Goal: Task Accomplishment & Management: Complete application form

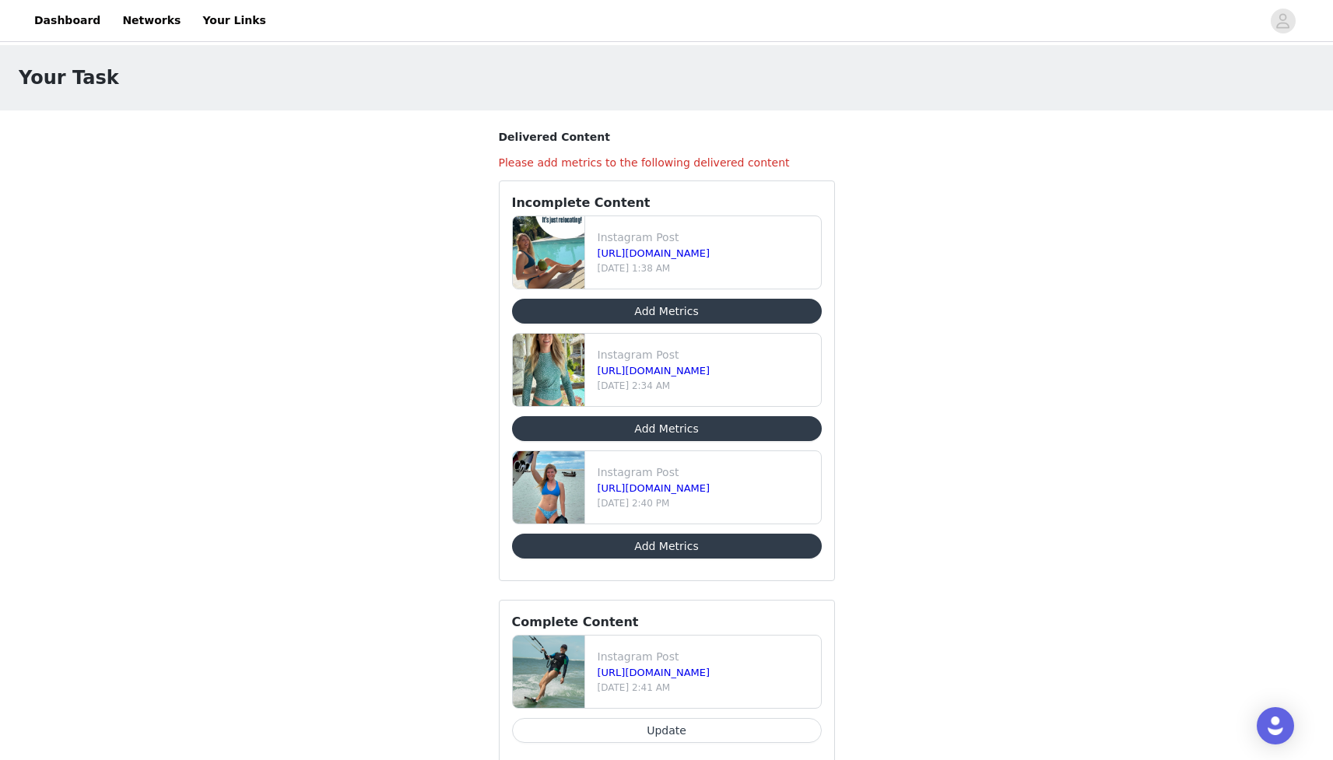
click at [694, 546] on button "Add Metrics" at bounding box center [667, 546] width 310 height 25
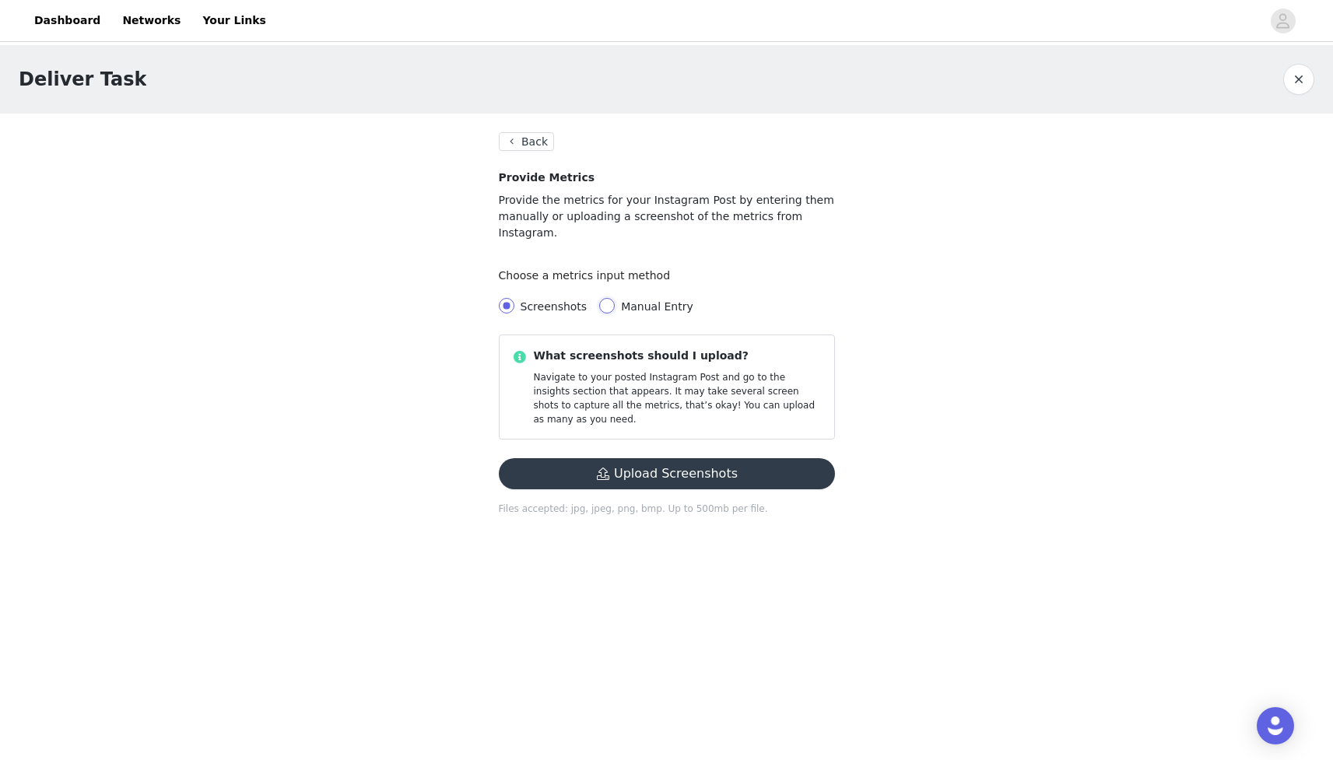
click at [605, 298] on input "Manual Entry" at bounding box center [607, 306] width 16 height 16
radio input "true"
radio input "false"
radio input "true"
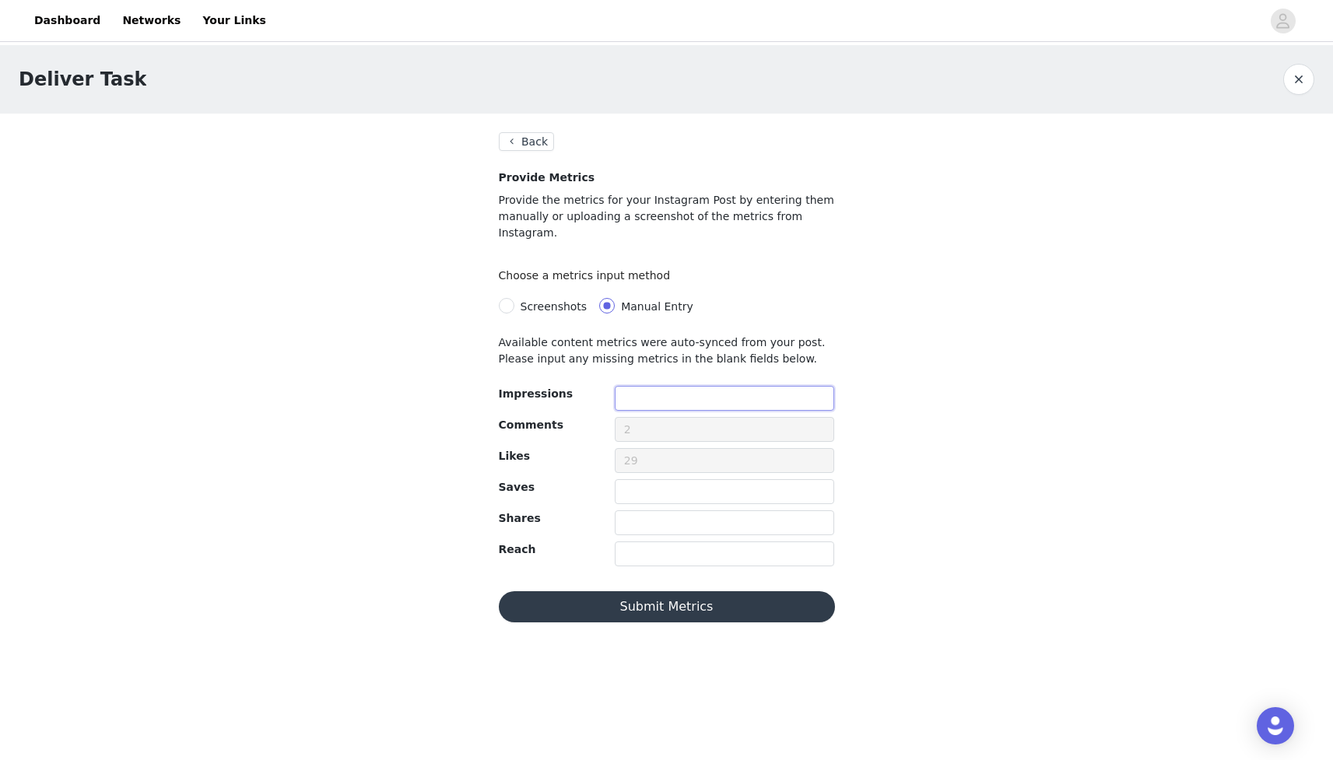
click at [664, 388] on input "text" at bounding box center [725, 398] width 220 height 25
type input "997"
click at [641, 479] on input "text" at bounding box center [725, 491] width 220 height 25
type input "1"
click at [666, 542] on input "text" at bounding box center [725, 554] width 220 height 25
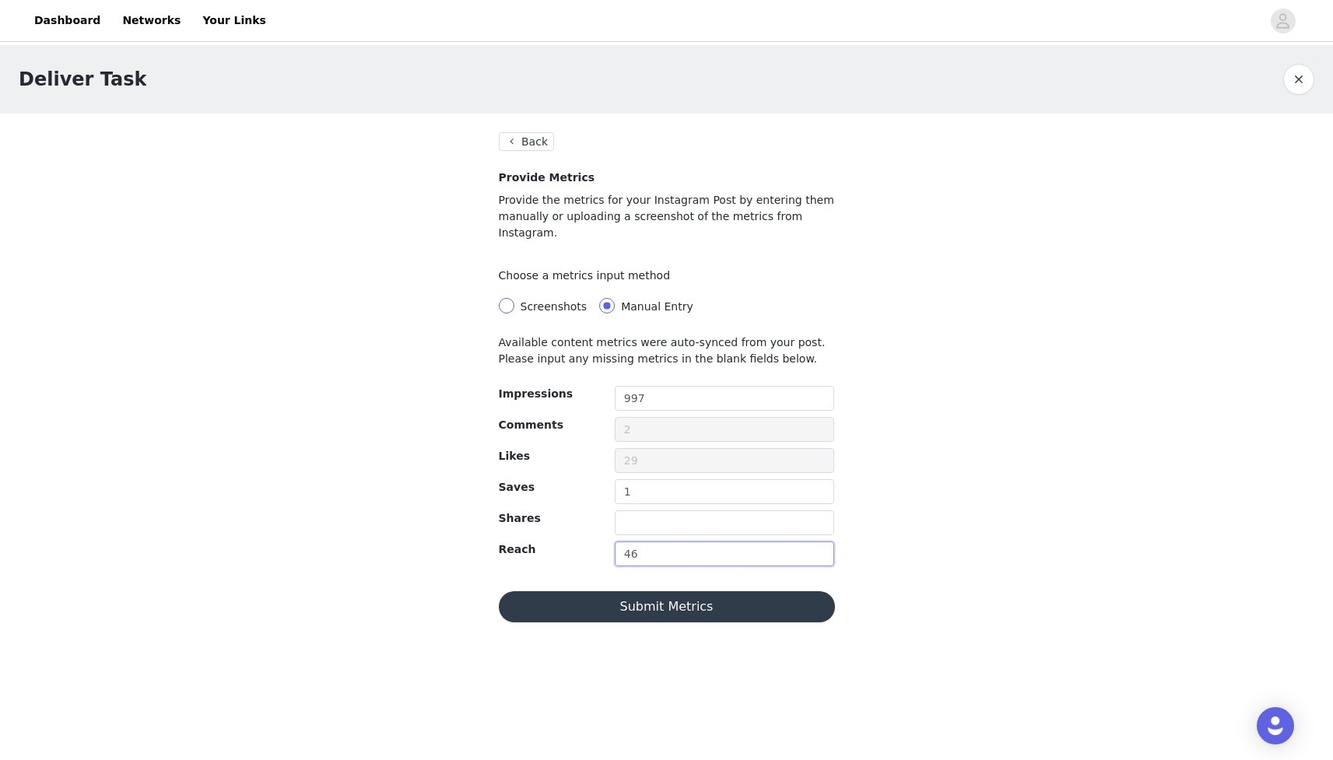
type input "46"
click at [506, 298] on input "Screenshots" at bounding box center [507, 306] width 16 height 16
radio input "true"
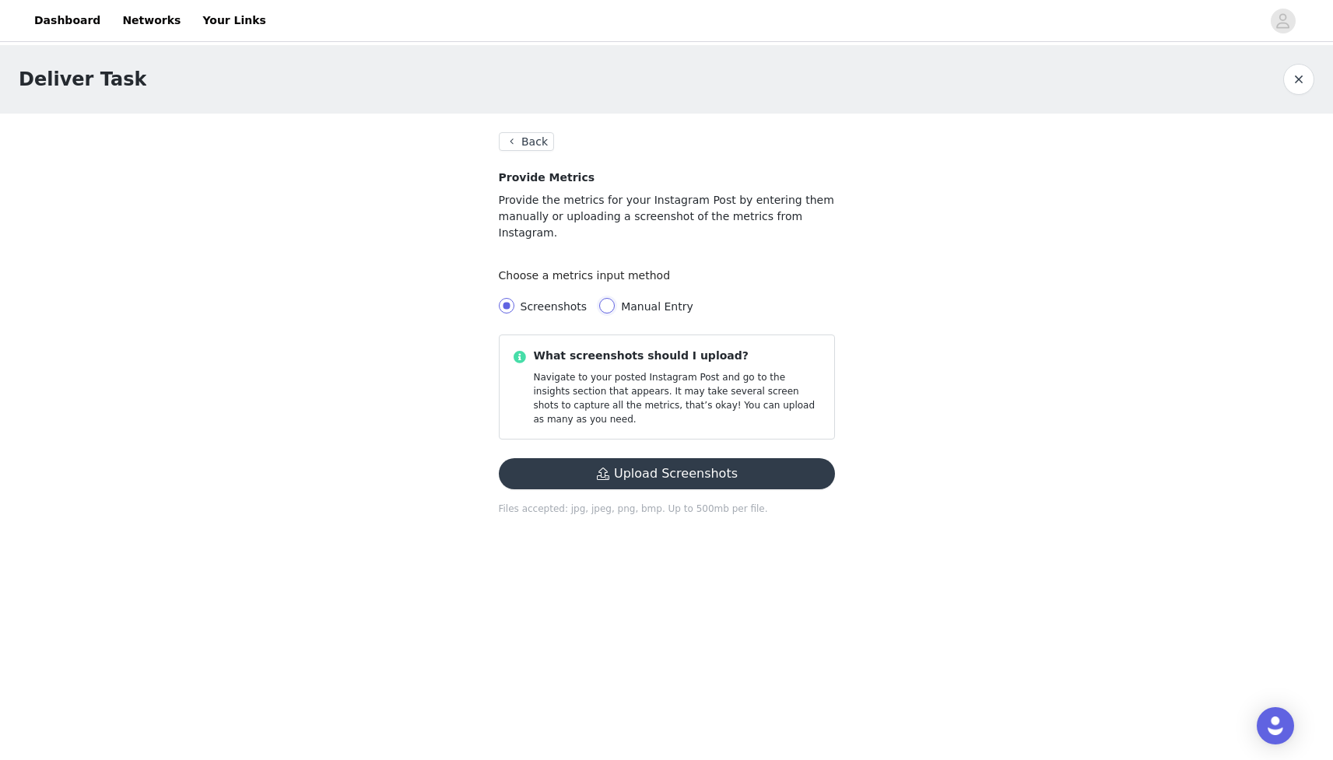
click at [603, 298] on input "Manual Entry" at bounding box center [607, 306] width 16 height 16
radio input "true"
radio input "false"
radio input "true"
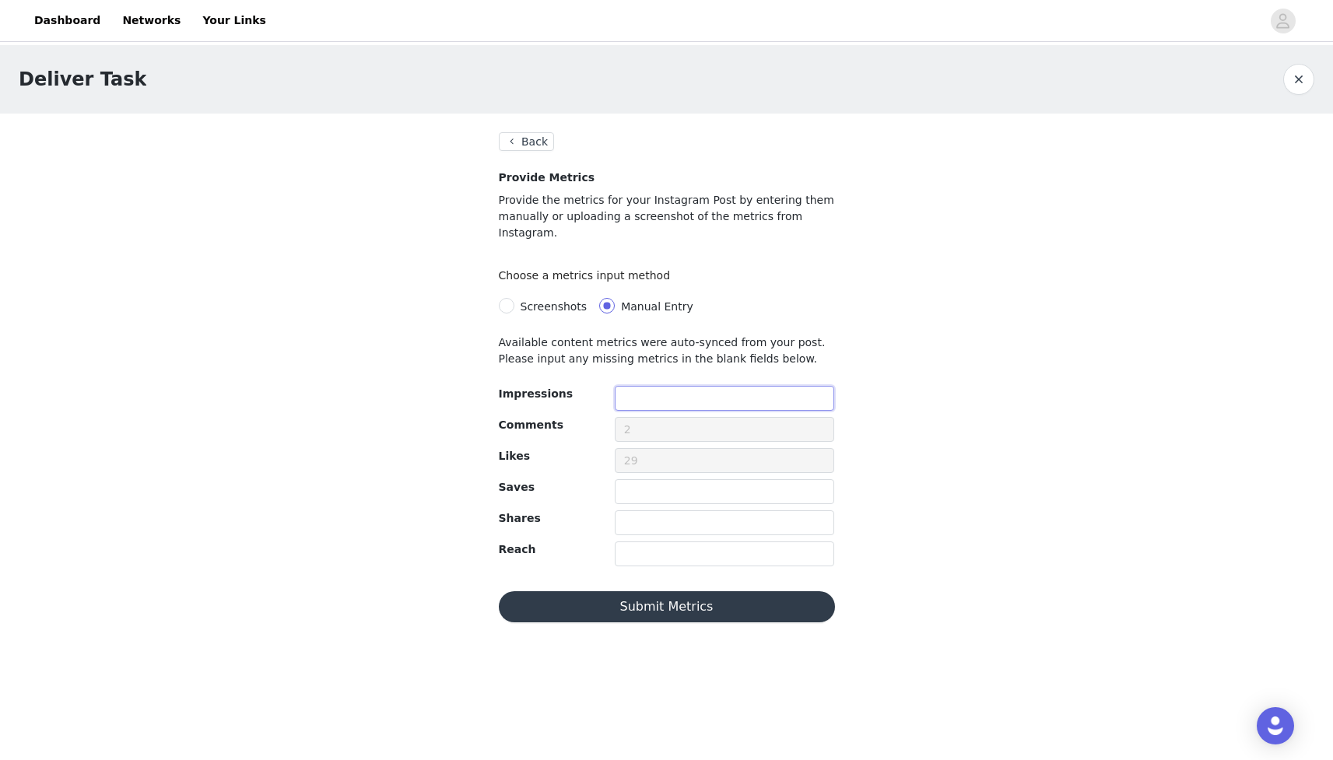
click at [651, 386] on input "text" at bounding box center [725, 398] width 220 height 25
type input "997"
click at [643, 479] on input "text" at bounding box center [725, 491] width 220 height 25
type input "1"
click at [645, 542] on input "text" at bounding box center [725, 554] width 220 height 25
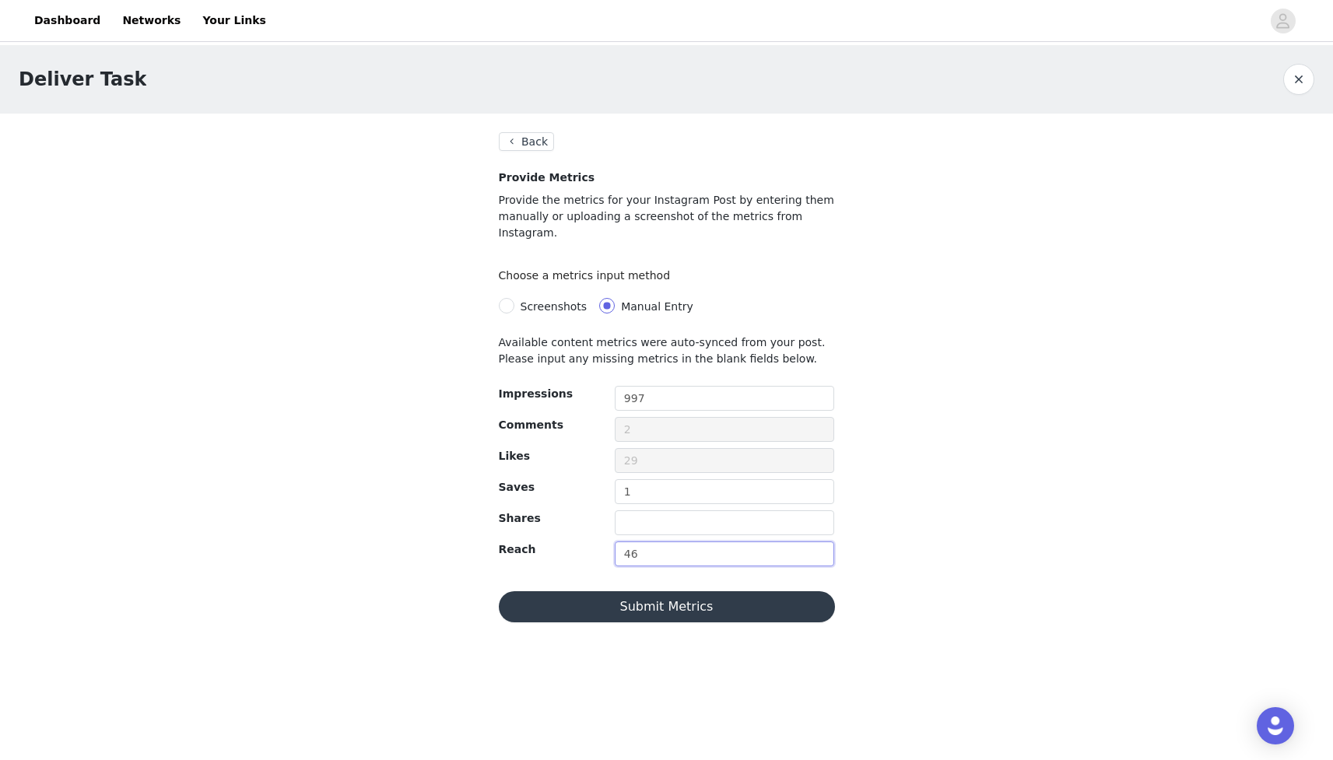
type input "46"
click at [679, 591] on button "Submit Metrics" at bounding box center [667, 606] width 336 height 31
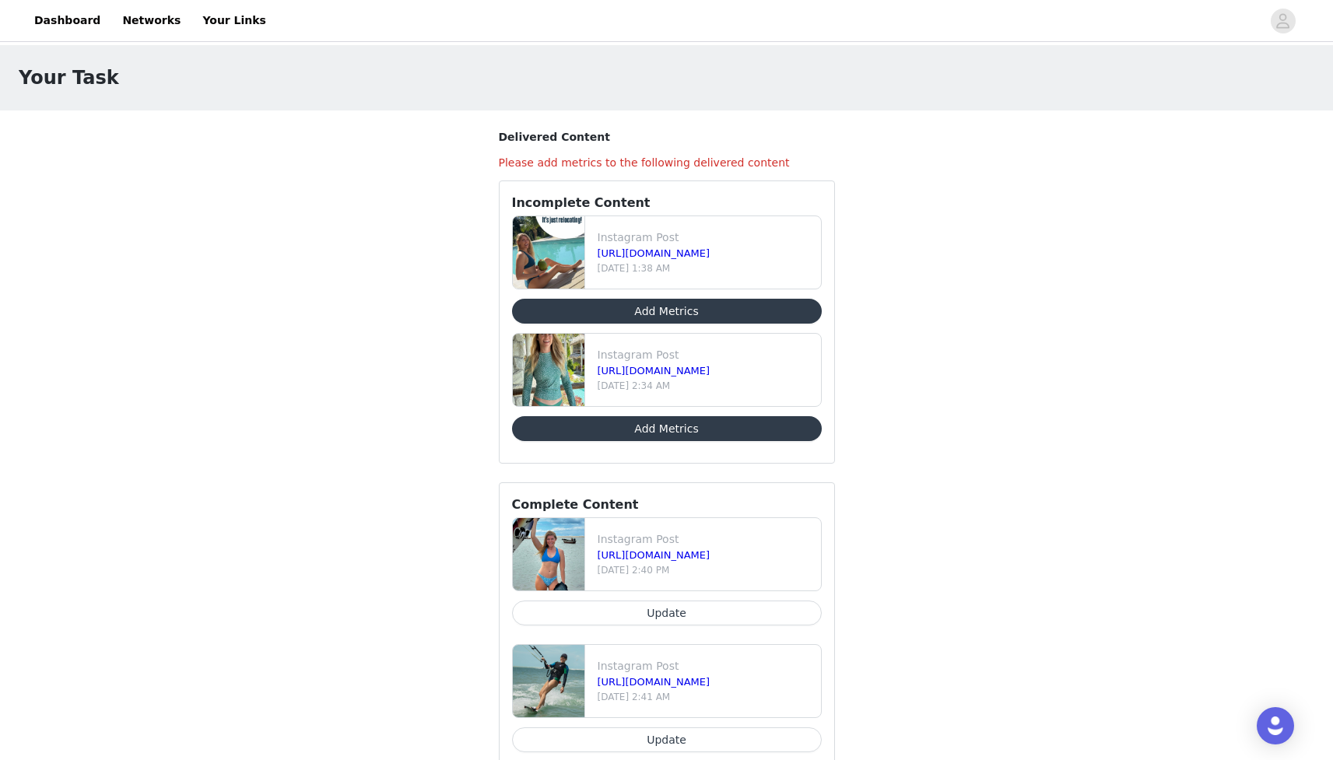
click at [665, 427] on button "Add Metrics" at bounding box center [667, 428] width 310 height 25
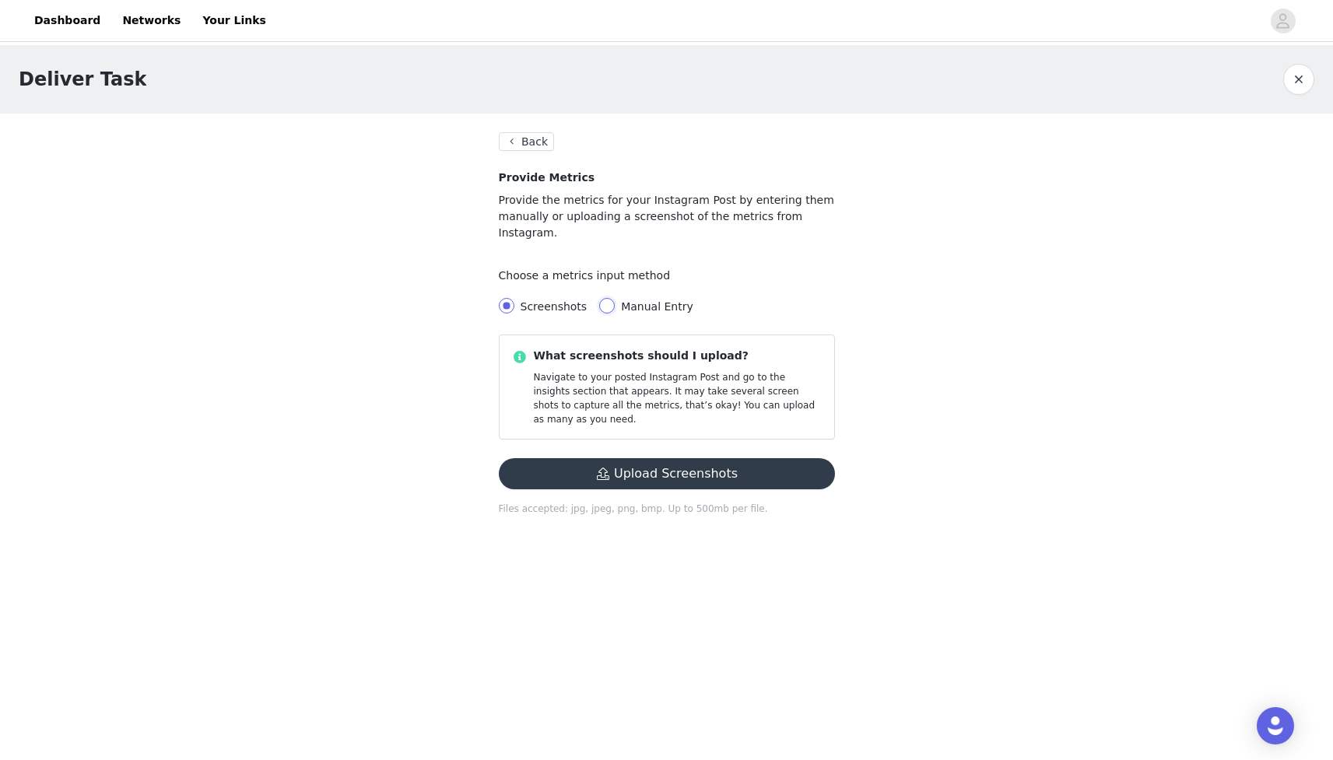
click at [602, 298] on input "Manual Entry" at bounding box center [607, 306] width 16 height 16
radio input "true"
radio input "false"
radio input "true"
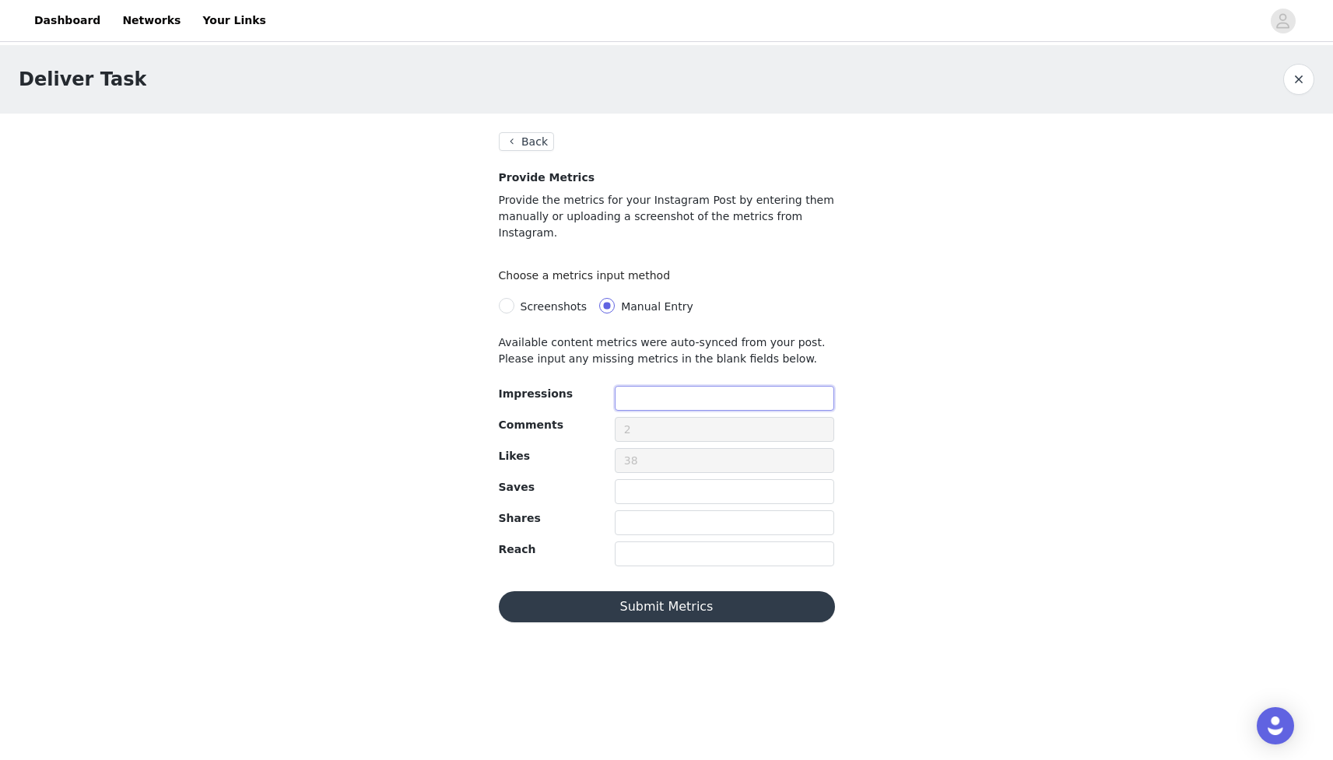
click at [637, 386] on input "text" at bounding box center [725, 398] width 220 height 25
type input "695"
click at [631, 479] on input "text" at bounding box center [725, 491] width 220 height 25
click at [633, 542] on input "text" at bounding box center [725, 554] width 220 height 25
type input "210"
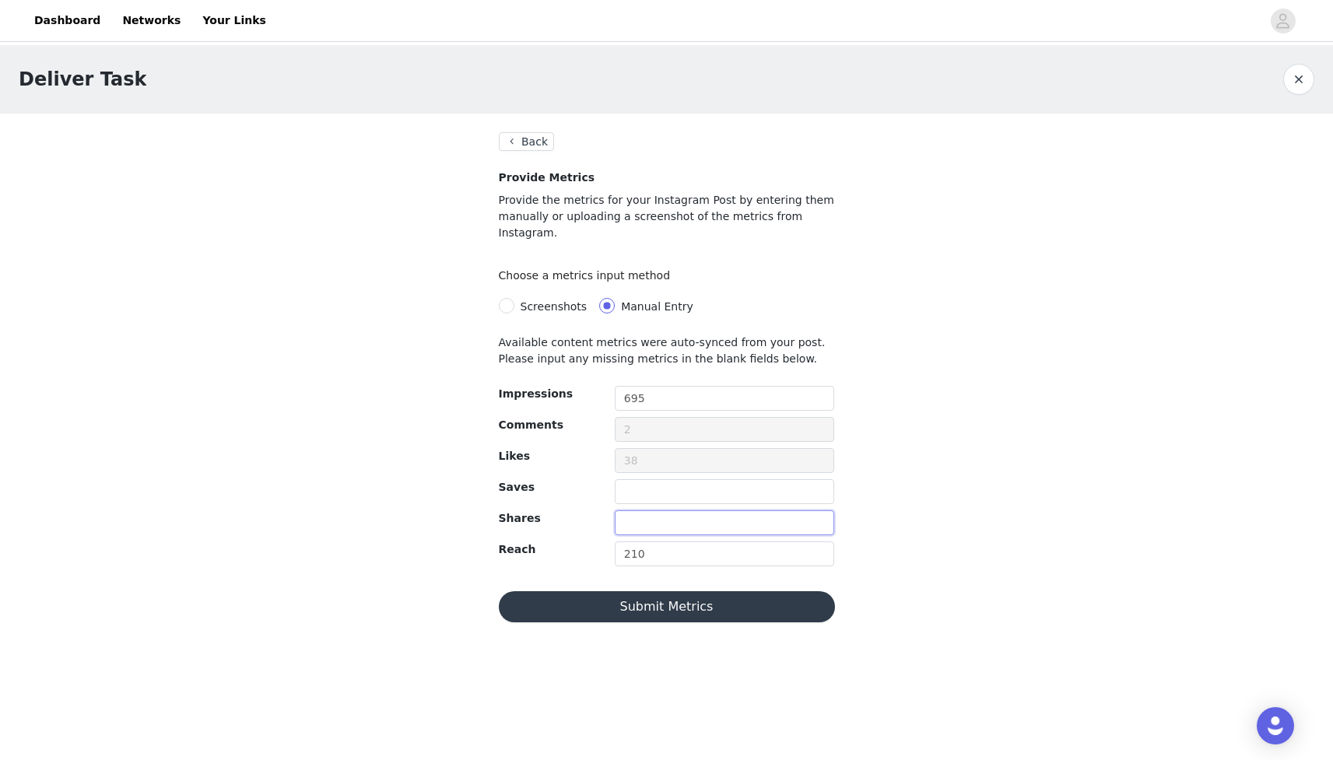
click at [636, 512] on input "text" at bounding box center [725, 523] width 220 height 25
click at [636, 479] on input "text" at bounding box center [725, 491] width 220 height 25
type input "2"
click at [687, 591] on button "Submit Metrics" at bounding box center [667, 606] width 336 height 31
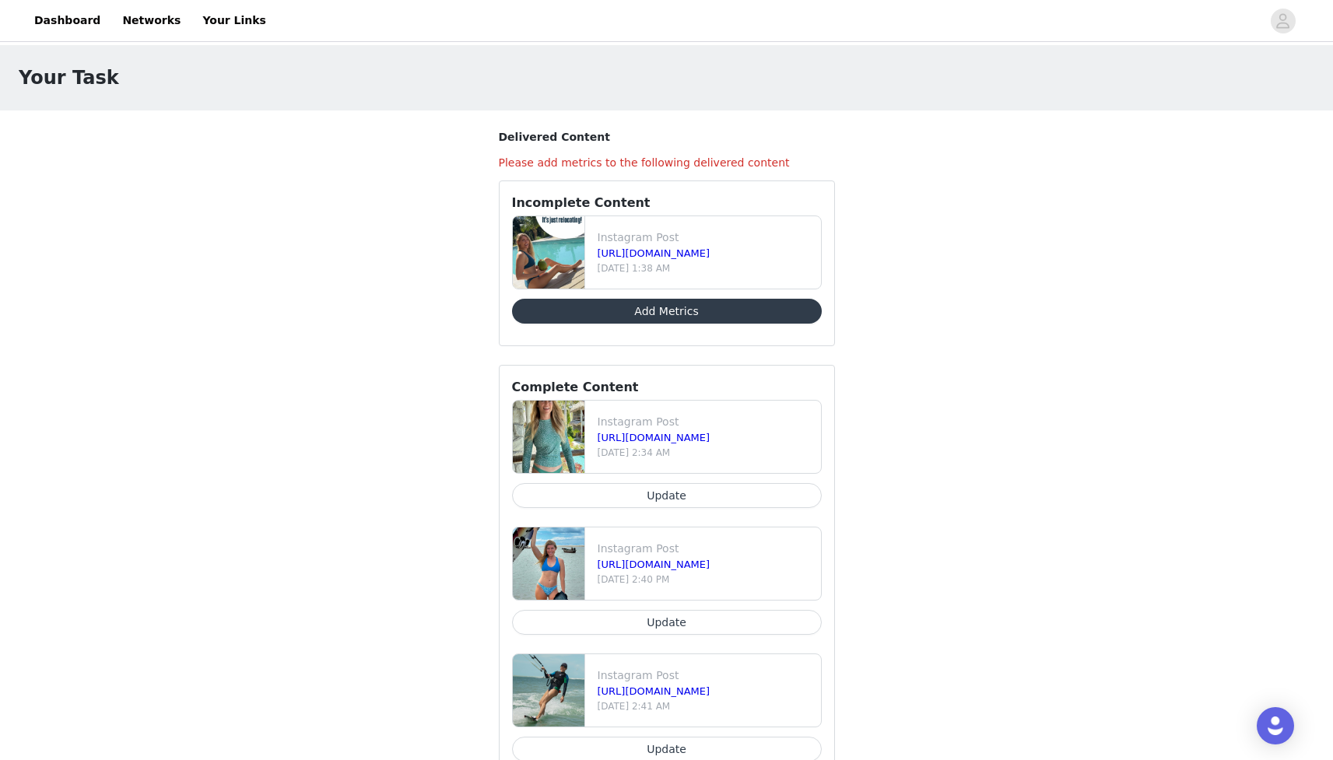
click at [678, 313] on button "Add Metrics" at bounding box center [667, 311] width 310 height 25
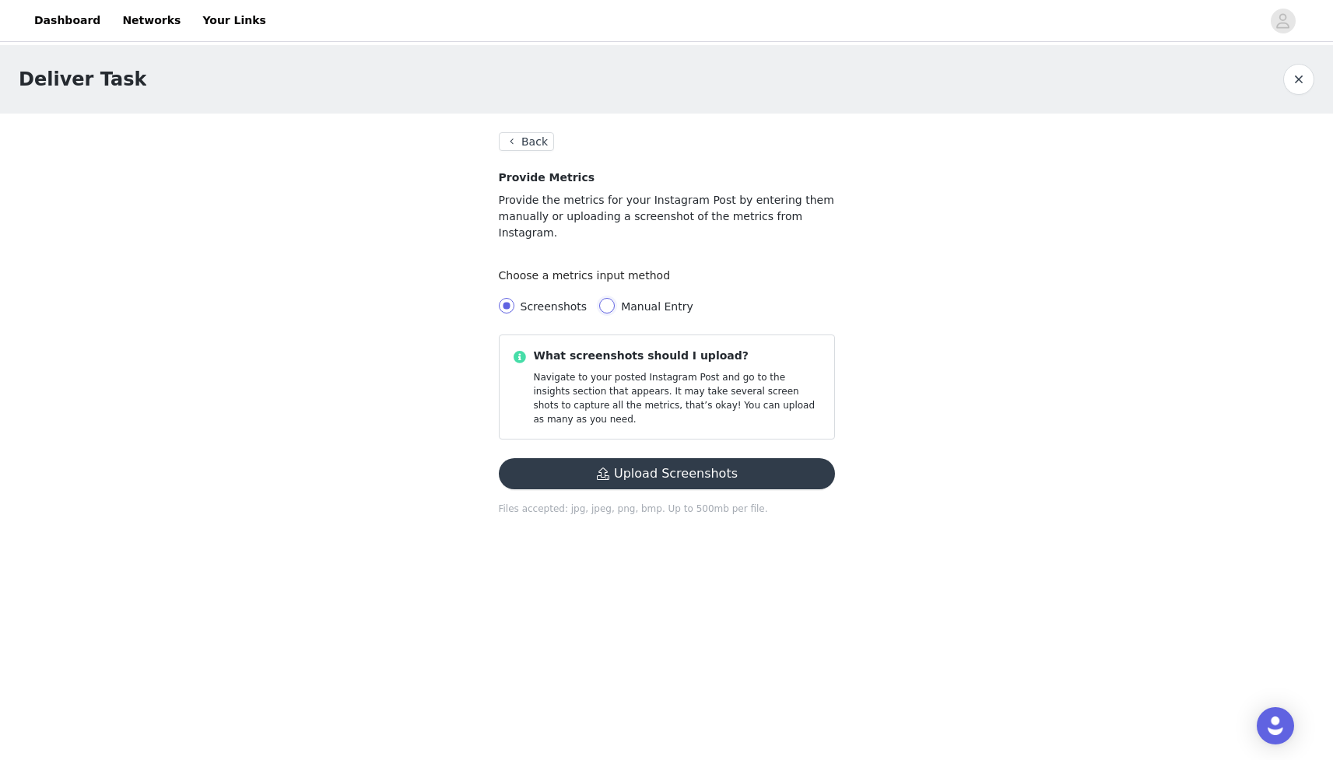
click at [601, 298] on input "Manual Entry" at bounding box center [607, 306] width 16 height 16
radio input "true"
radio input "false"
radio input "true"
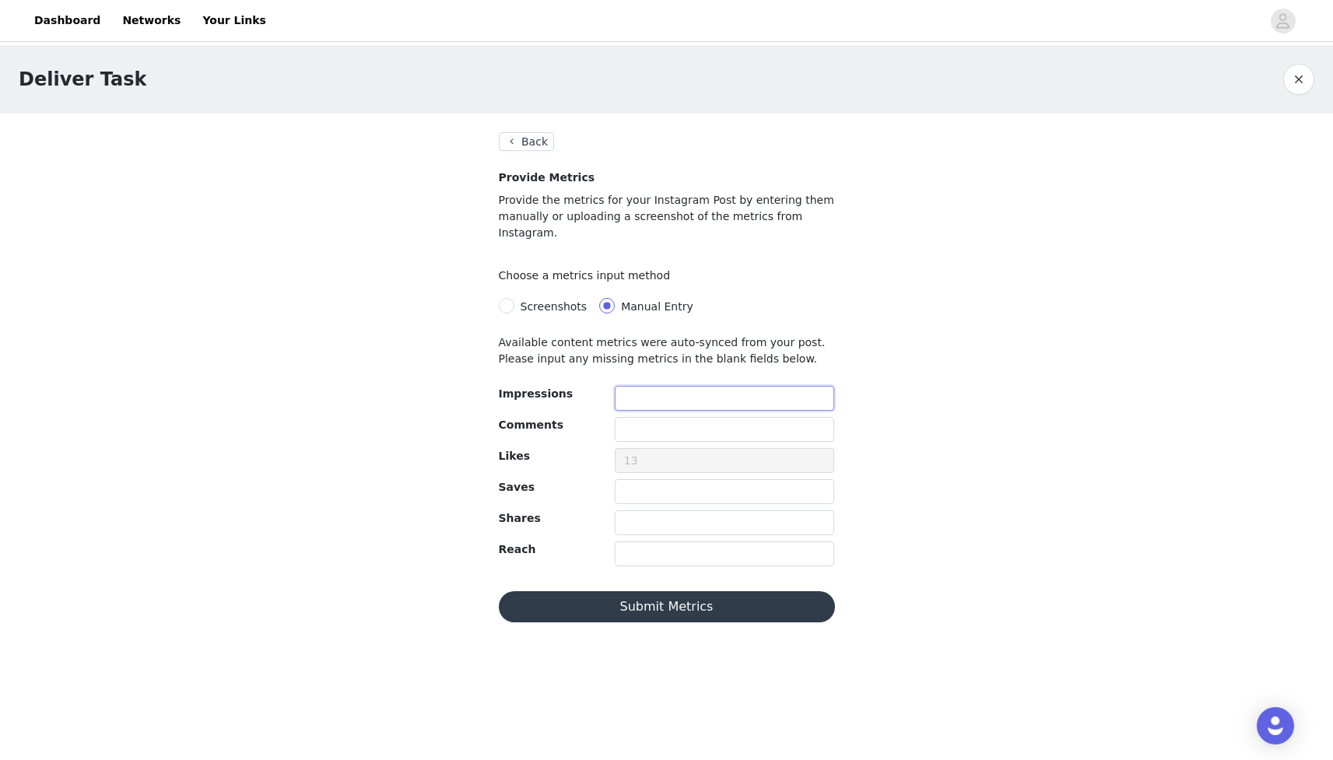
click at [651, 386] on input "text" at bounding box center [725, 398] width 220 height 25
type input "400"
click at [638, 479] on input "text" at bounding box center [725, 491] width 220 height 25
click at [669, 591] on button "Submit Metrics" at bounding box center [667, 606] width 336 height 31
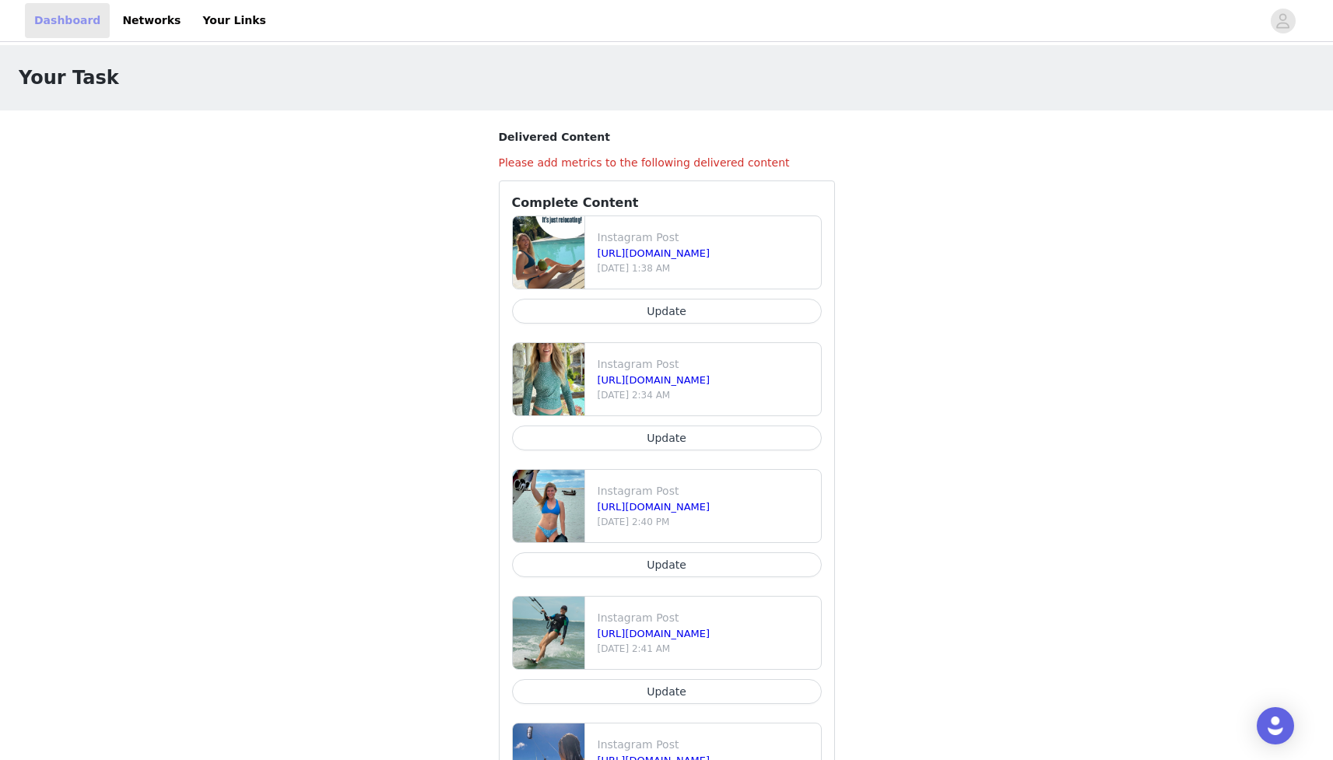
click at [67, 23] on link "Dashboard" at bounding box center [67, 20] width 85 height 35
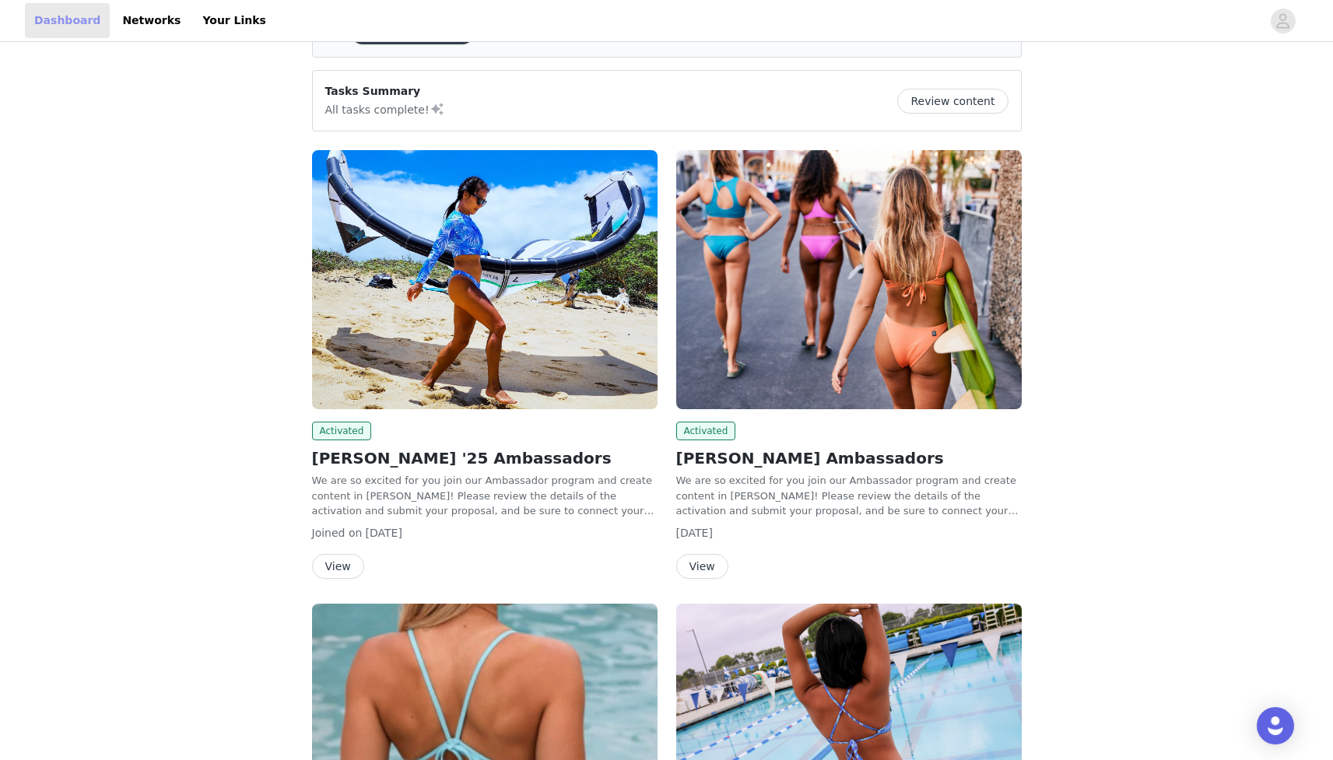
scroll to position [104, 0]
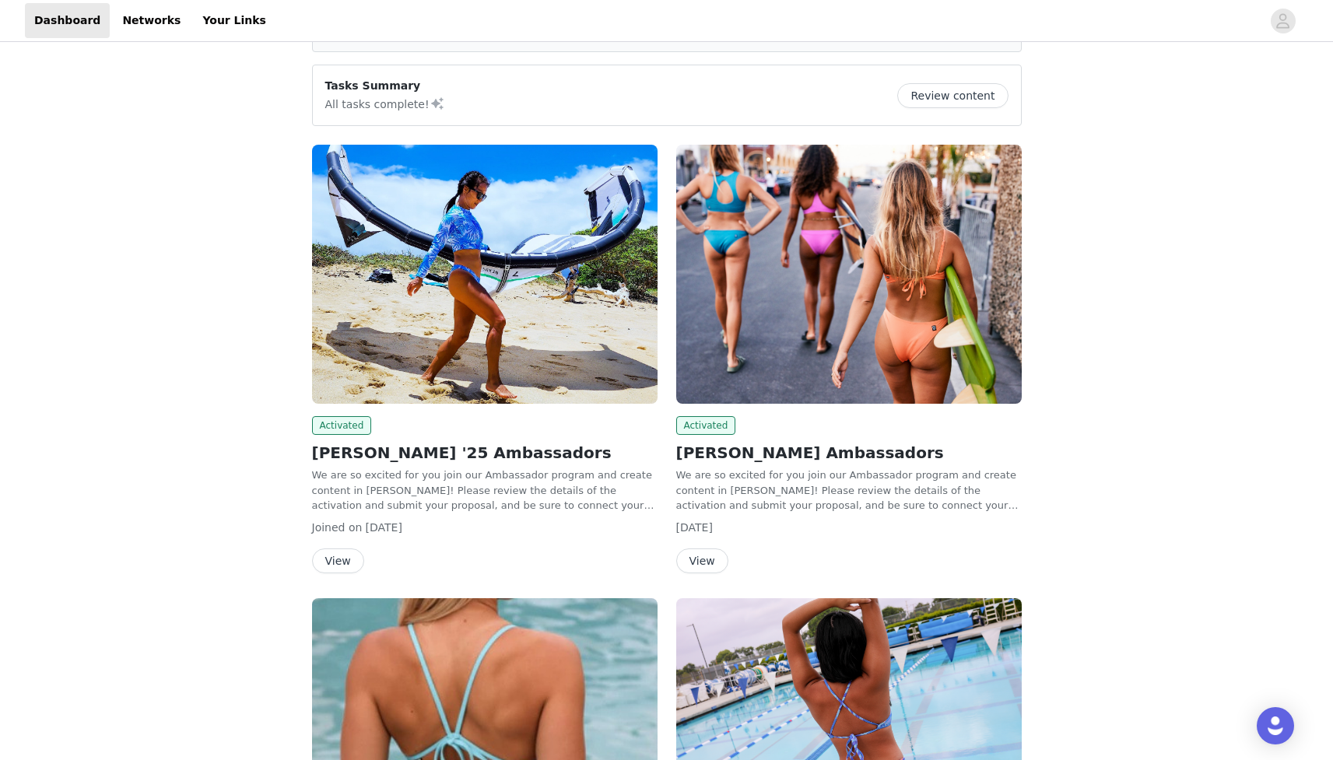
click at [335, 558] on button "View" at bounding box center [338, 561] width 52 height 25
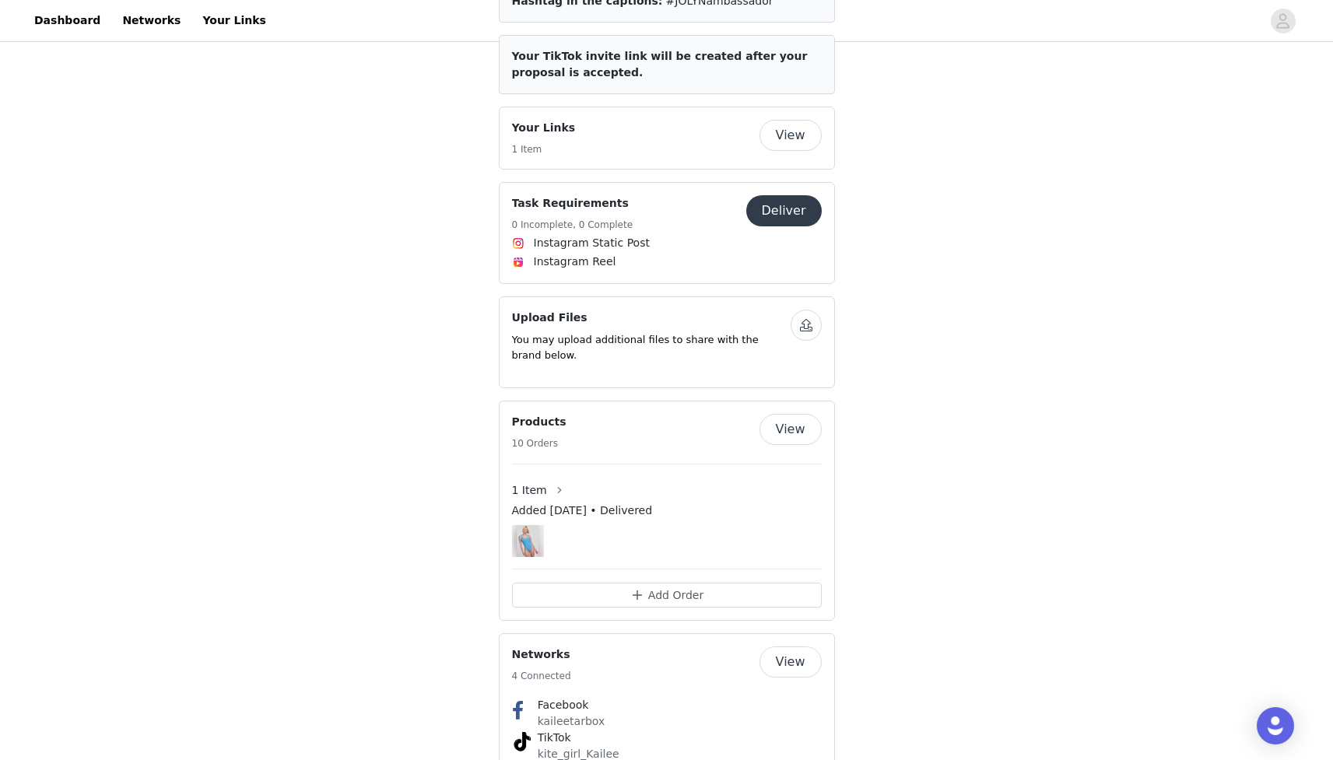
scroll to position [874, 0]
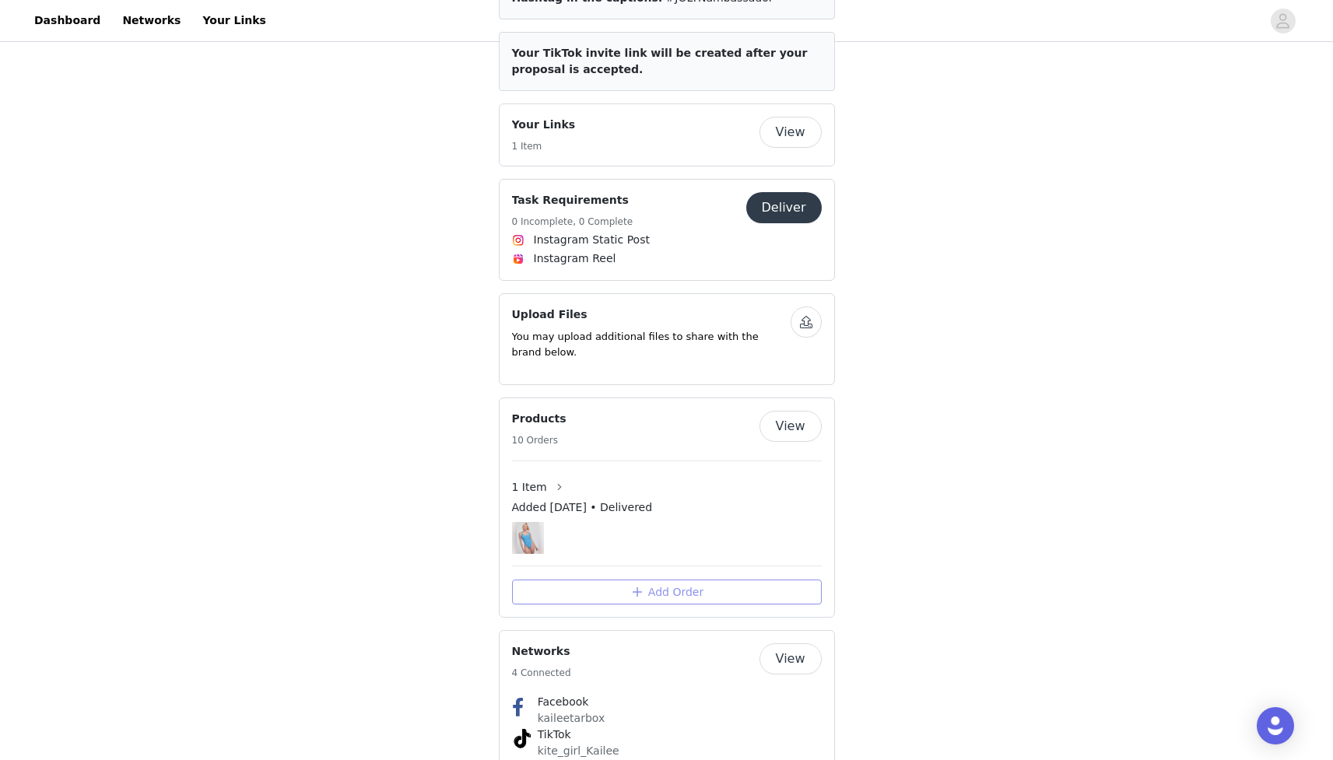
click at [670, 580] on button "Add Order" at bounding box center [667, 592] width 310 height 25
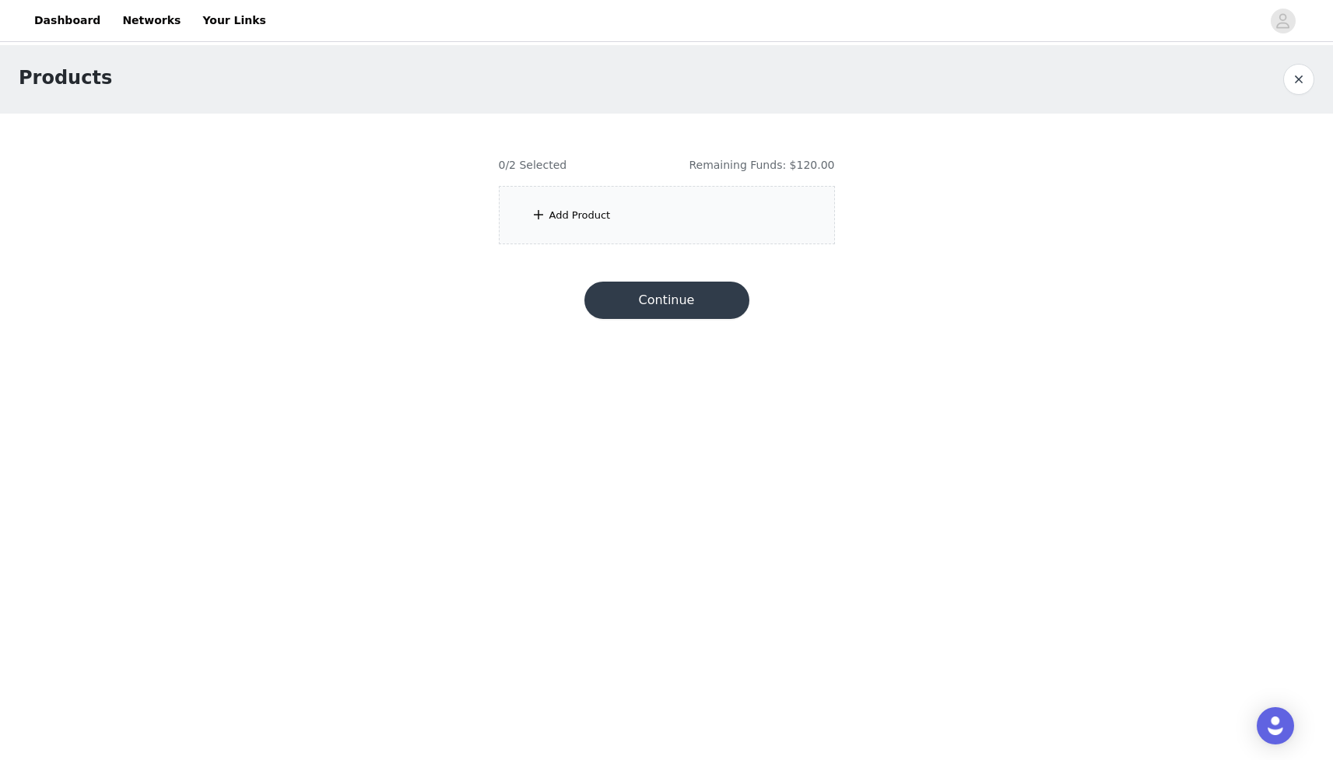
click at [623, 213] on div "Add Product" at bounding box center [667, 215] width 336 height 58
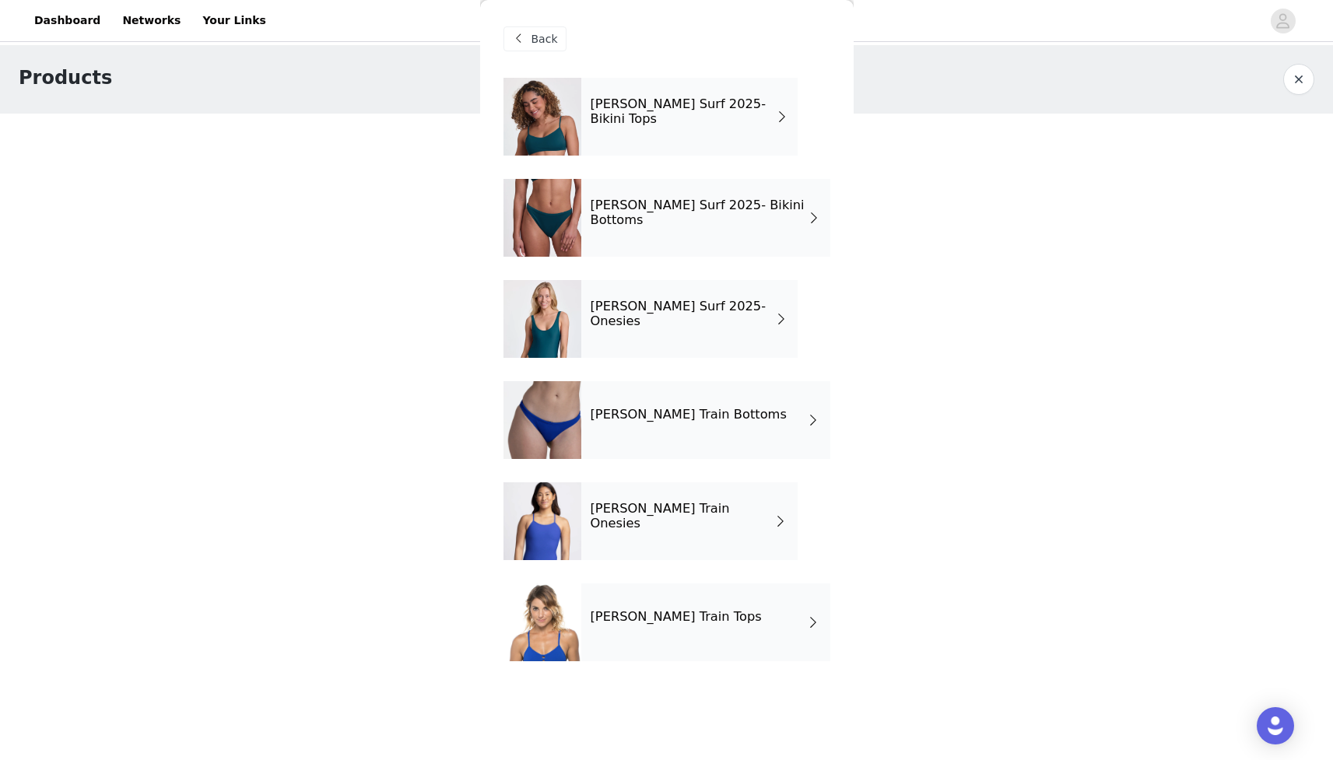
click at [776, 117] on span at bounding box center [782, 116] width 12 height 19
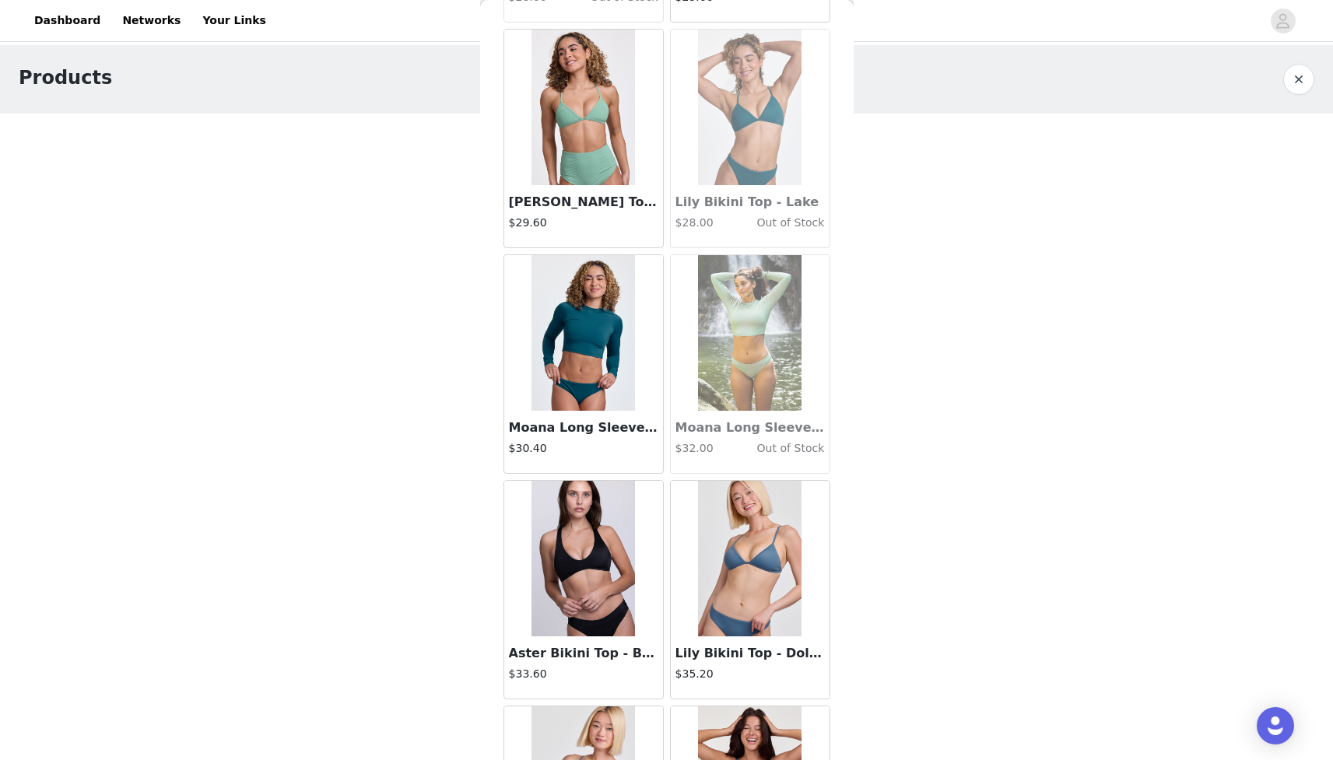
scroll to position [1404, 0]
click at [588, 344] on img at bounding box center [584, 332] width 104 height 156
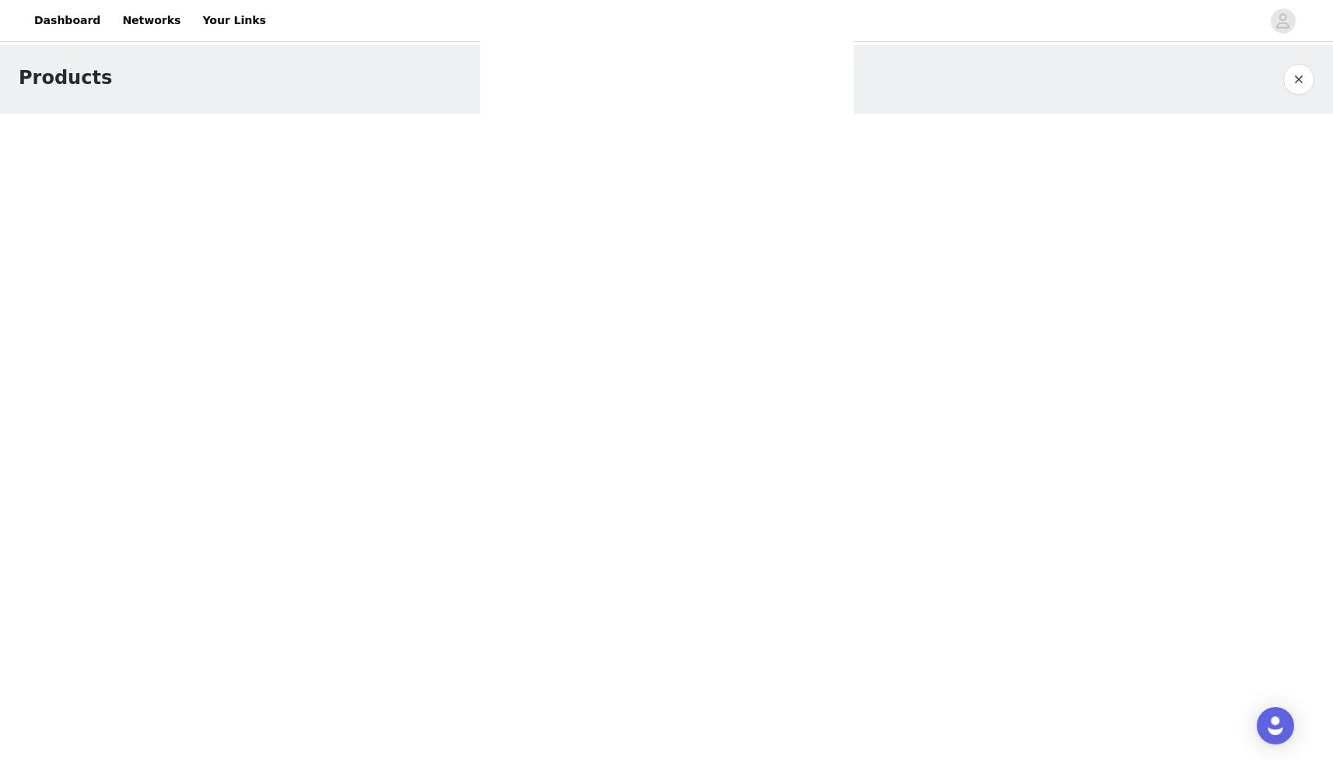
scroll to position [0, 0]
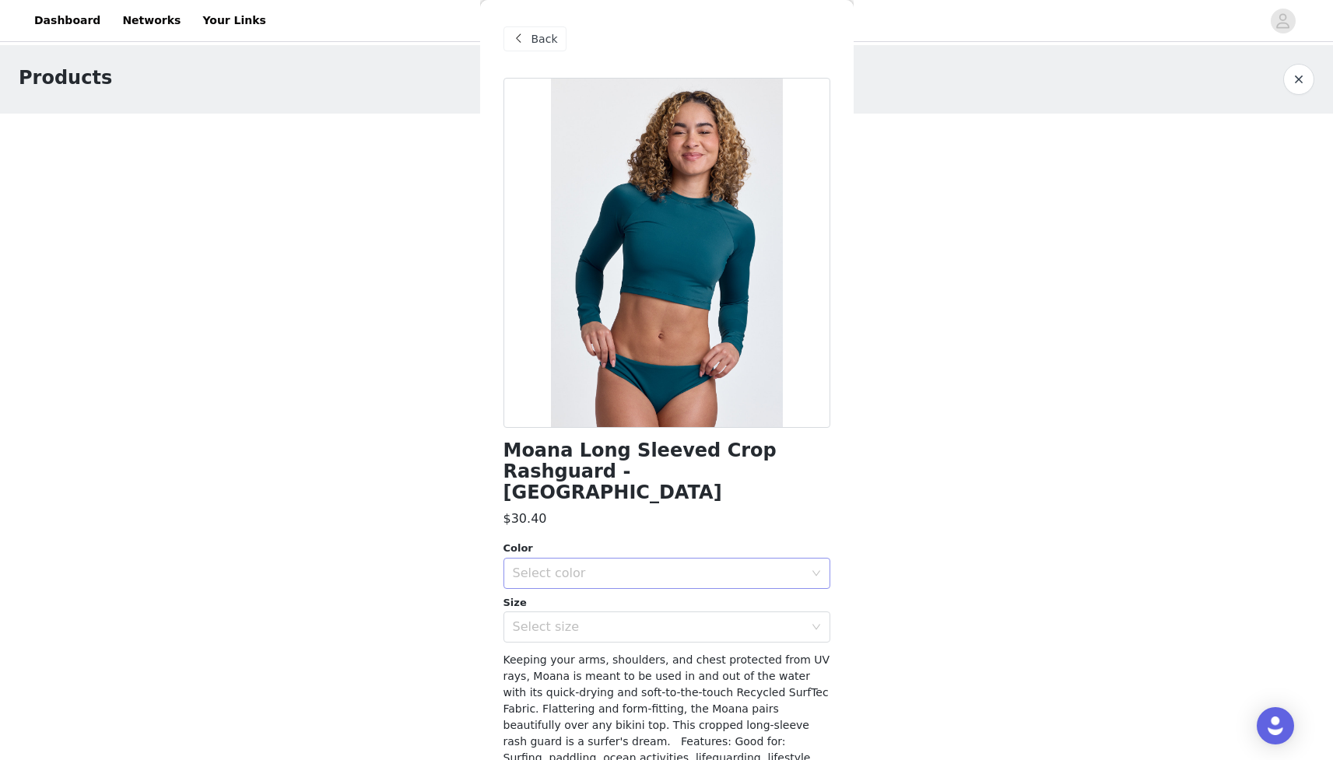
click at [687, 566] on div "Select color" at bounding box center [658, 574] width 291 height 16
click at [613, 586] on li "Lake" at bounding box center [667, 586] width 327 height 25
click at [624, 619] on div "Select size" at bounding box center [658, 627] width 291 height 16
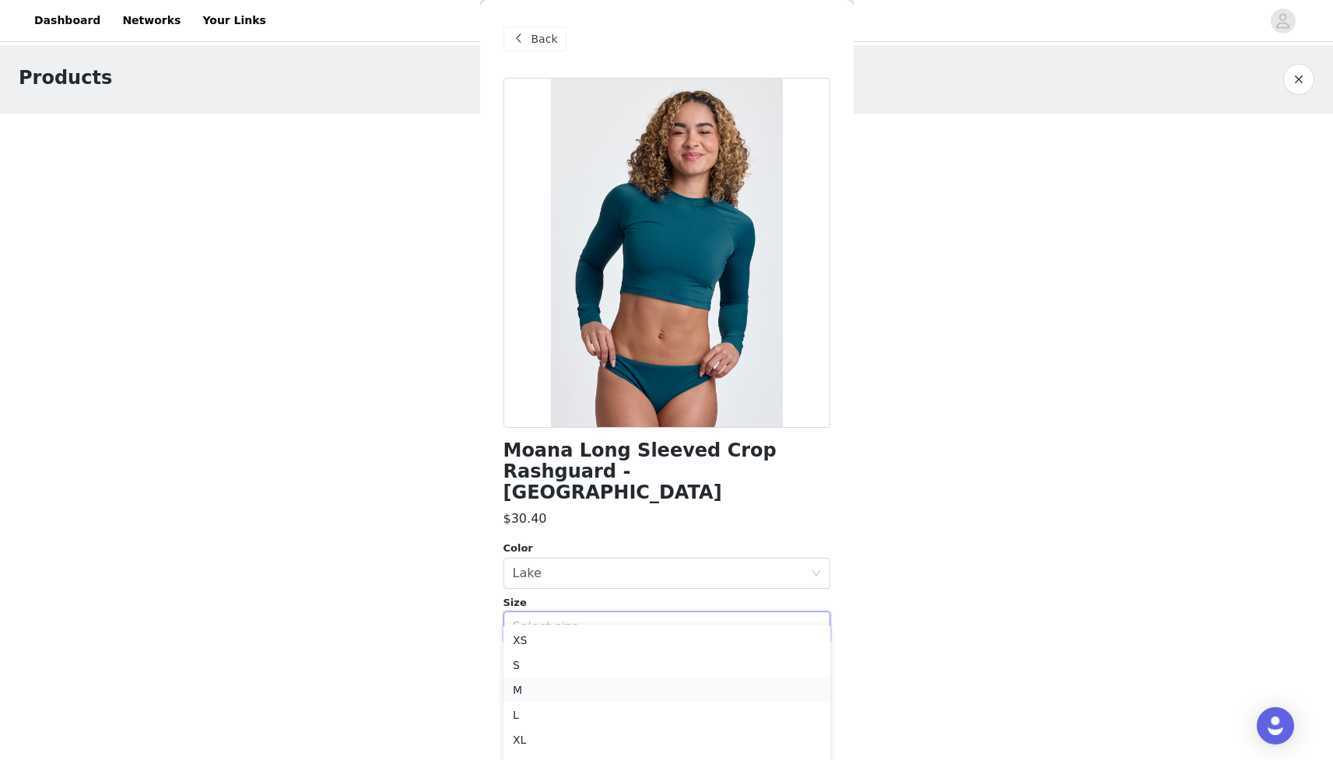
click at [549, 681] on li "M" at bounding box center [667, 690] width 327 height 25
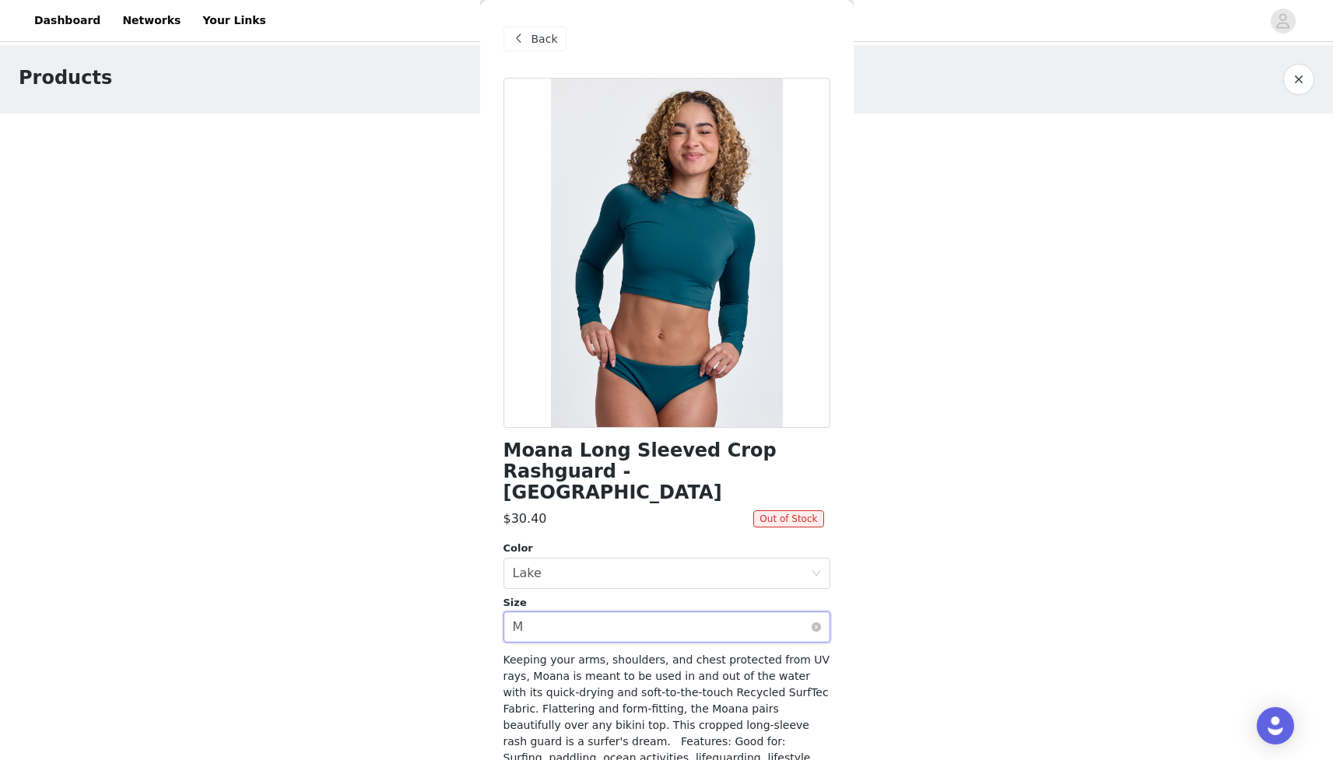
click at [581, 612] on div "Select size M" at bounding box center [662, 627] width 298 height 30
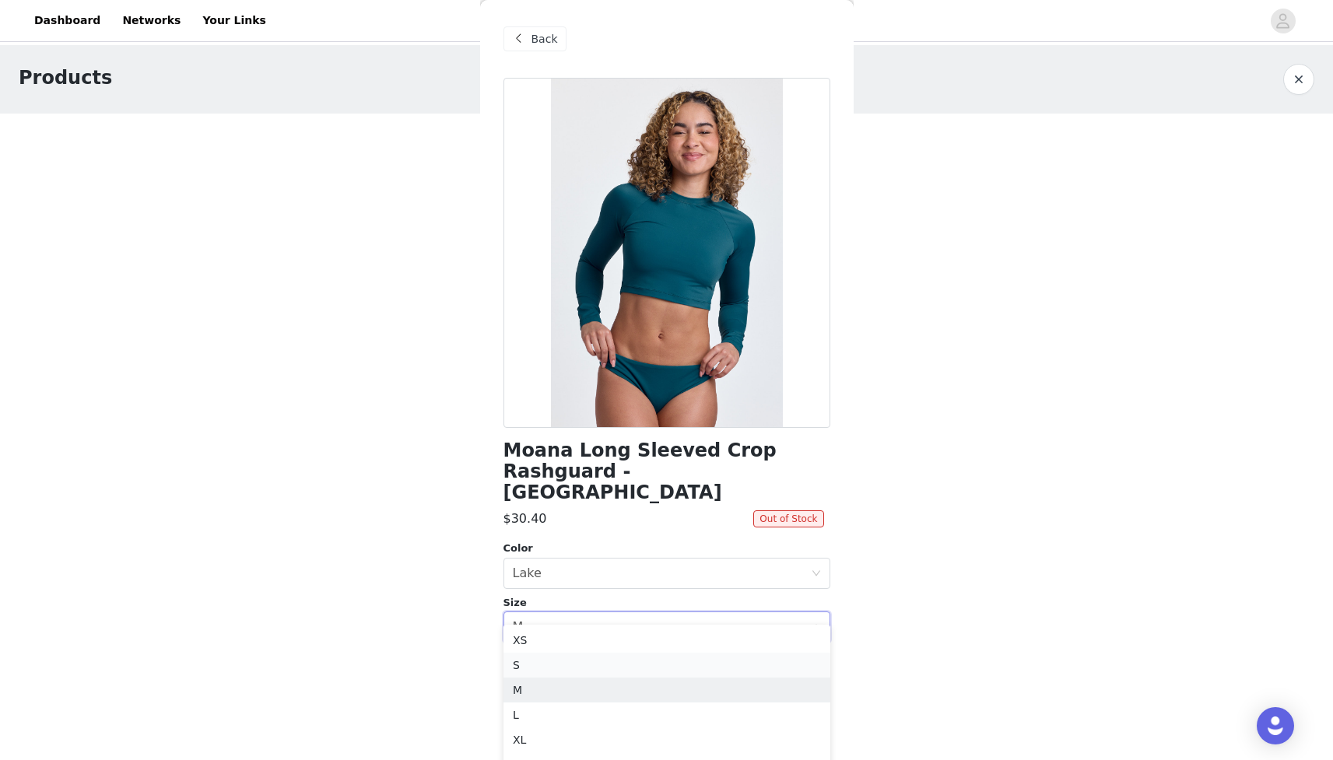
click at [553, 672] on li "S" at bounding box center [667, 665] width 327 height 25
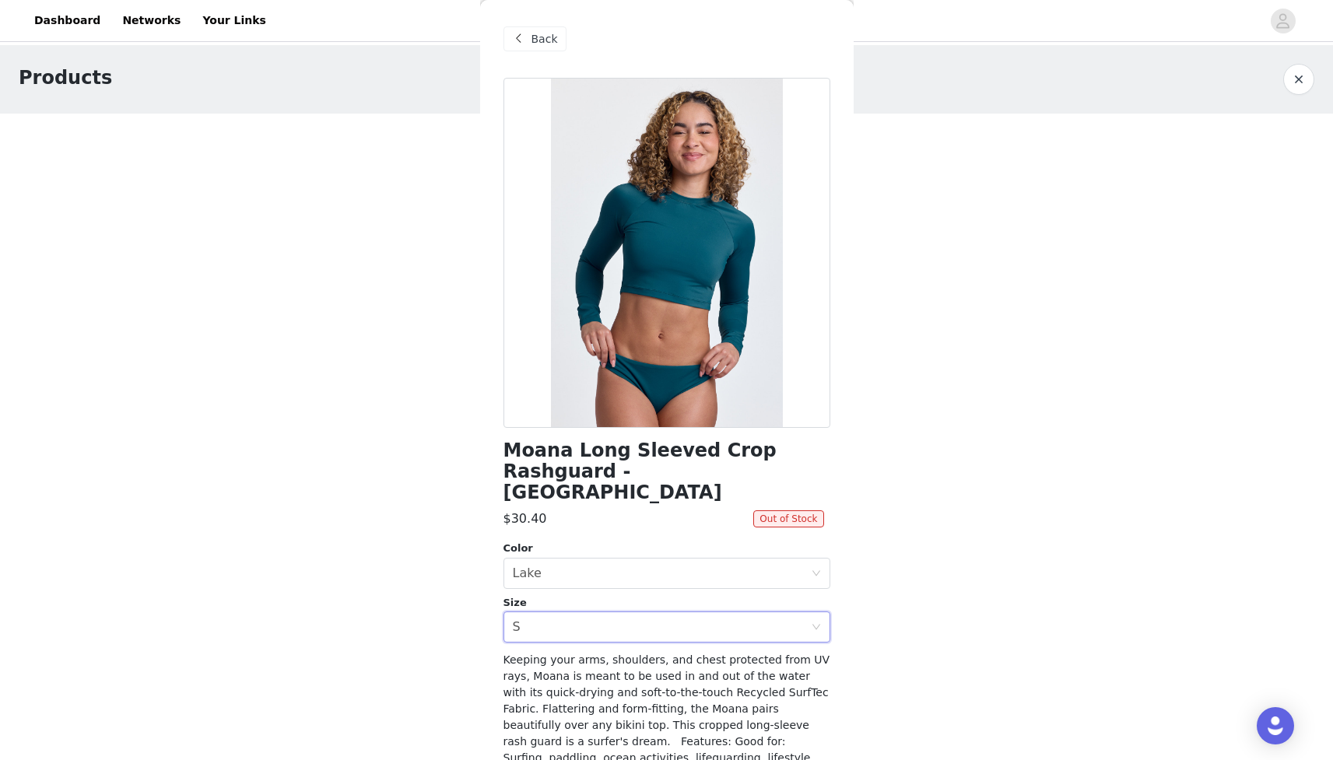
click at [537, 39] on span "Back" at bounding box center [545, 39] width 26 height 16
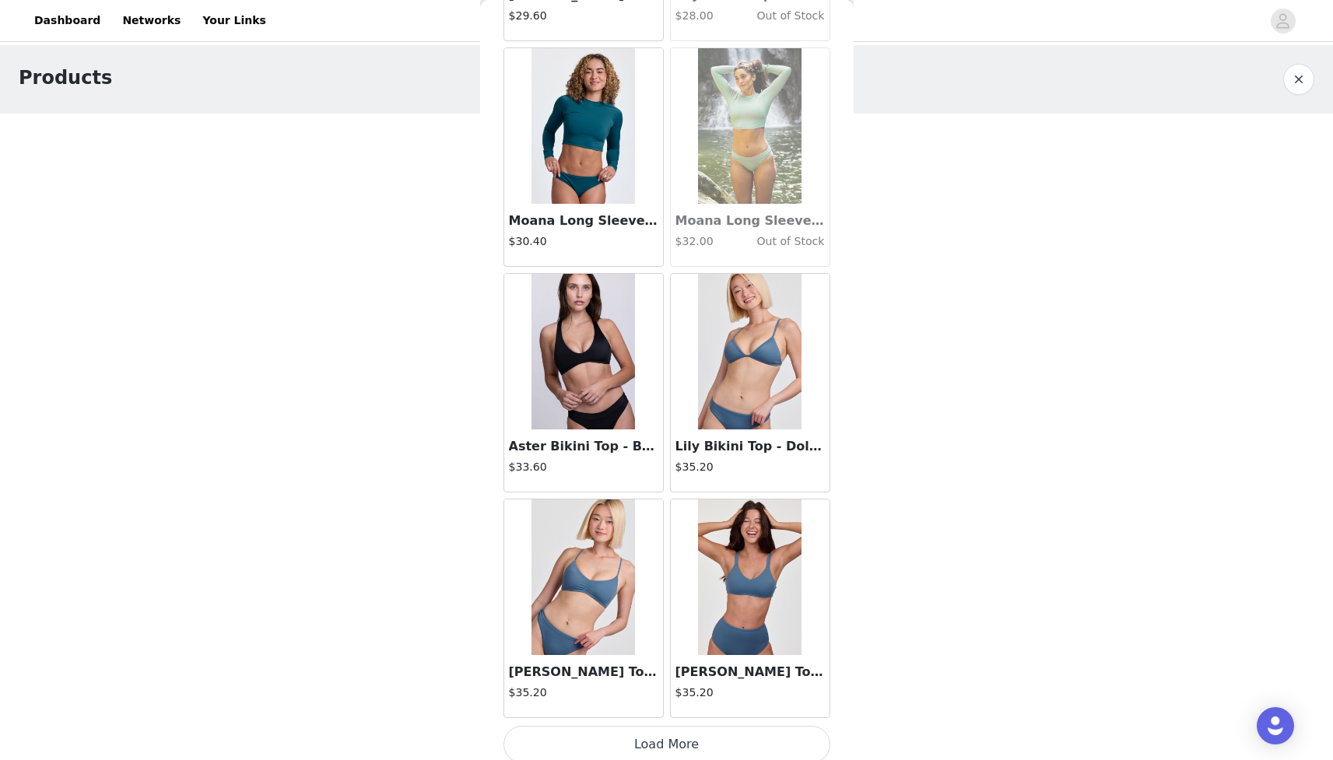
scroll to position [1621, 0]
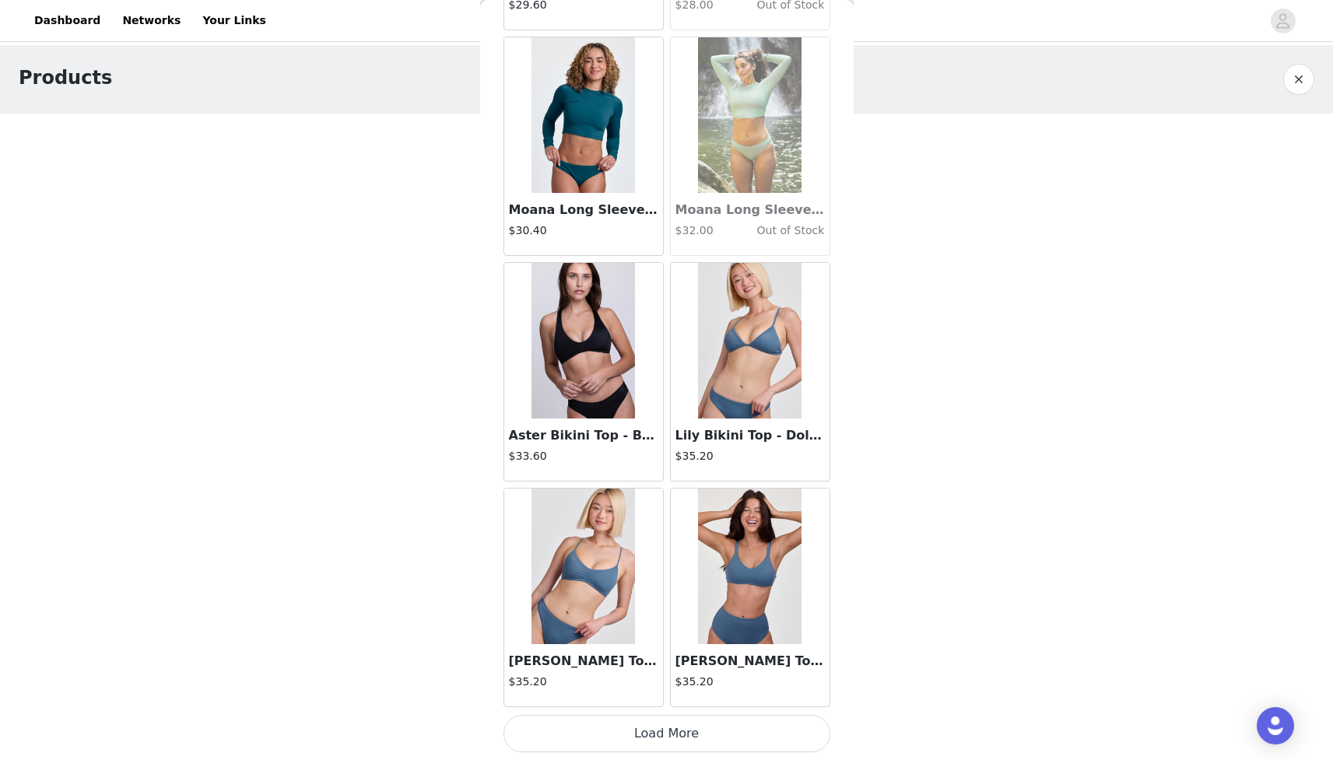
click at [605, 376] on img at bounding box center [584, 341] width 104 height 156
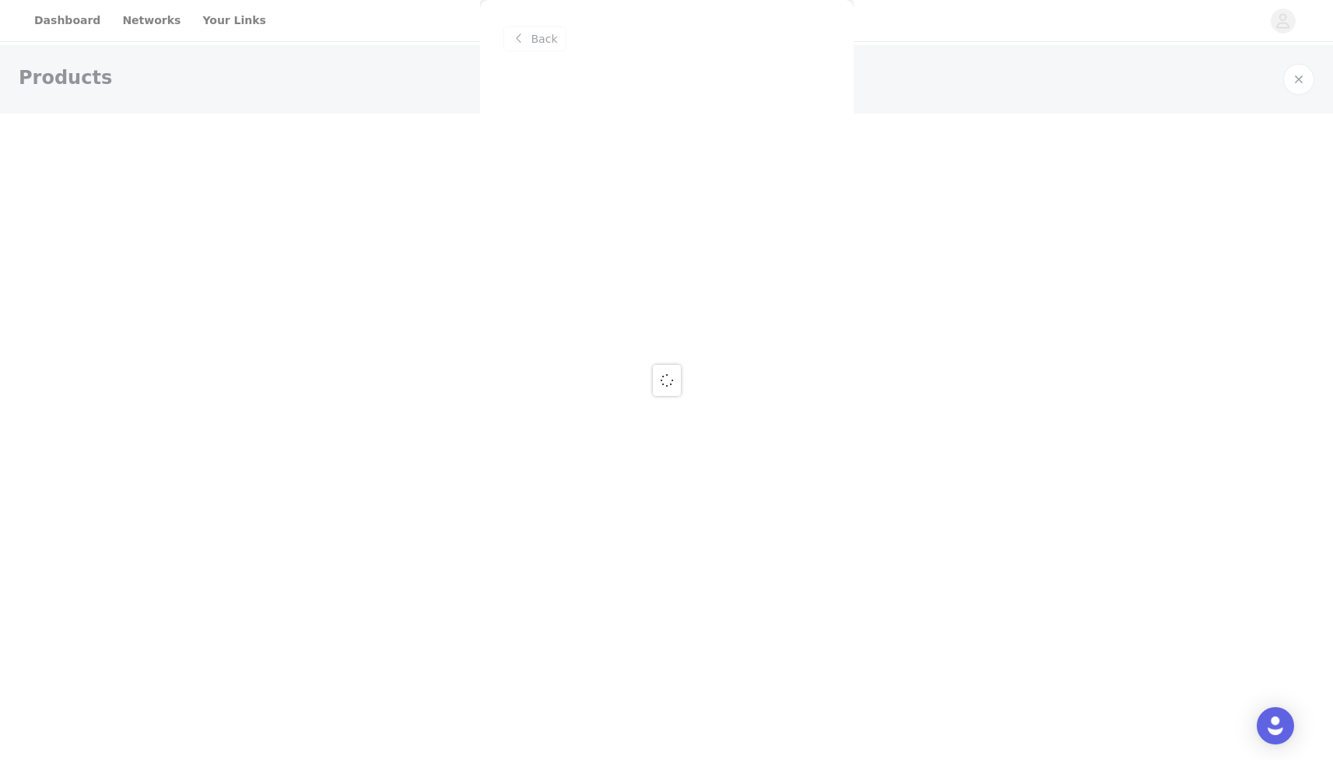
scroll to position [0, 0]
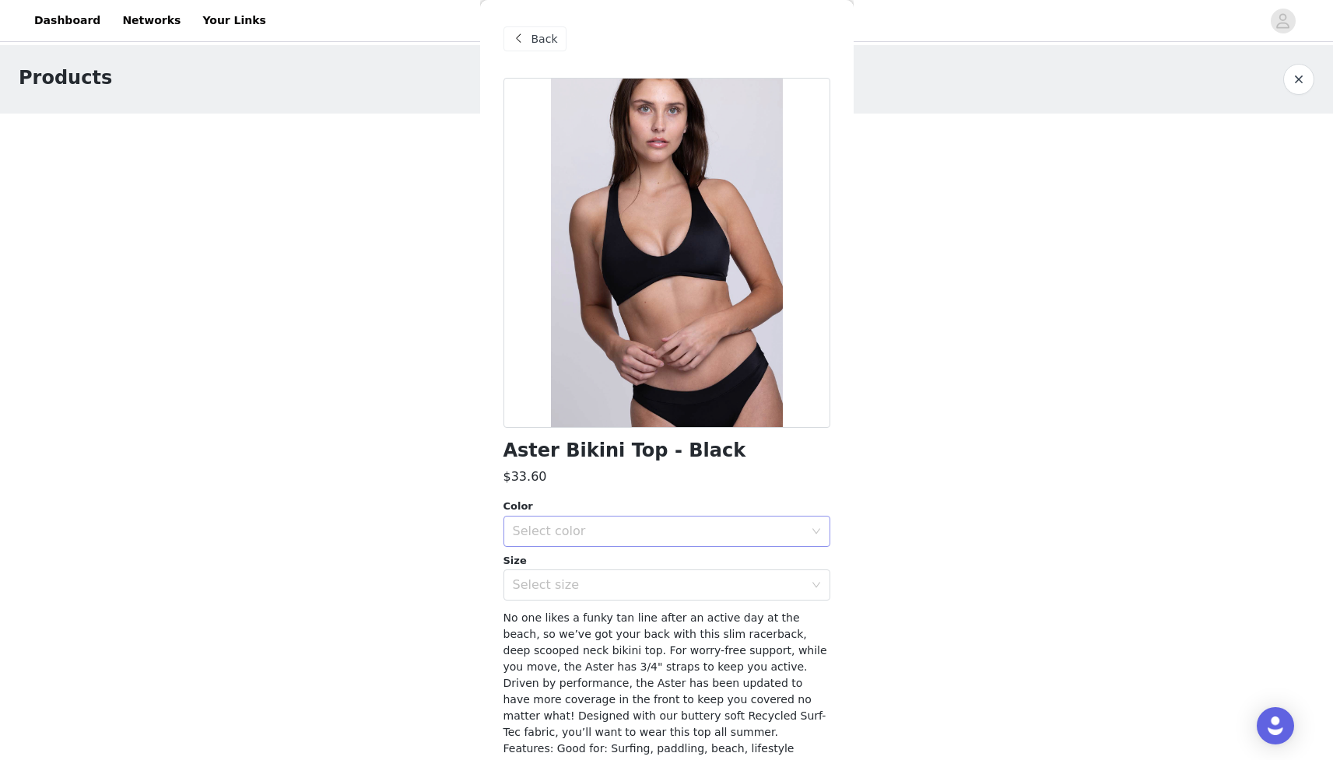
click at [607, 531] on div "Select color" at bounding box center [658, 532] width 291 height 16
click at [594, 561] on li "Black" at bounding box center [667, 565] width 327 height 25
click at [593, 584] on div "Select size" at bounding box center [658, 585] width 291 height 16
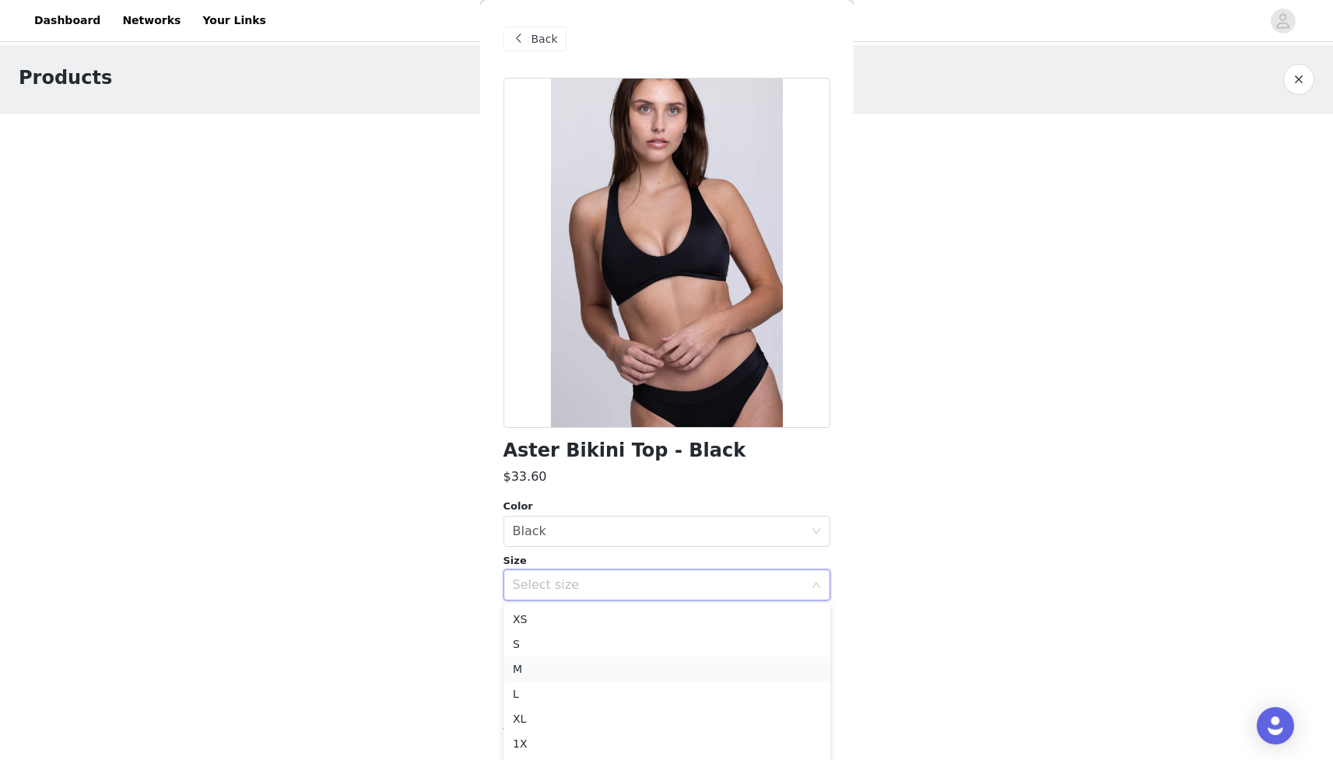
click at [563, 664] on li "M" at bounding box center [667, 669] width 327 height 25
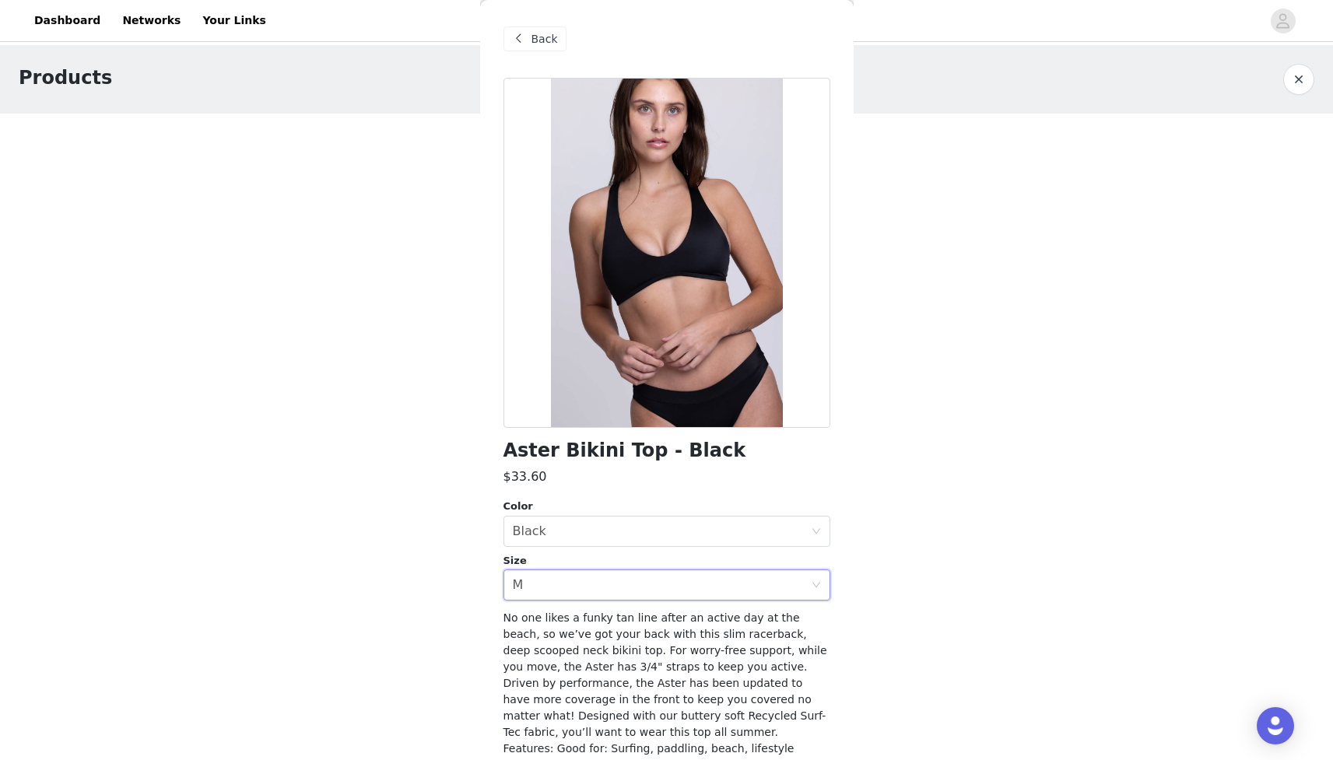
click at [619, 488] on div "Aster Bikini Top - Black $33.60 Color Select color Black Size Select size M No …" at bounding box center [667, 499] width 327 height 843
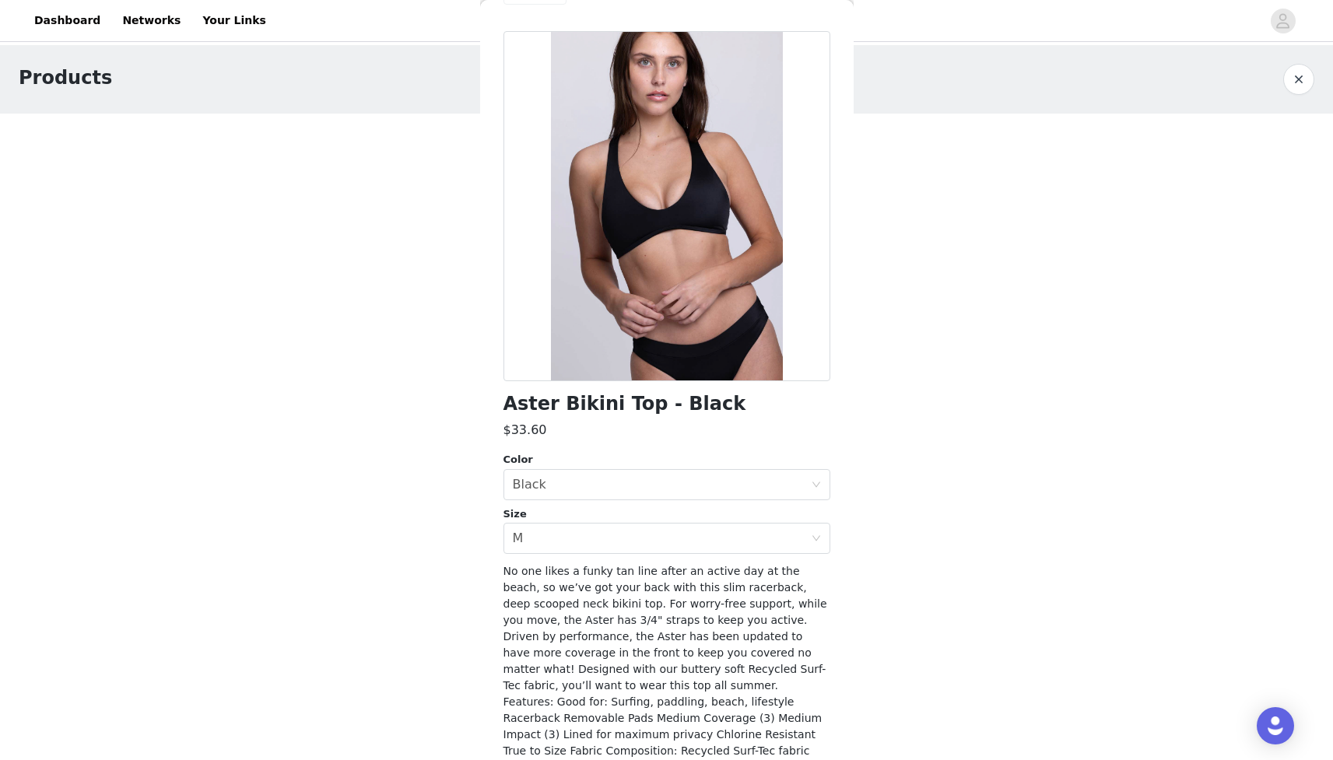
scroll to position [46, 0]
click at [604, 534] on div "Select size M" at bounding box center [662, 540] width 298 height 30
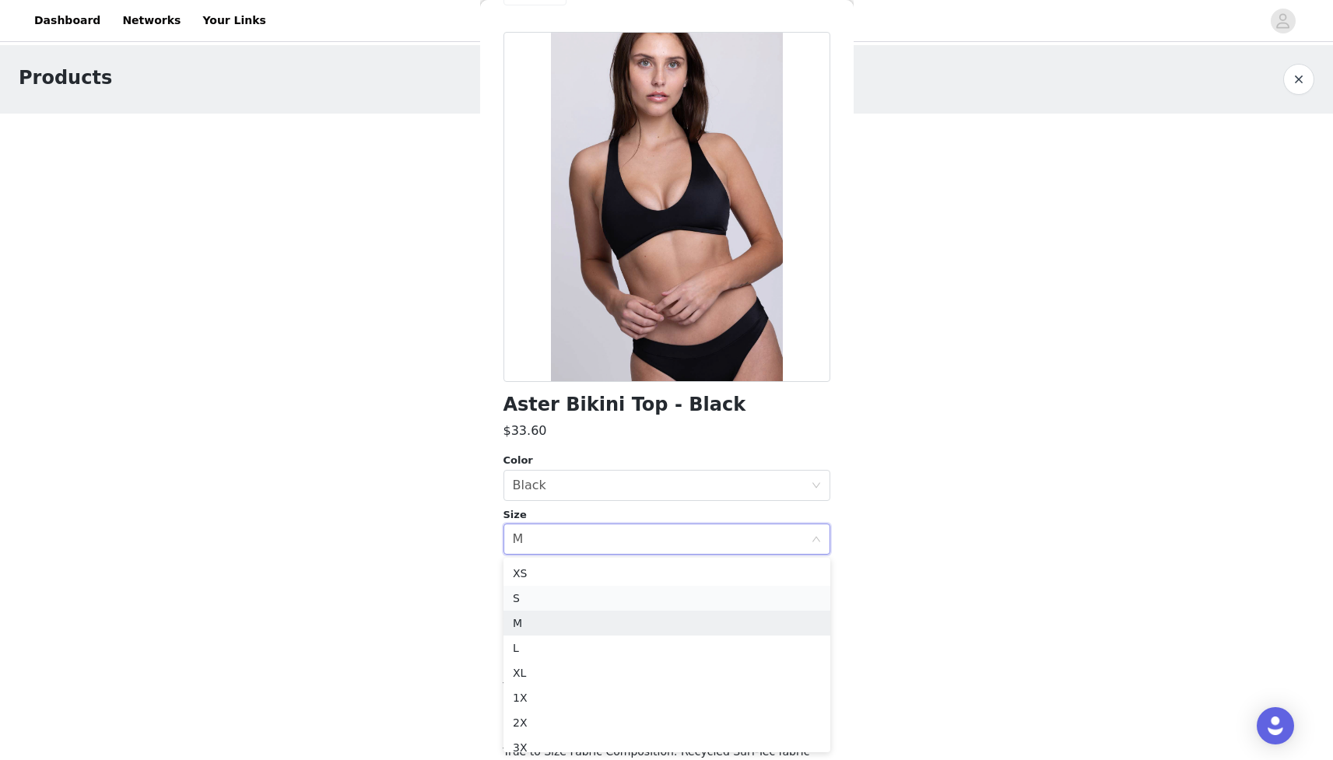
click at [546, 595] on li "S" at bounding box center [667, 598] width 327 height 25
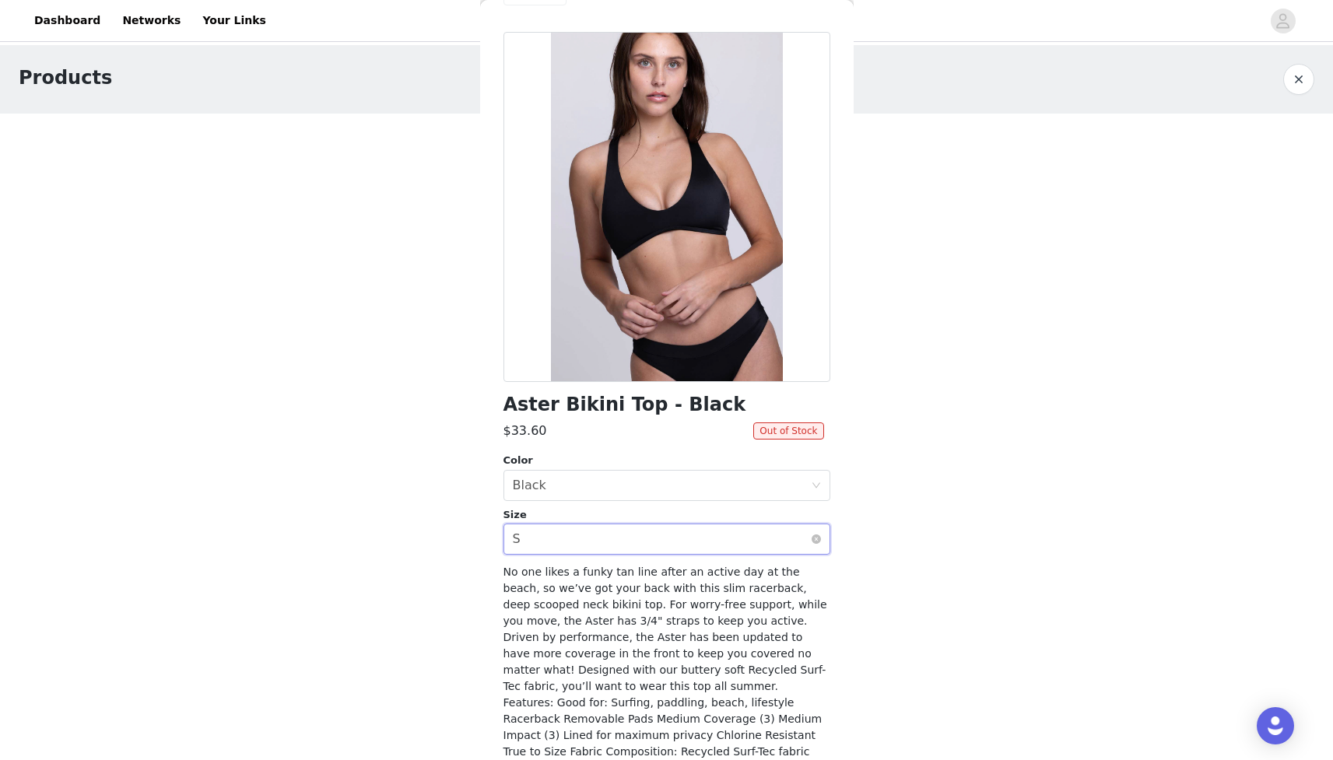
click at [553, 539] on div "Select size S" at bounding box center [662, 540] width 298 height 30
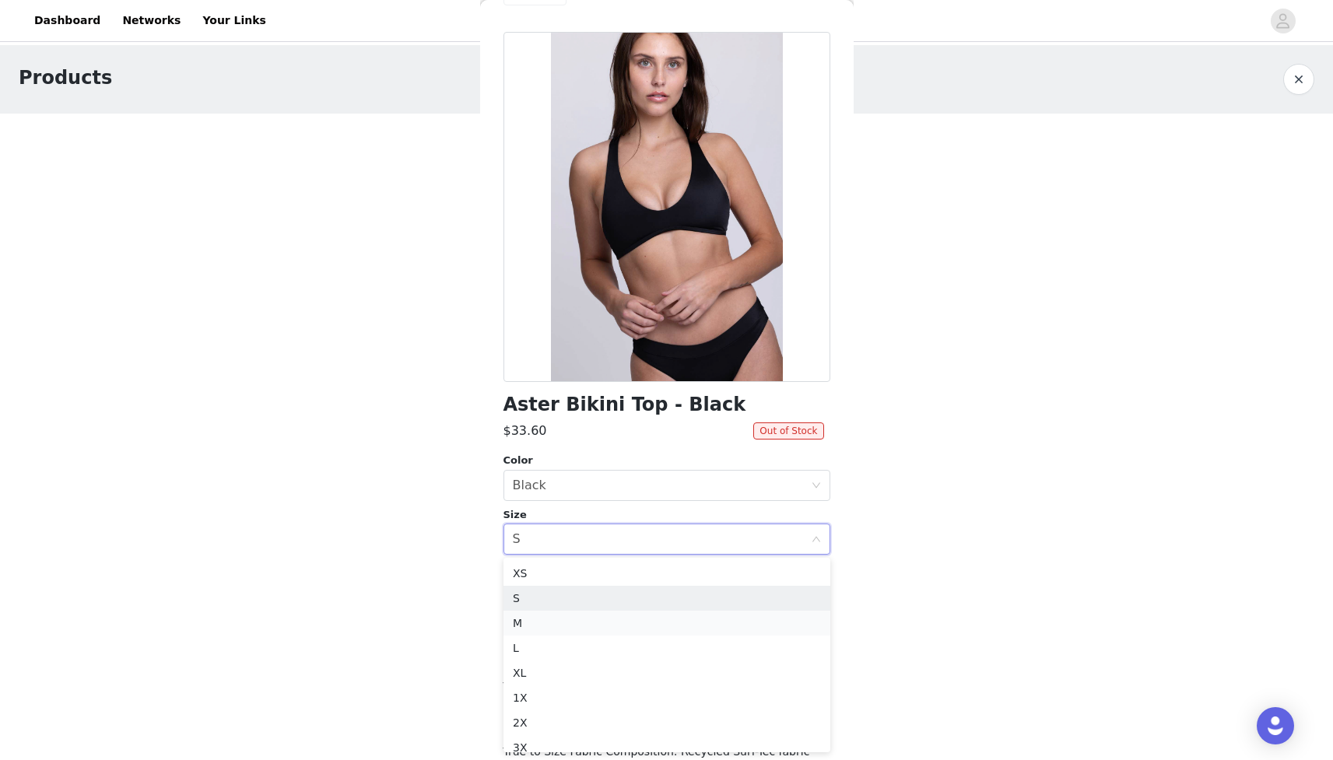
click at [545, 619] on li "M" at bounding box center [667, 623] width 327 height 25
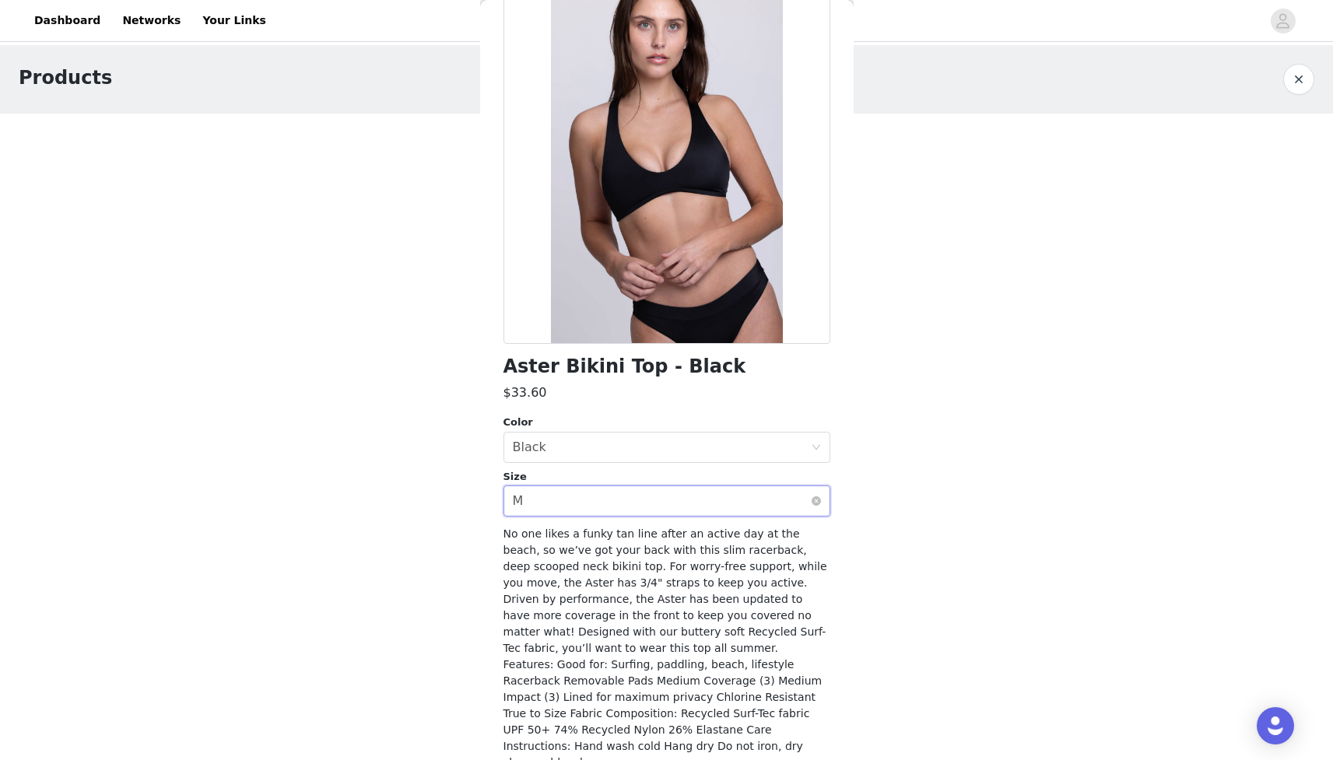
scroll to position [128, 0]
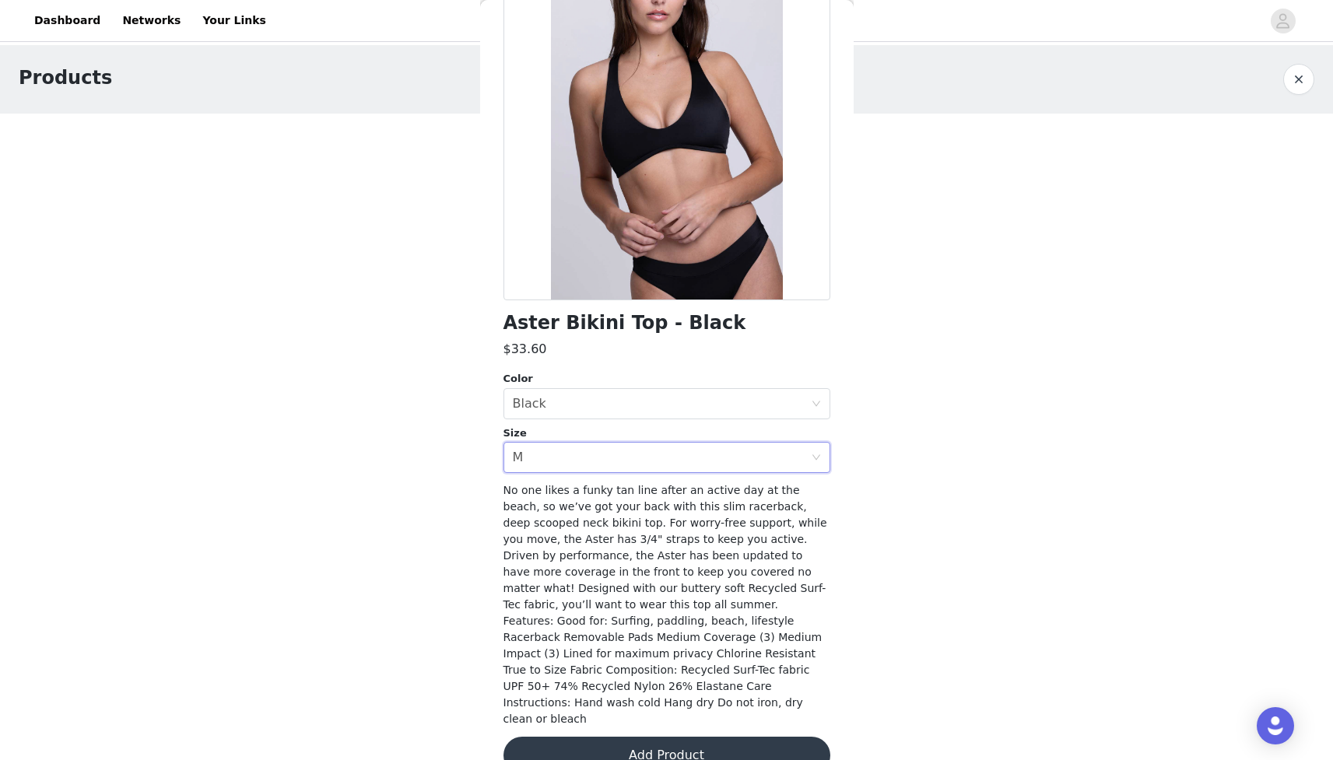
click at [686, 737] on button "Add Product" at bounding box center [667, 755] width 327 height 37
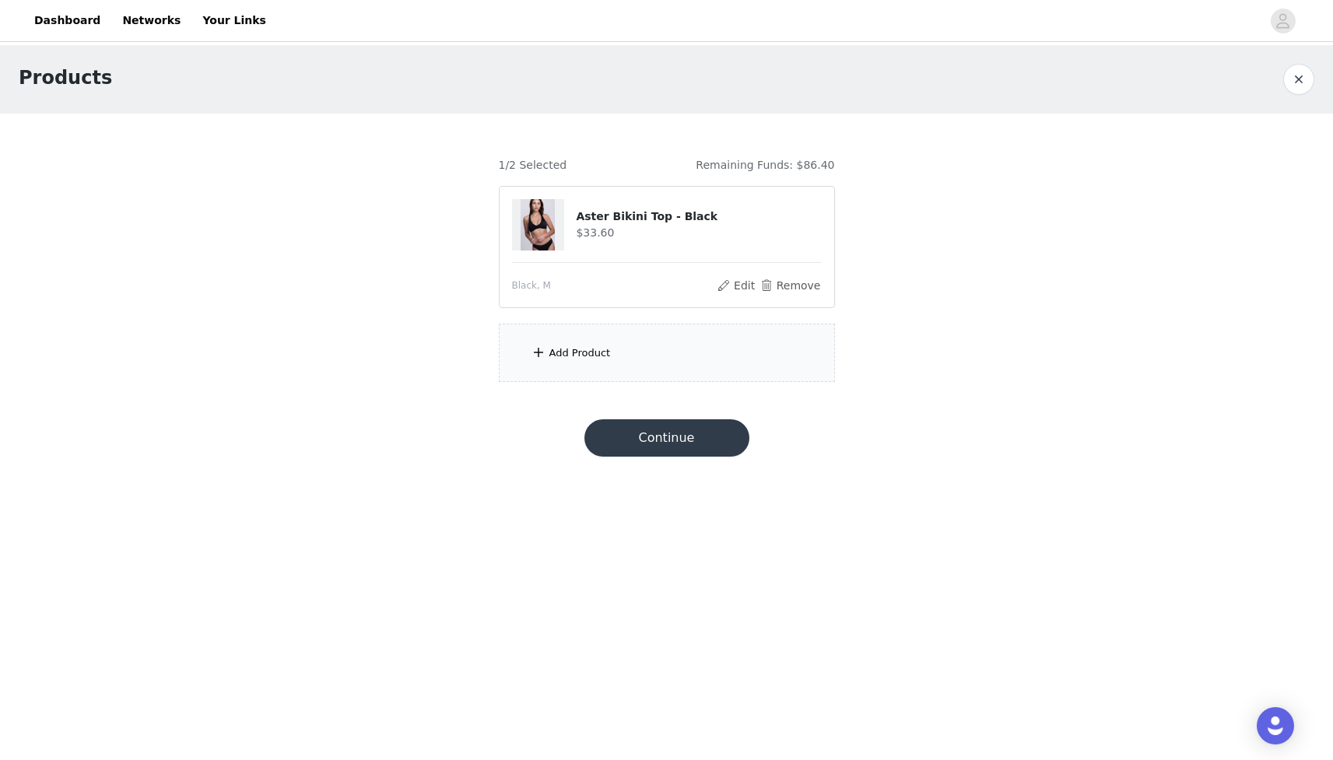
click at [581, 355] on div "Add Product" at bounding box center [579, 354] width 61 height 16
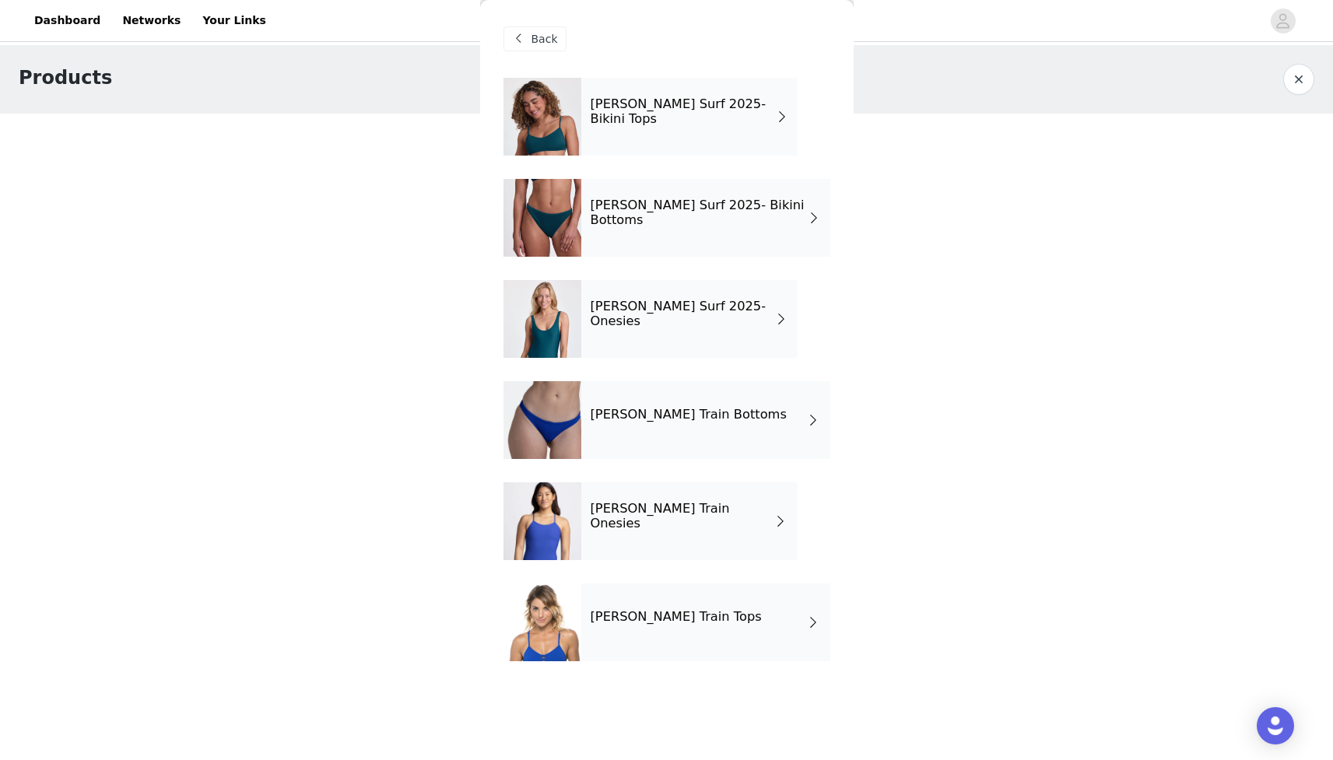
click at [784, 115] on span at bounding box center [782, 116] width 12 height 19
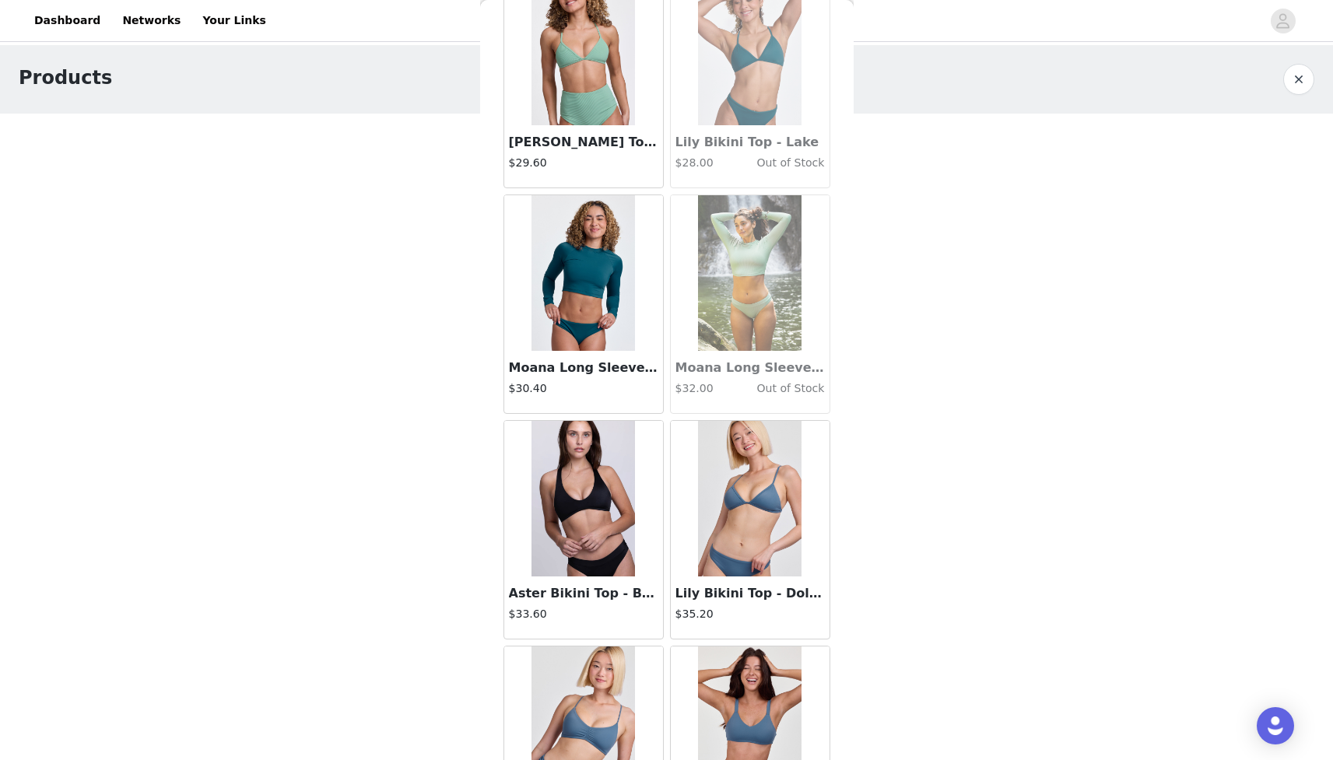
scroll to position [1621, 0]
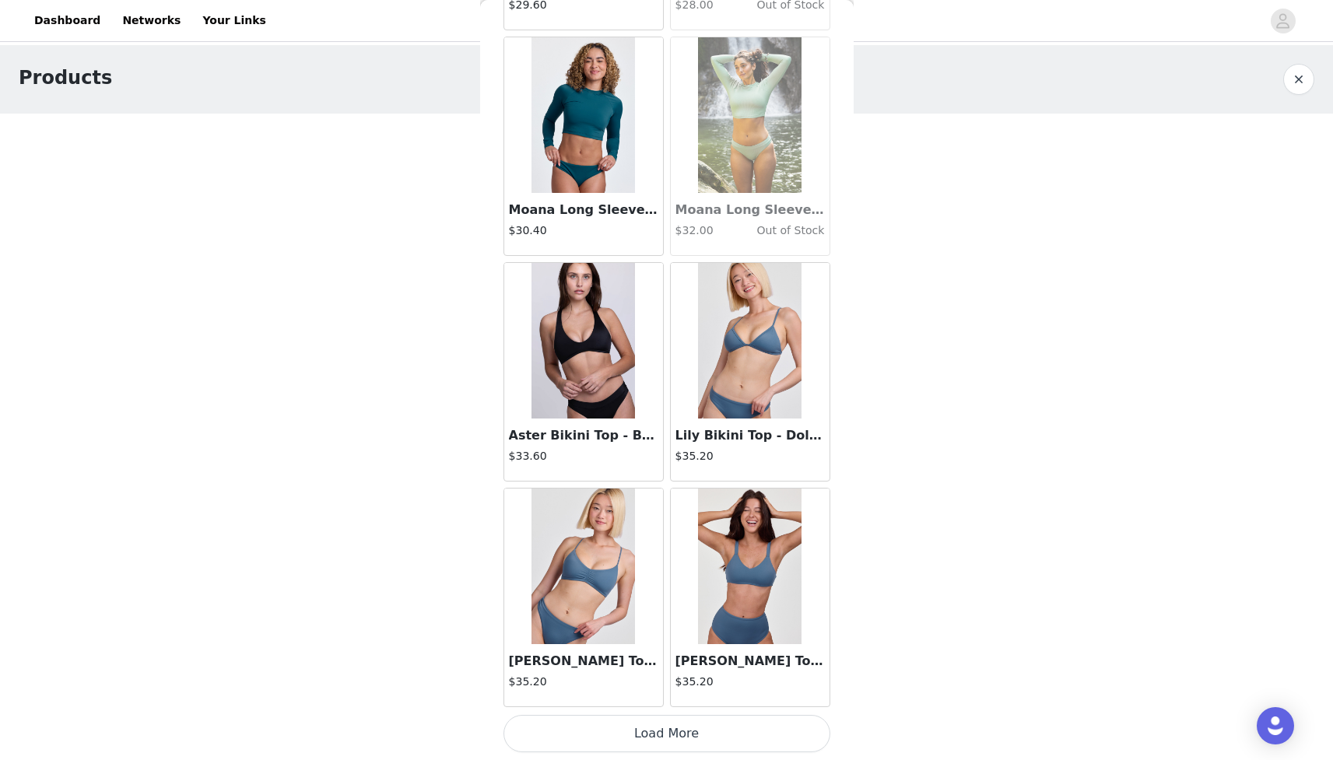
click at [664, 738] on button "Load More" at bounding box center [667, 733] width 327 height 37
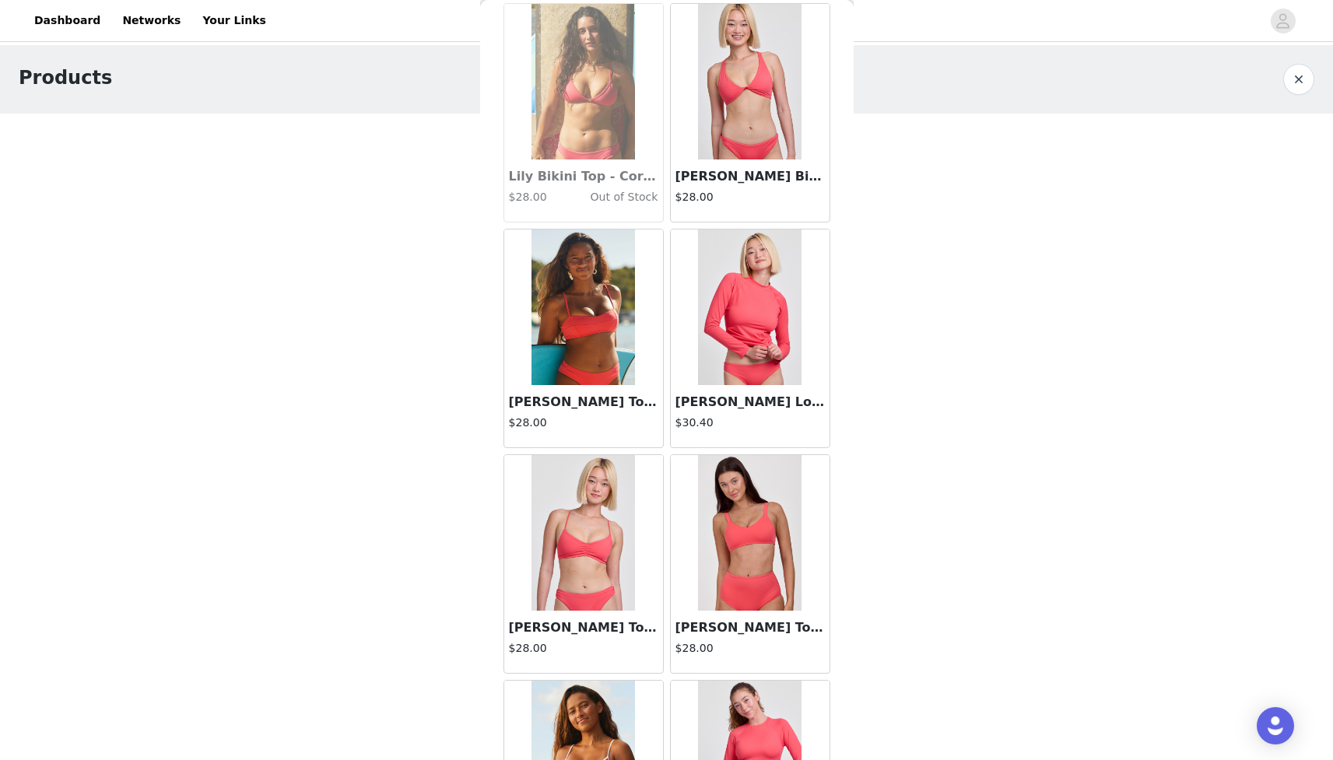
scroll to position [3007, 0]
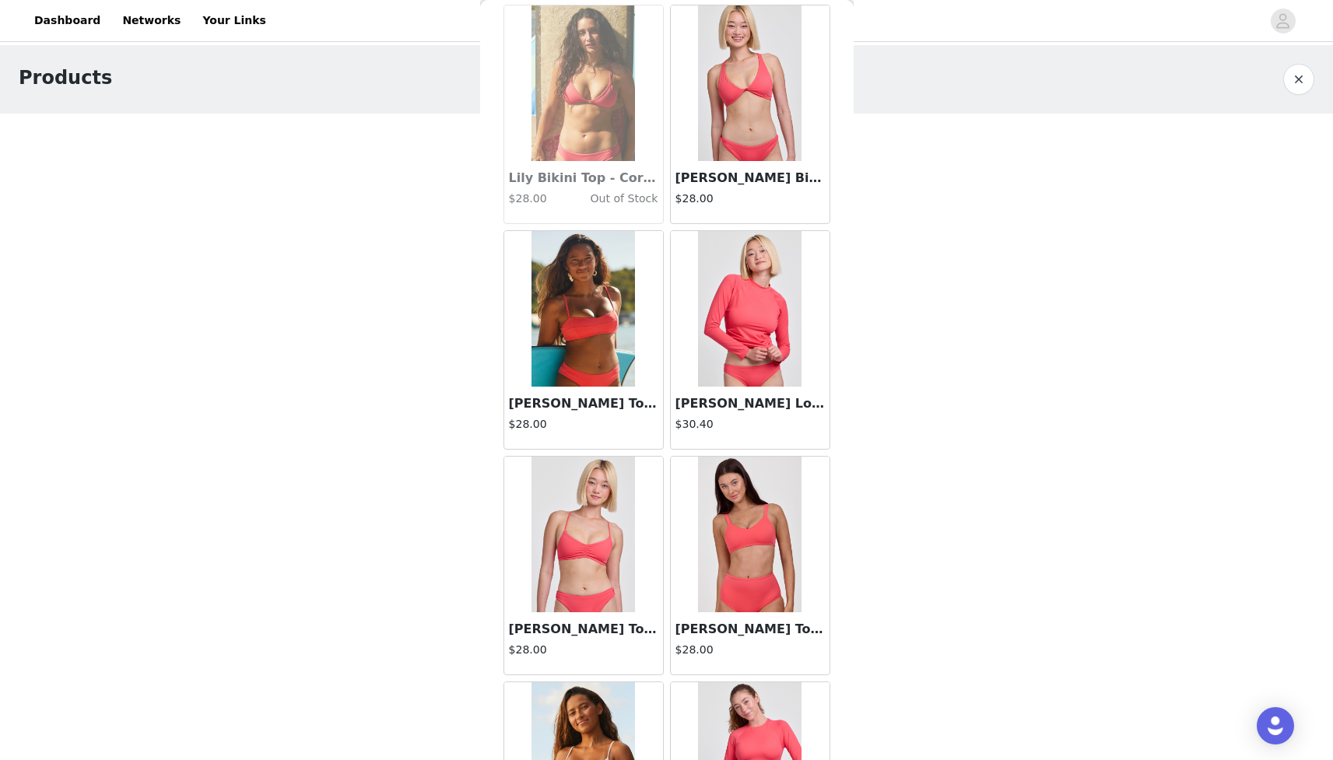
click at [761, 318] on img at bounding box center [750, 309] width 104 height 156
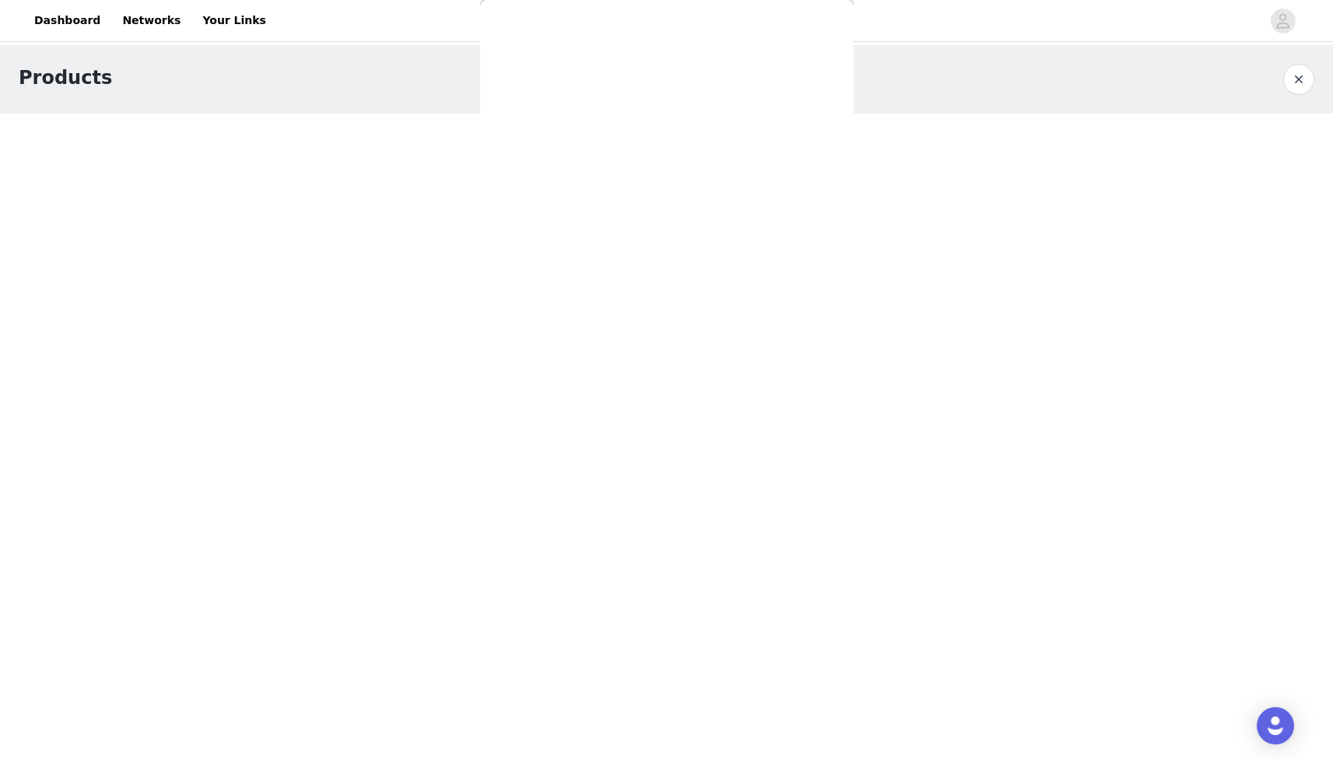
scroll to position [0, 0]
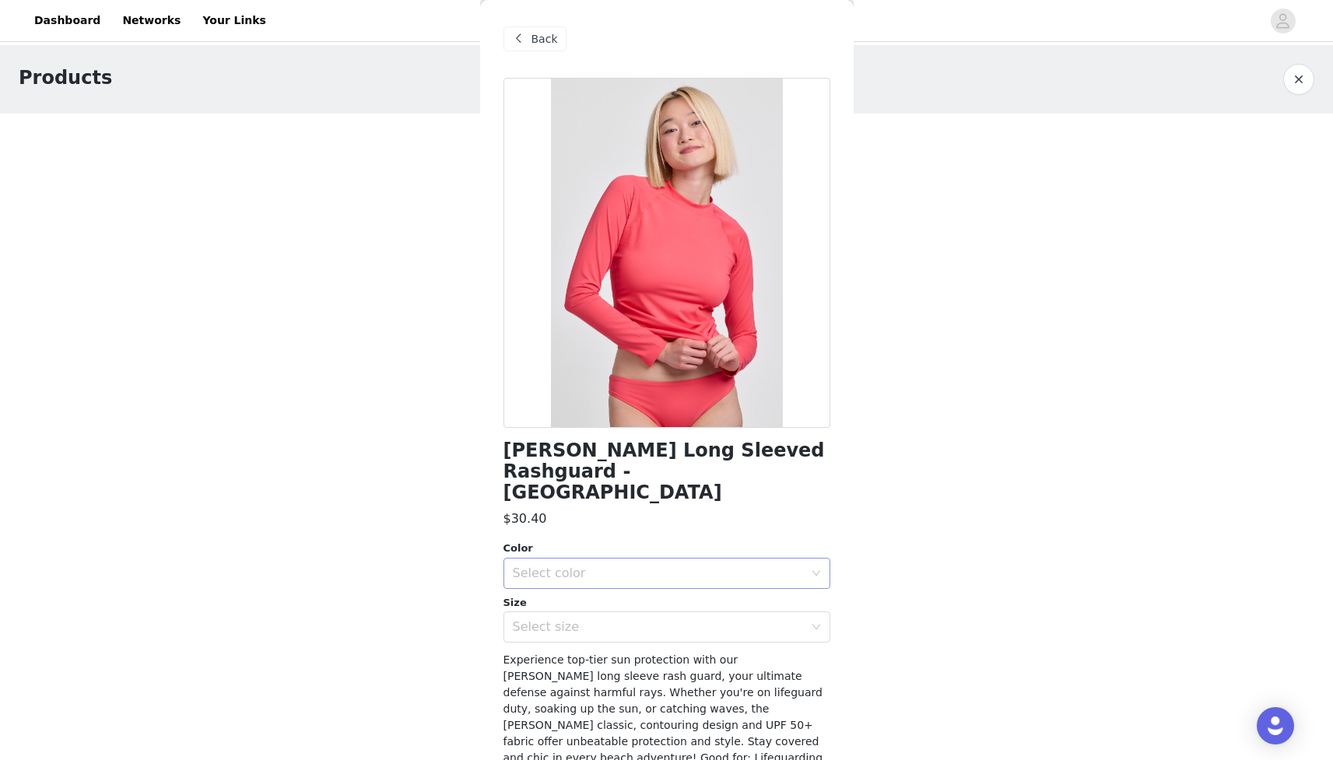
click at [591, 566] on div "Select color" at bounding box center [658, 574] width 291 height 16
click at [563, 586] on li "Coral Reef" at bounding box center [667, 586] width 327 height 25
click at [566, 619] on div "Select size" at bounding box center [658, 627] width 291 height 16
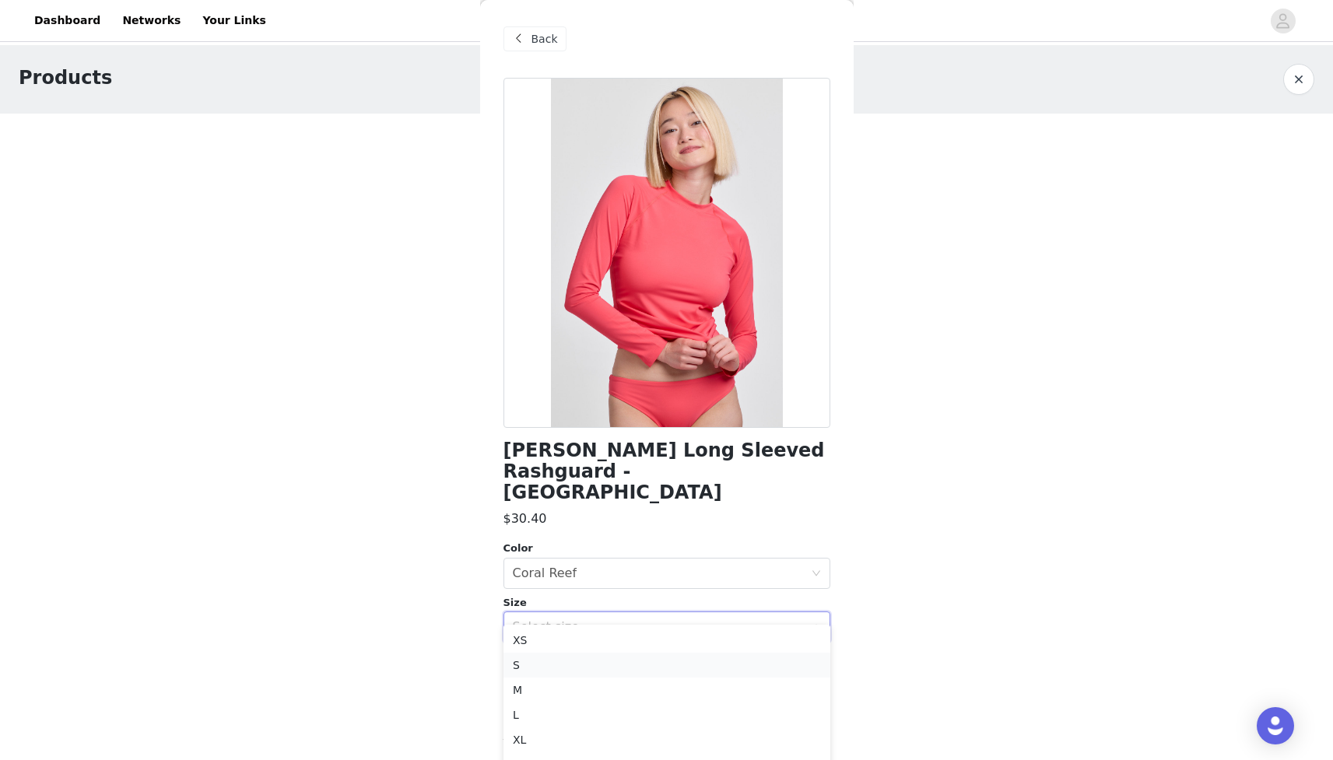
click at [541, 672] on li "S" at bounding box center [667, 665] width 327 height 25
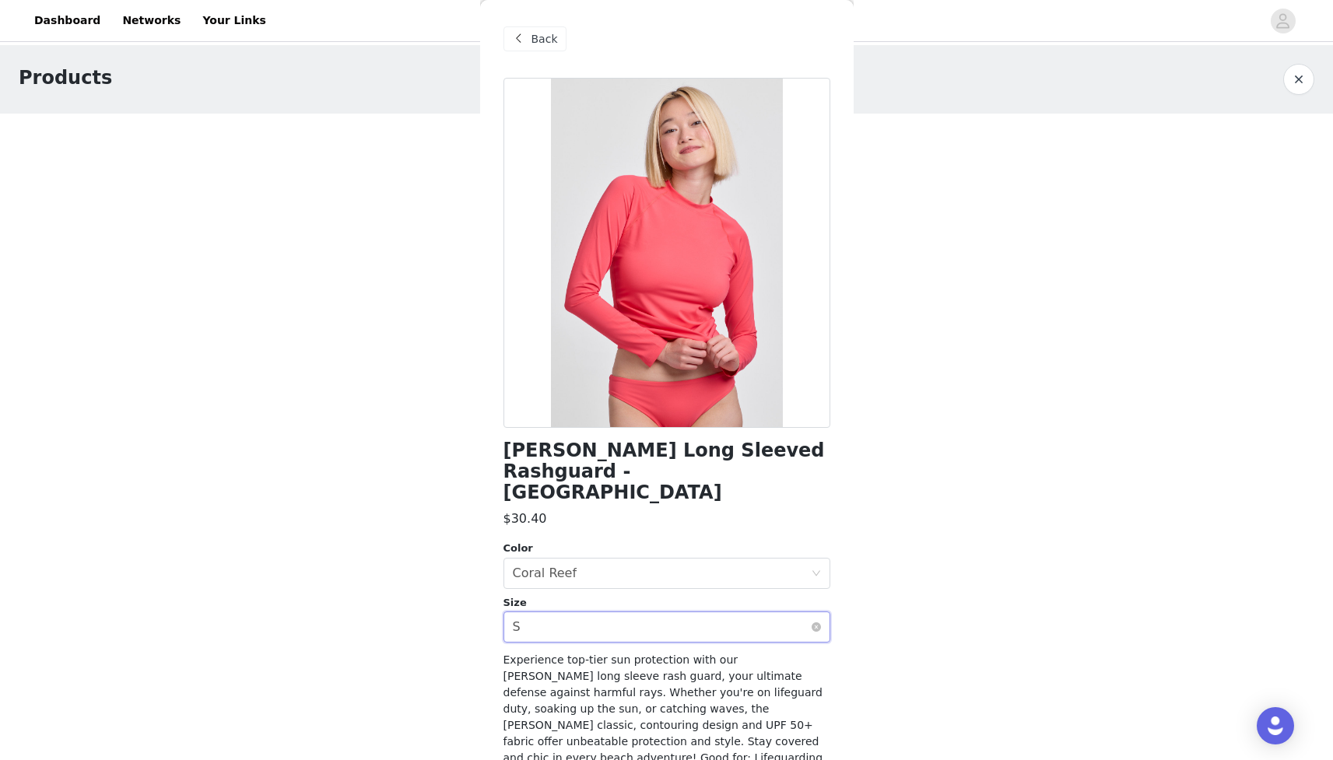
drag, startPoint x: 553, startPoint y: 601, endPoint x: 552, endPoint y: 611, distance: 10.2
click at [553, 612] on div "Select size S" at bounding box center [662, 627] width 298 height 30
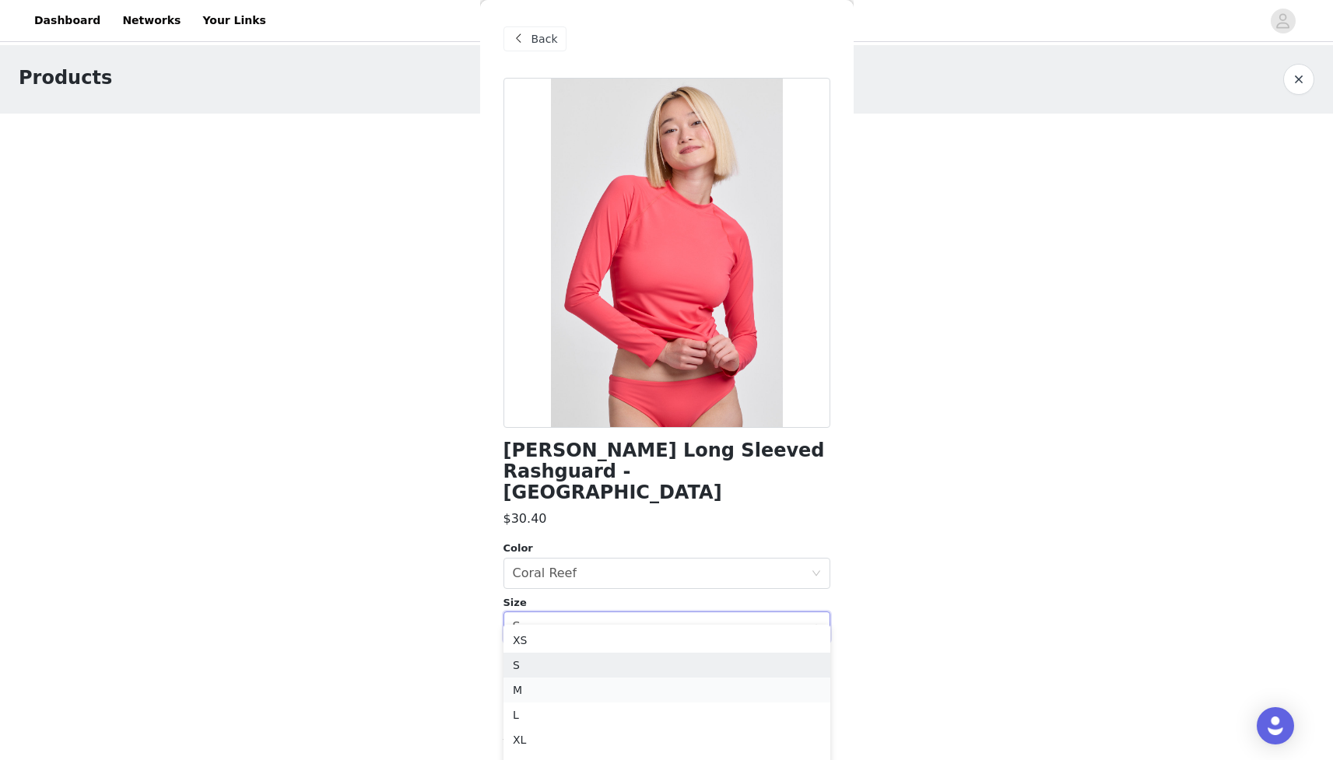
click at [542, 689] on li "M" at bounding box center [667, 690] width 327 height 25
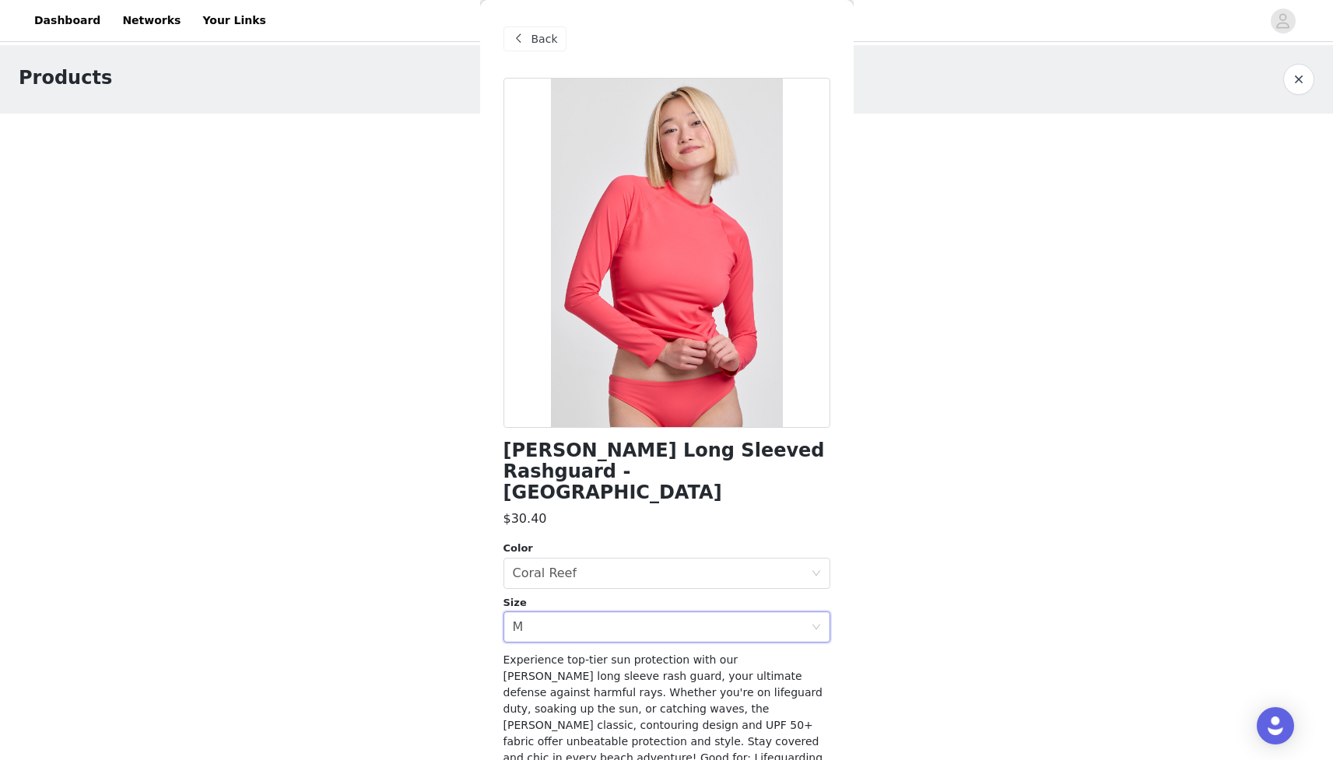
click at [533, 44] on span "Back" at bounding box center [545, 39] width 26 height 16
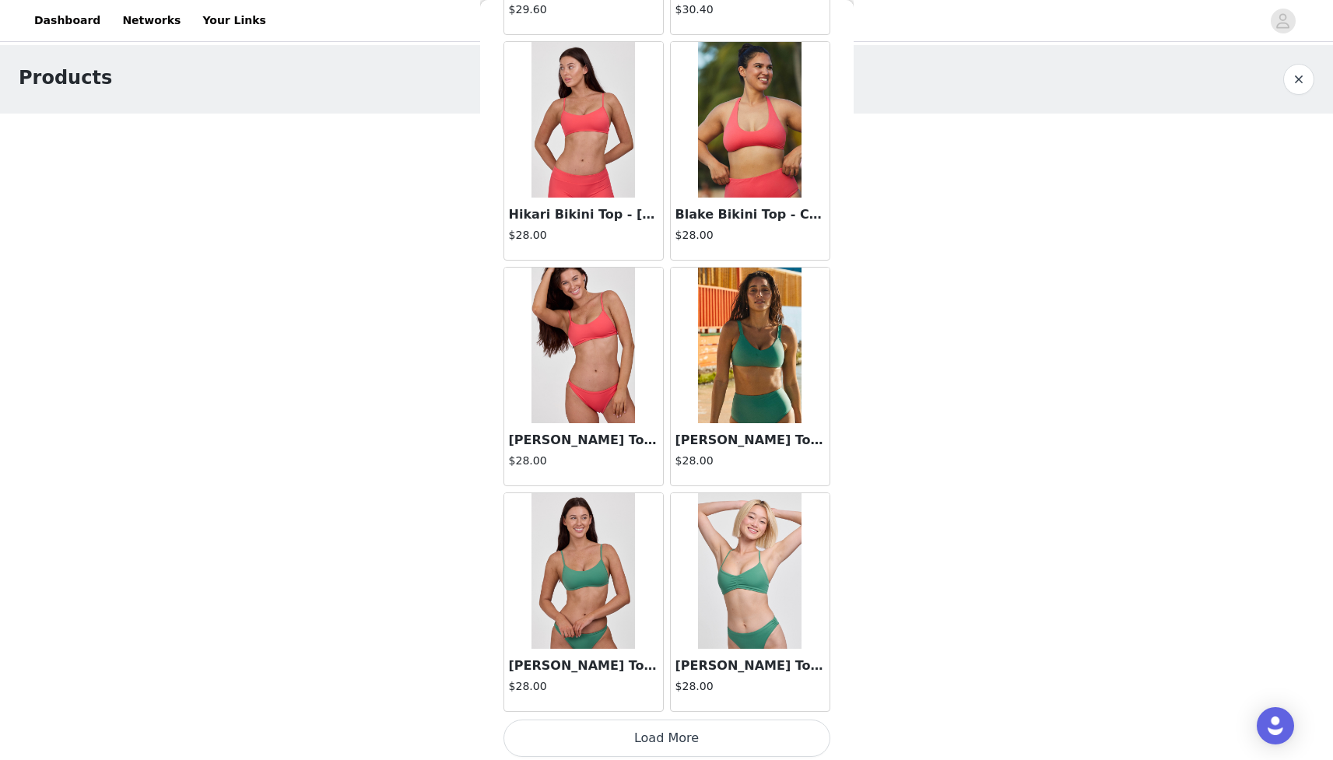
scroll to position [3878, 0]
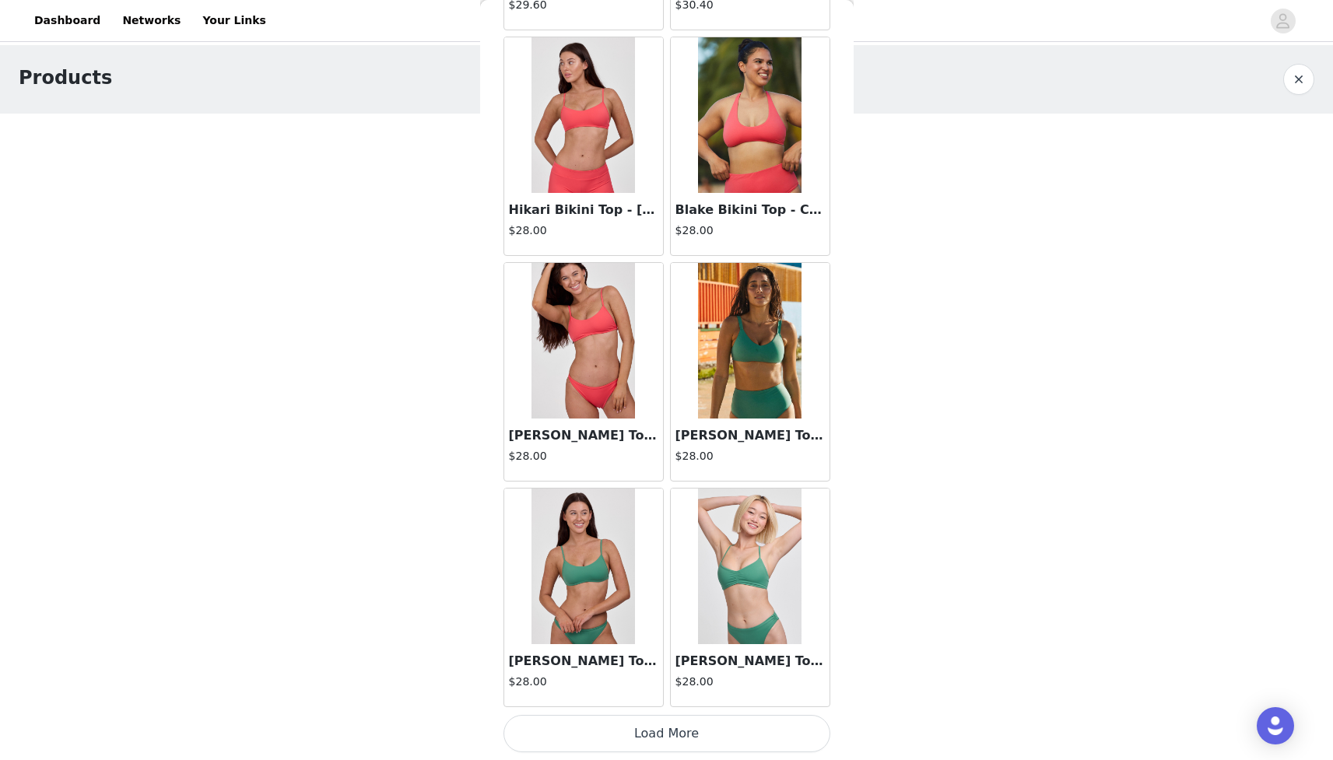
click at [681, 735] on button "Load More" at bounding box center [667, 733] width 327 height 37
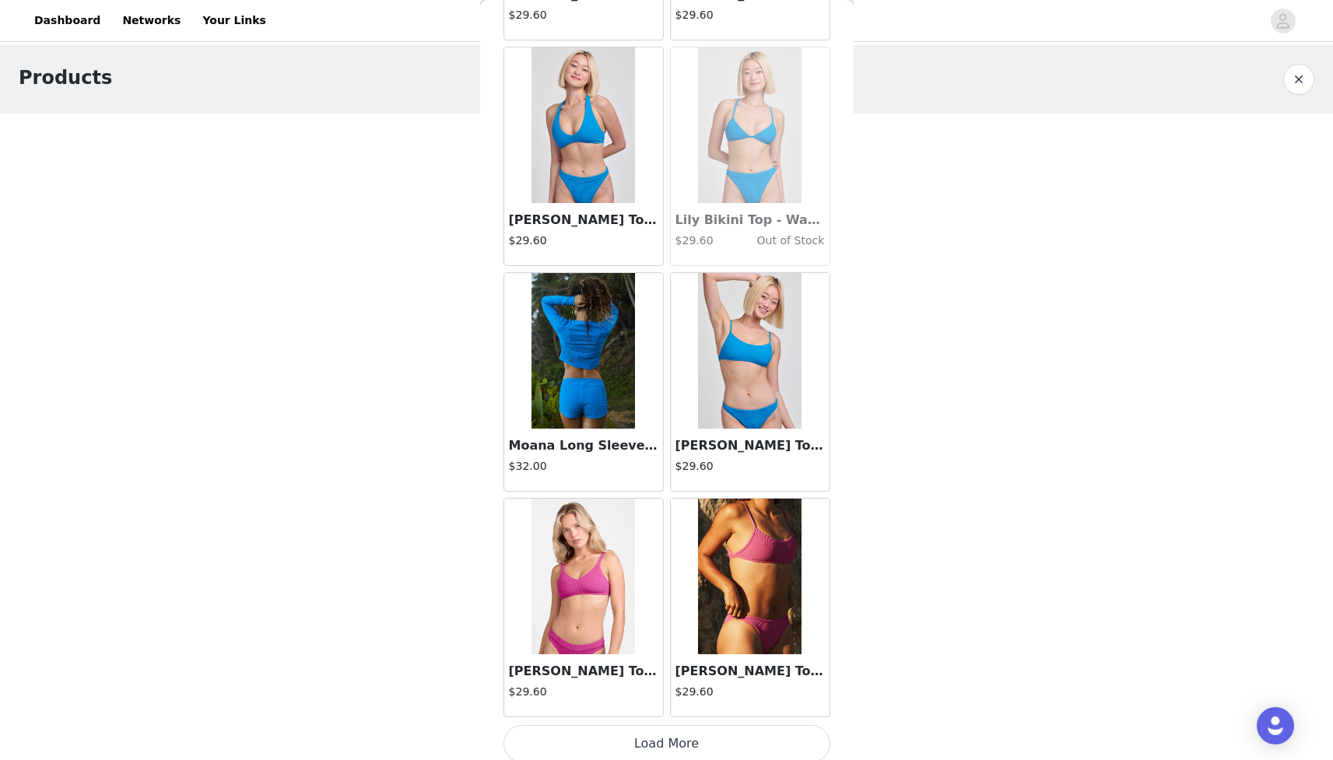
scroll to position [6135, 0]
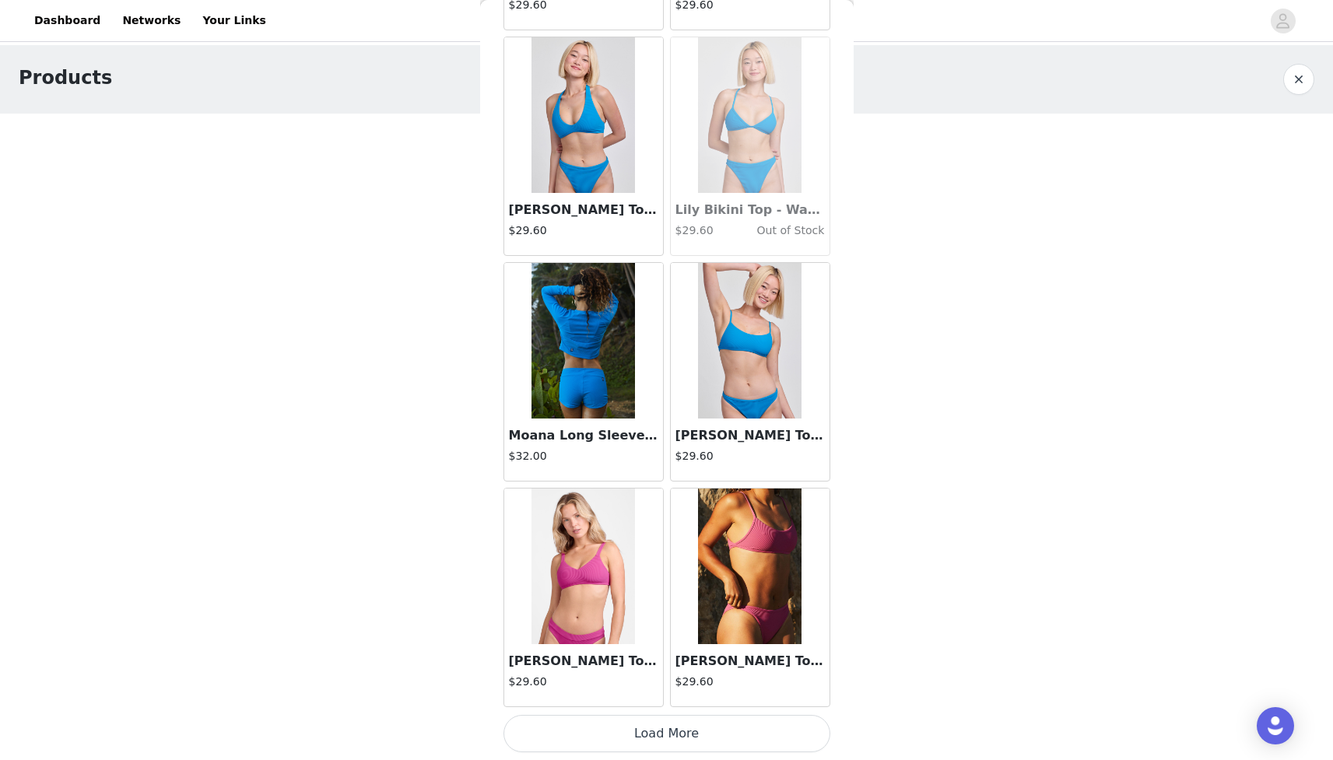
click at [675, 731] on button "Load More" at bounding box center [667, 733] width 327 height 37
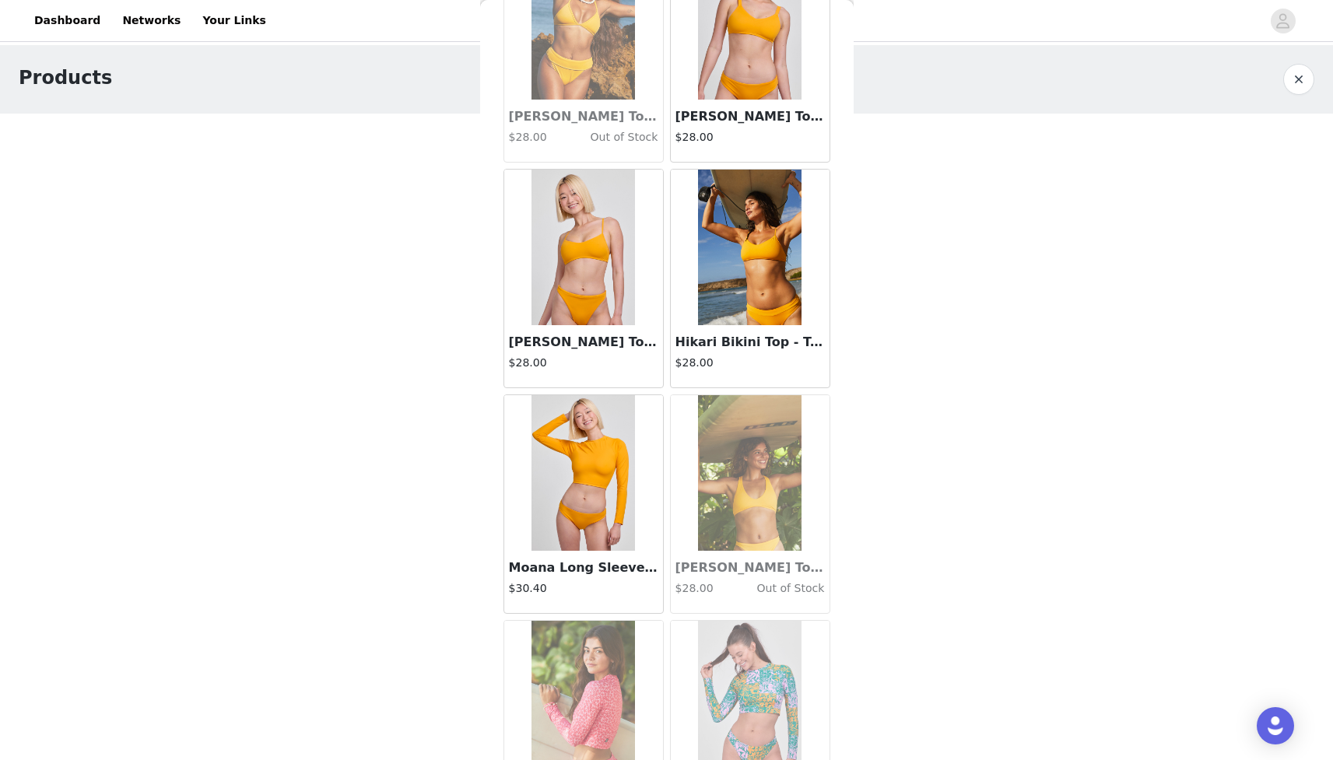
scroll to position [7812, 0]
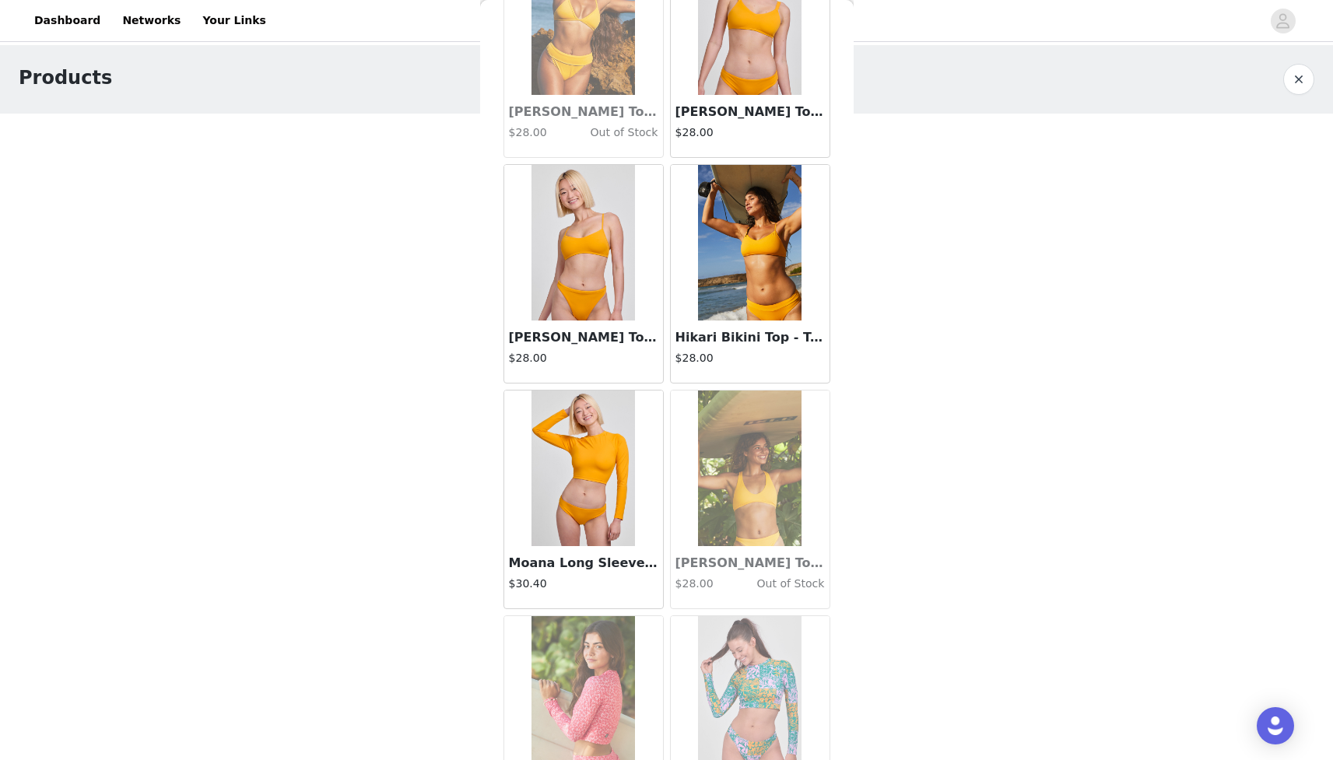
click at [585, 465] on img at bounding box center [584, 469] width 104 height 156
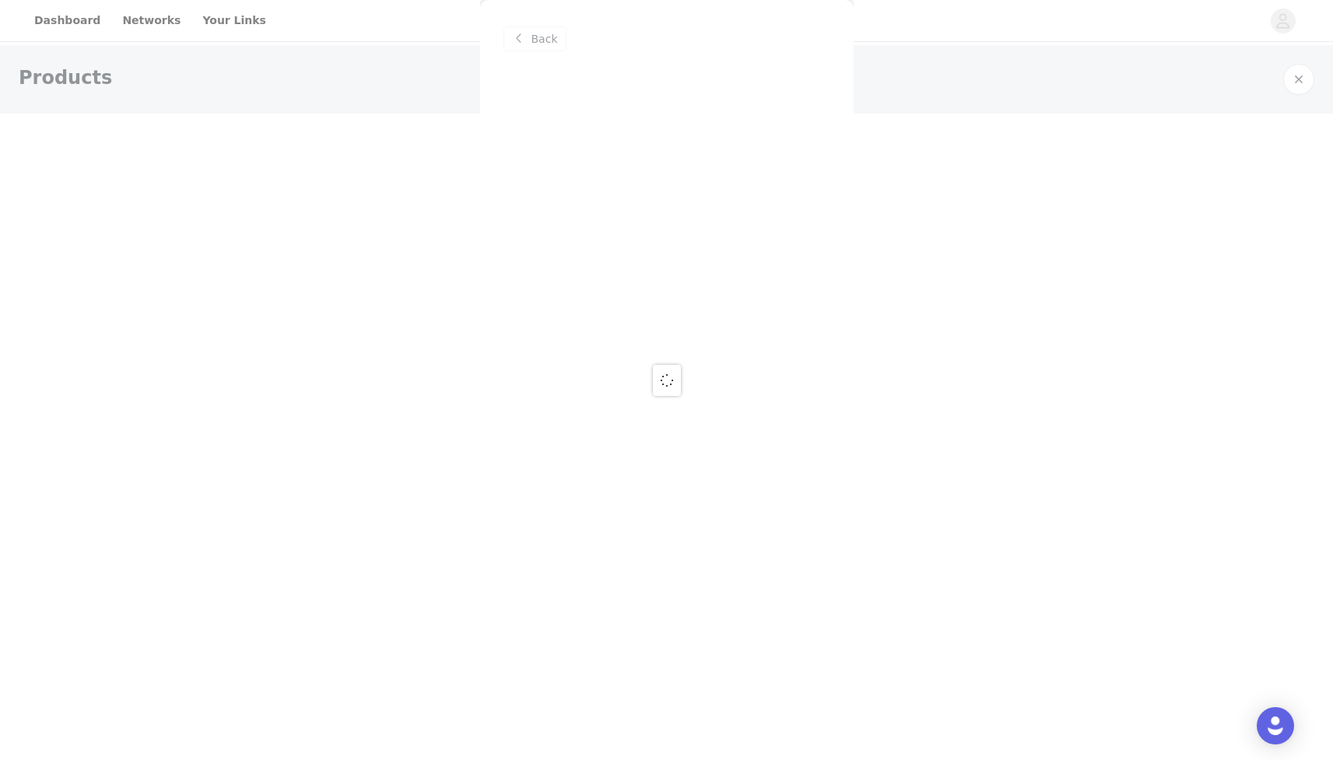
scroll to position [0, 0]
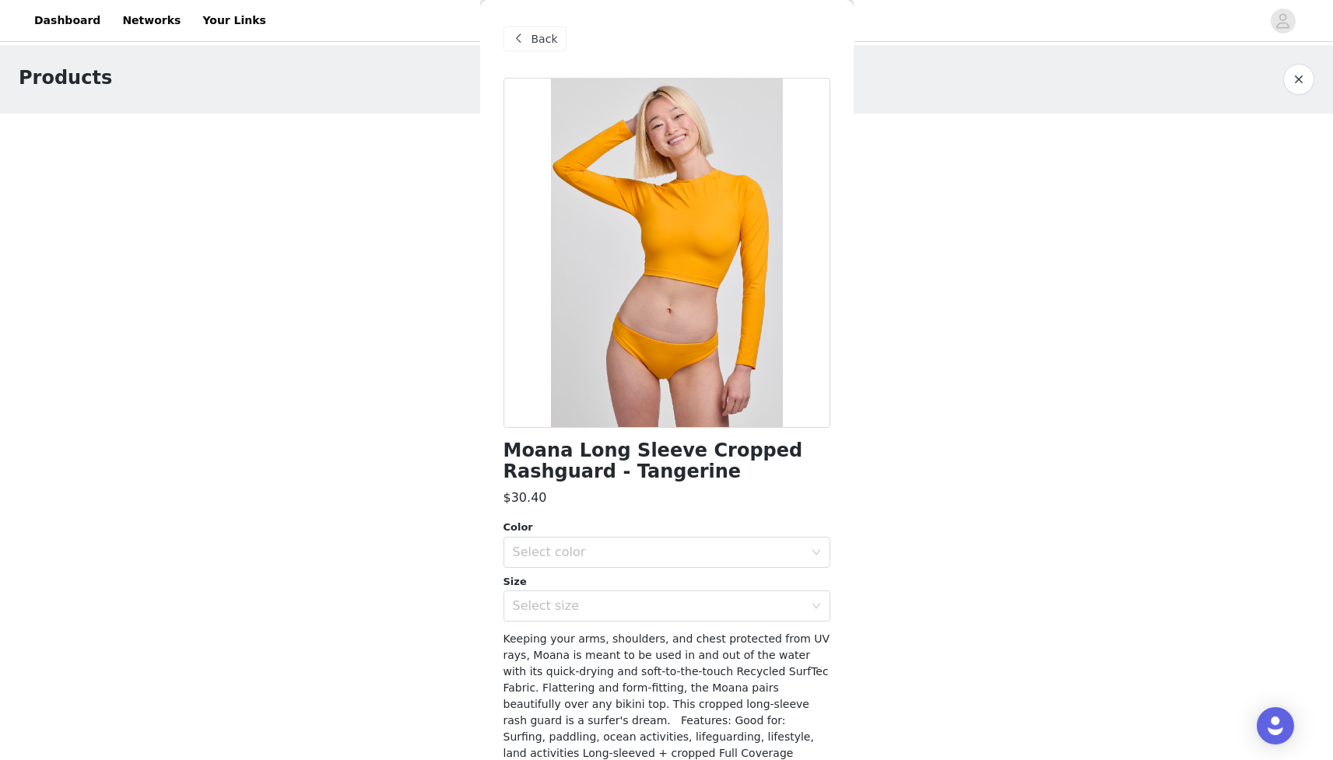
click at [528, 39] on div "Back" at bounding box center [535, 38] width 63 height 25
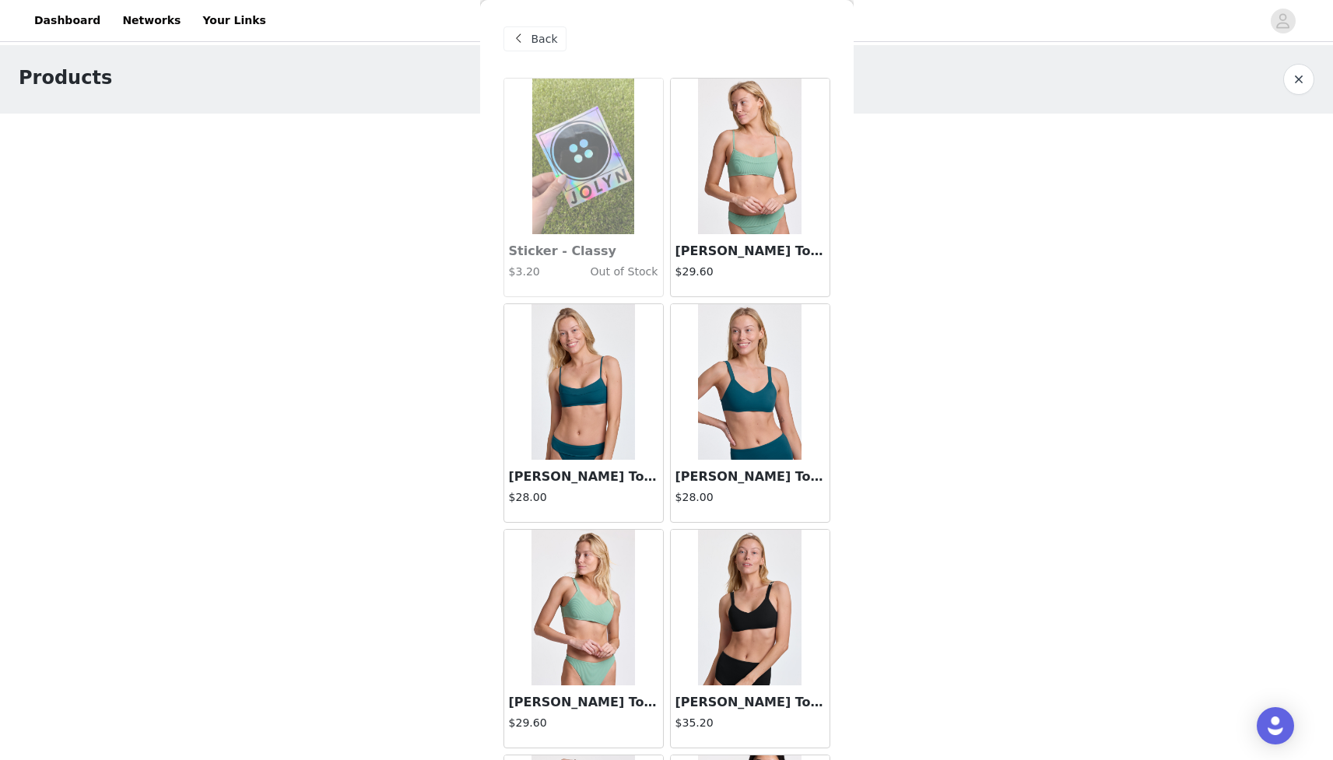
click at [538, 37] on span "Back" at bounding box center [545, 39] width 26 height 16
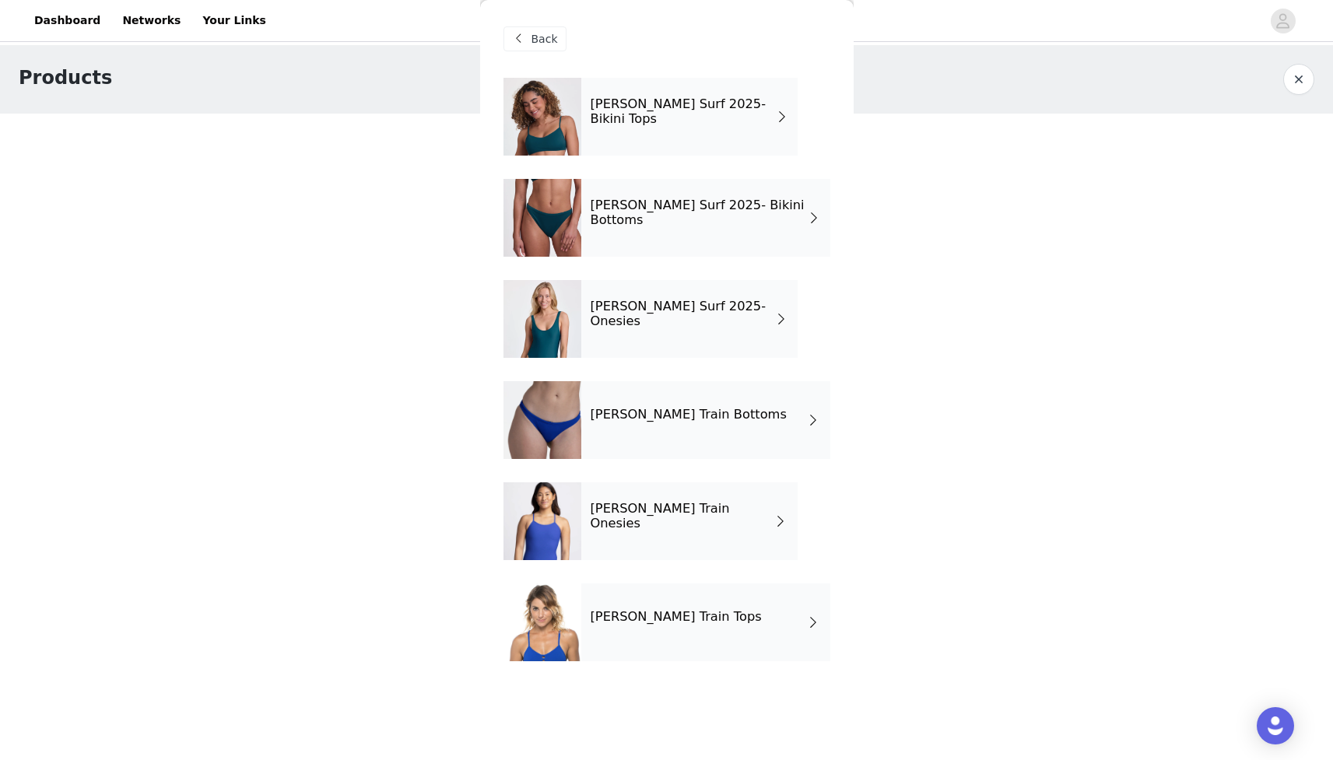
click at [689, 212] on h4 "[PERSON_NAME] Surf 2025- Bikini Bottoms" at bounding box center [700, 212] width 218 height 29
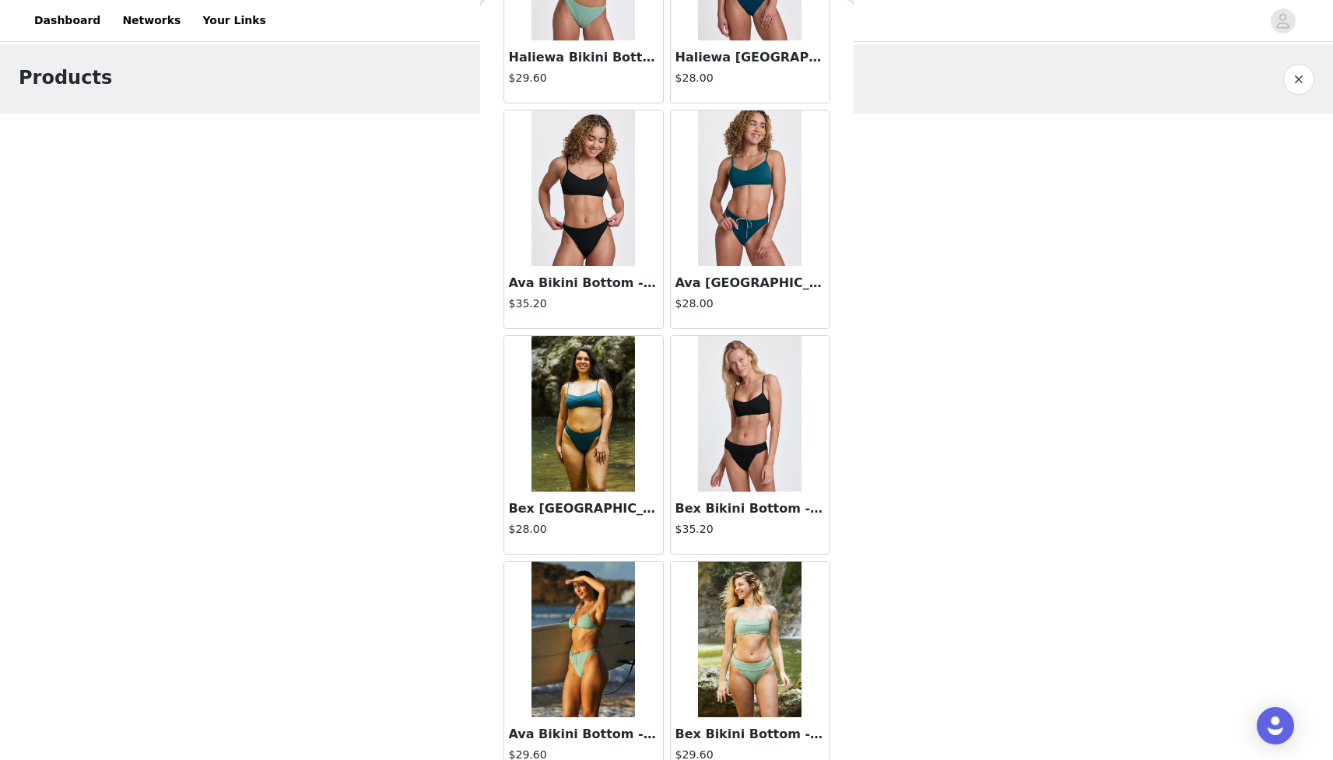
scroll to position [1621, 0]
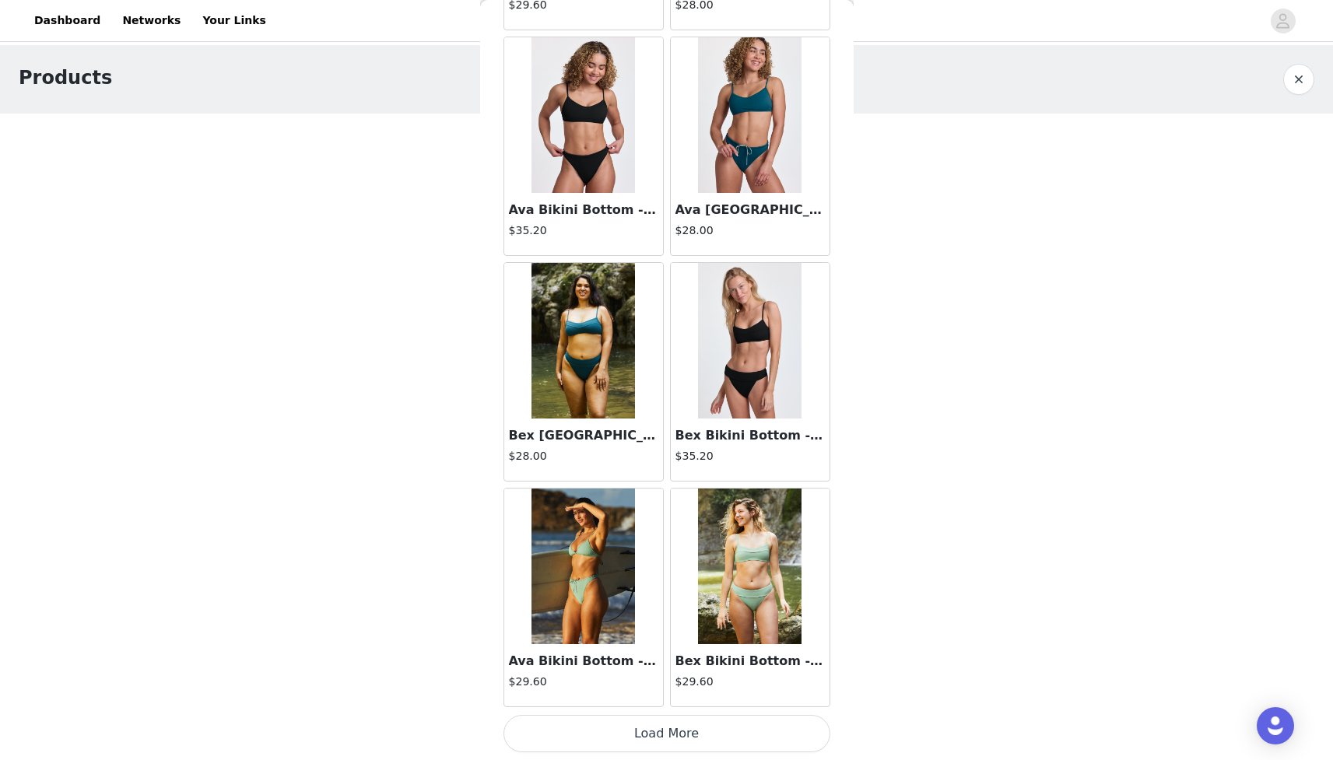
click at [685, 734] on button "Load More" at bounding box center [667, 733] width 327 height 37
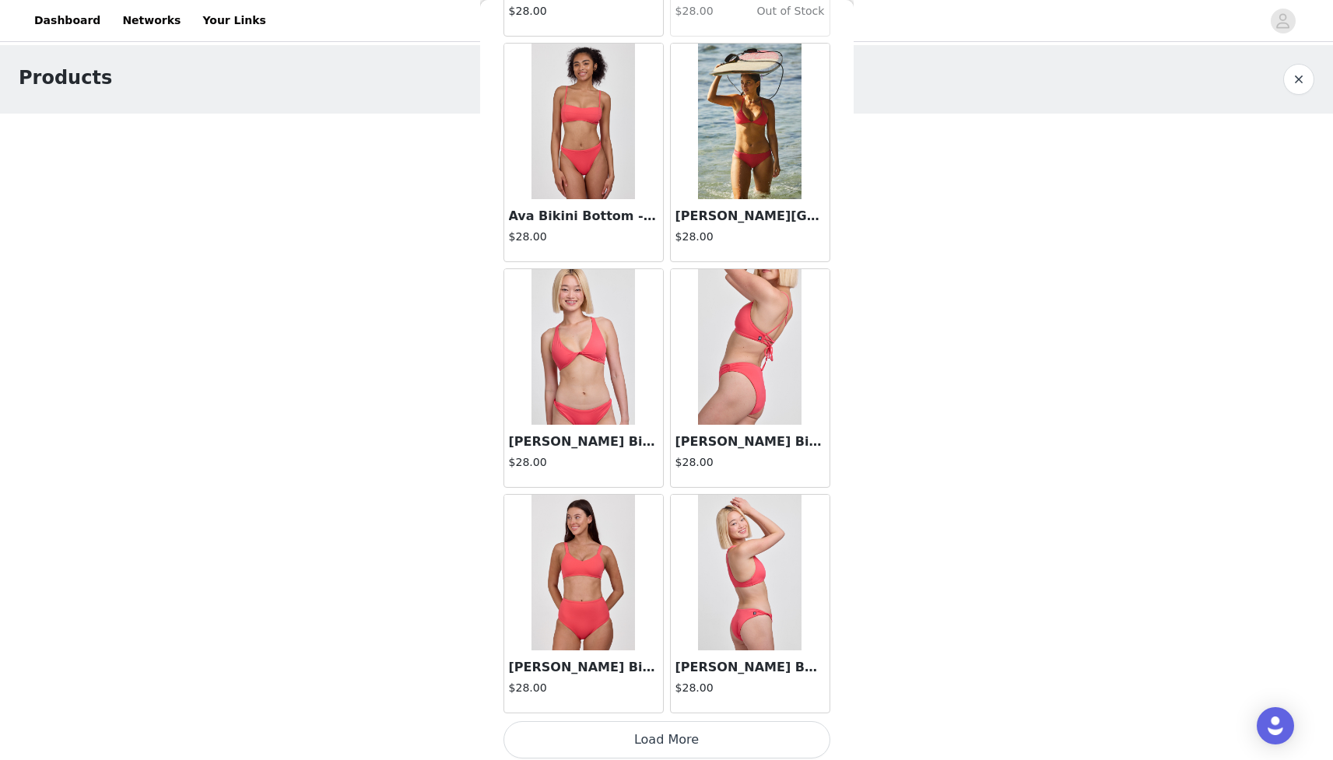
scroll to position [3878, 0]
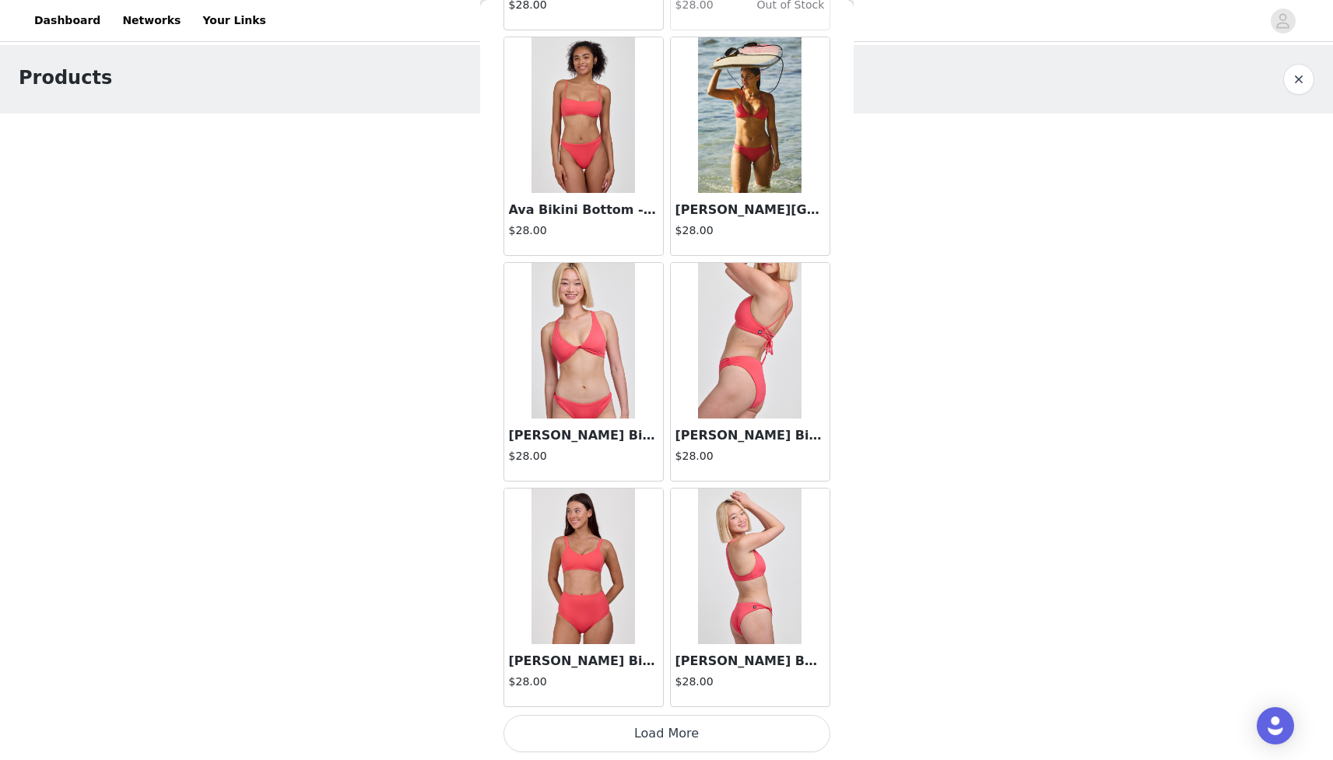
click at [676, 729] on button "Load More" at bounding box center [667, 733] width 327 height 37
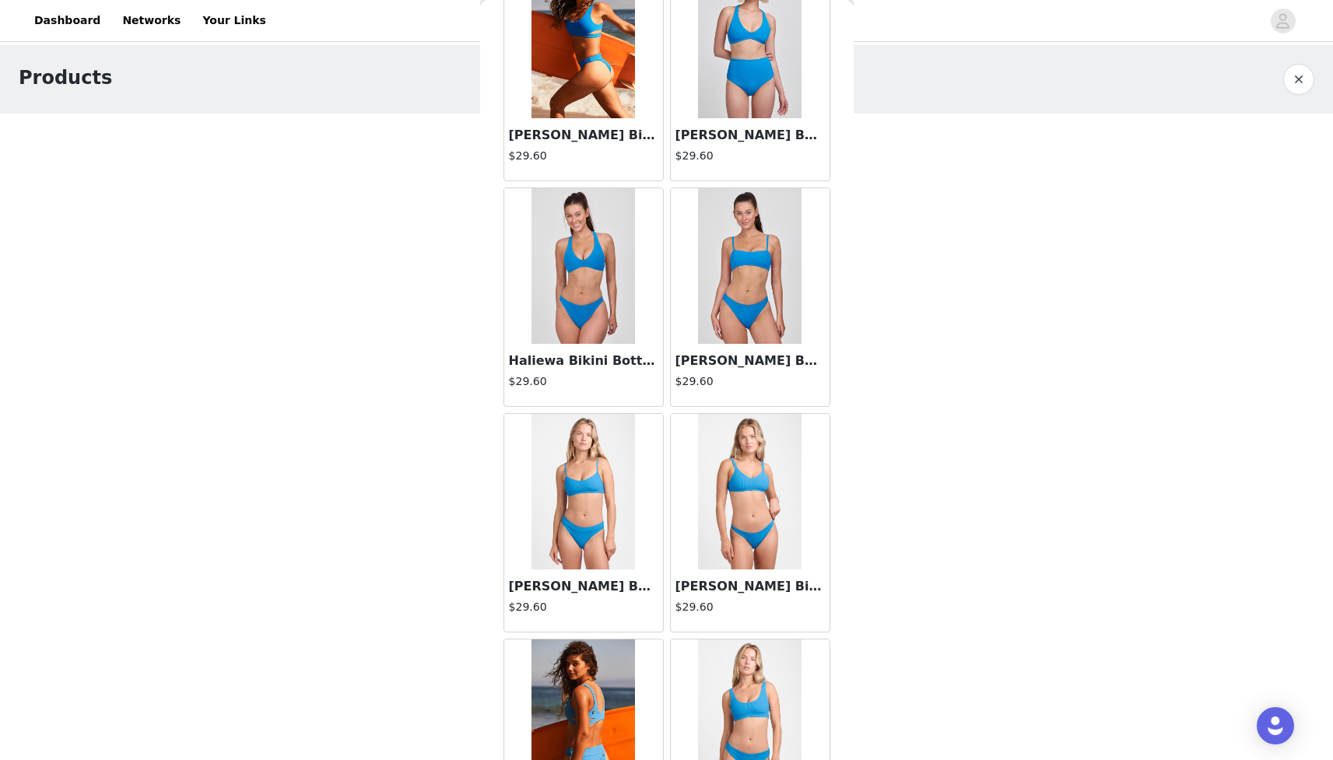
scroll to position [6135, 0]
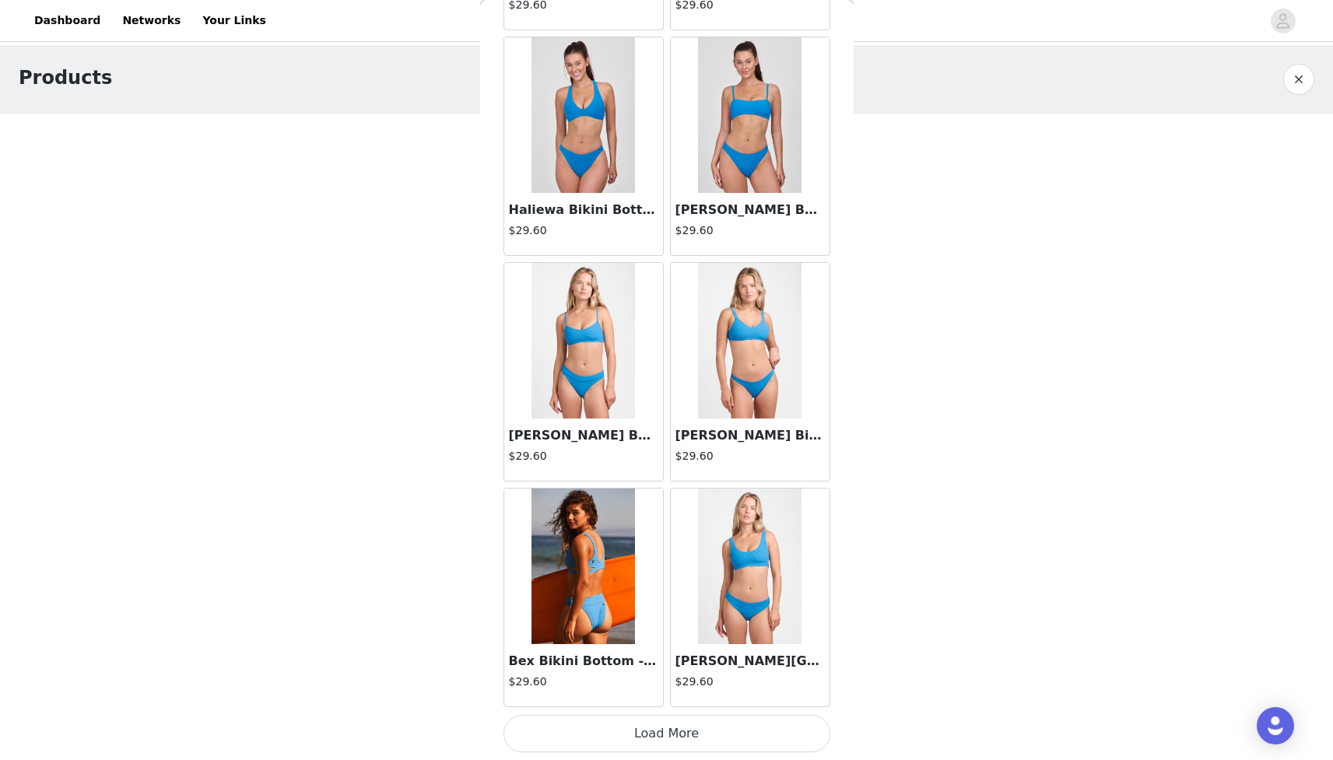
click at [687, 735] on button "Load More" at bounding box center [667, 733] width 327 height 37
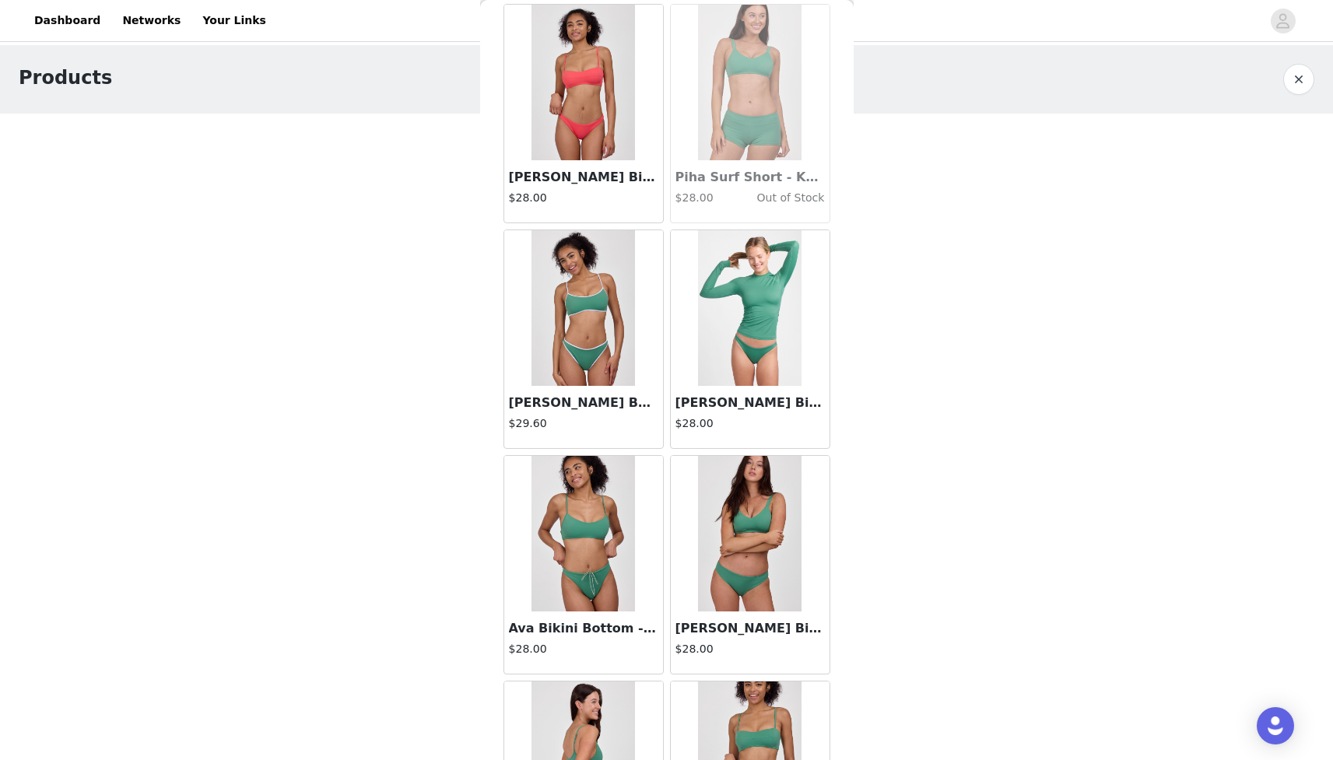
scroll to position [4577, 0]
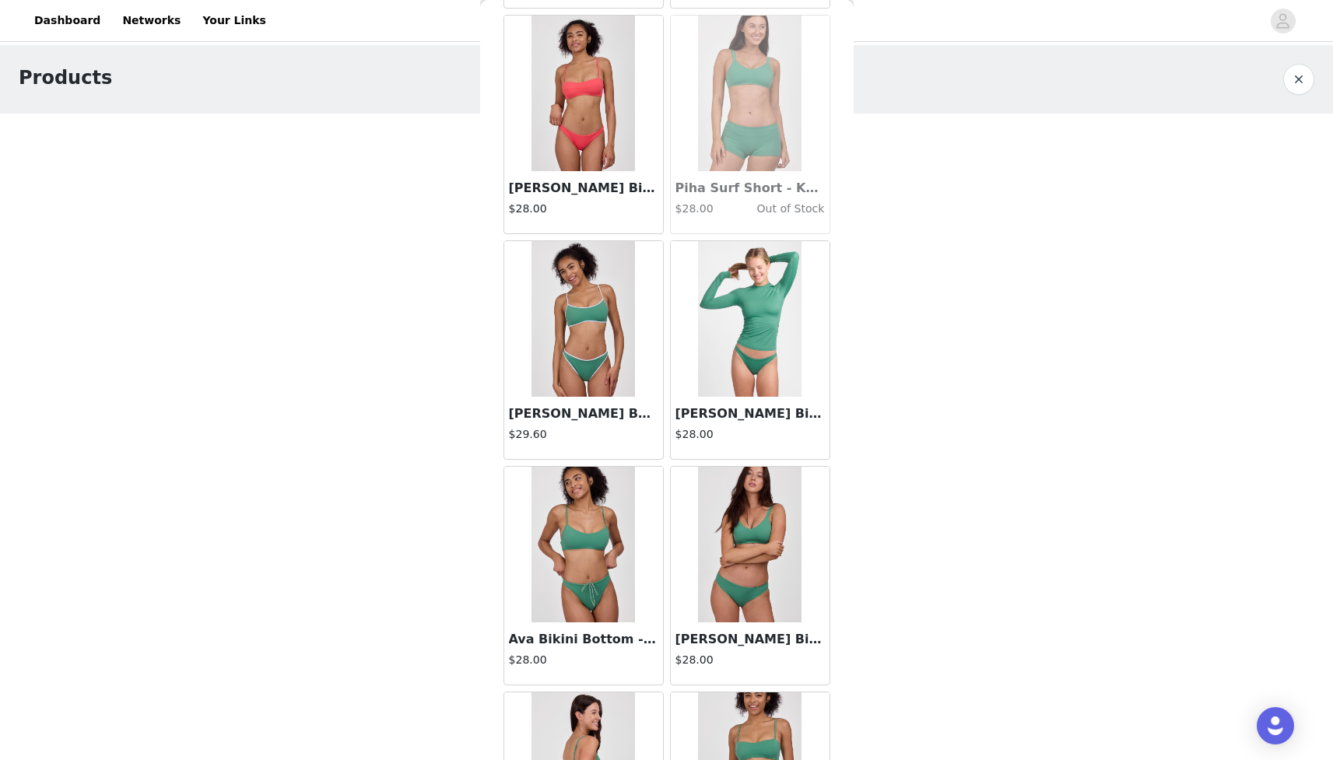
click at [583, 366] on img at bounding box center [584, 319] width 104 height 156
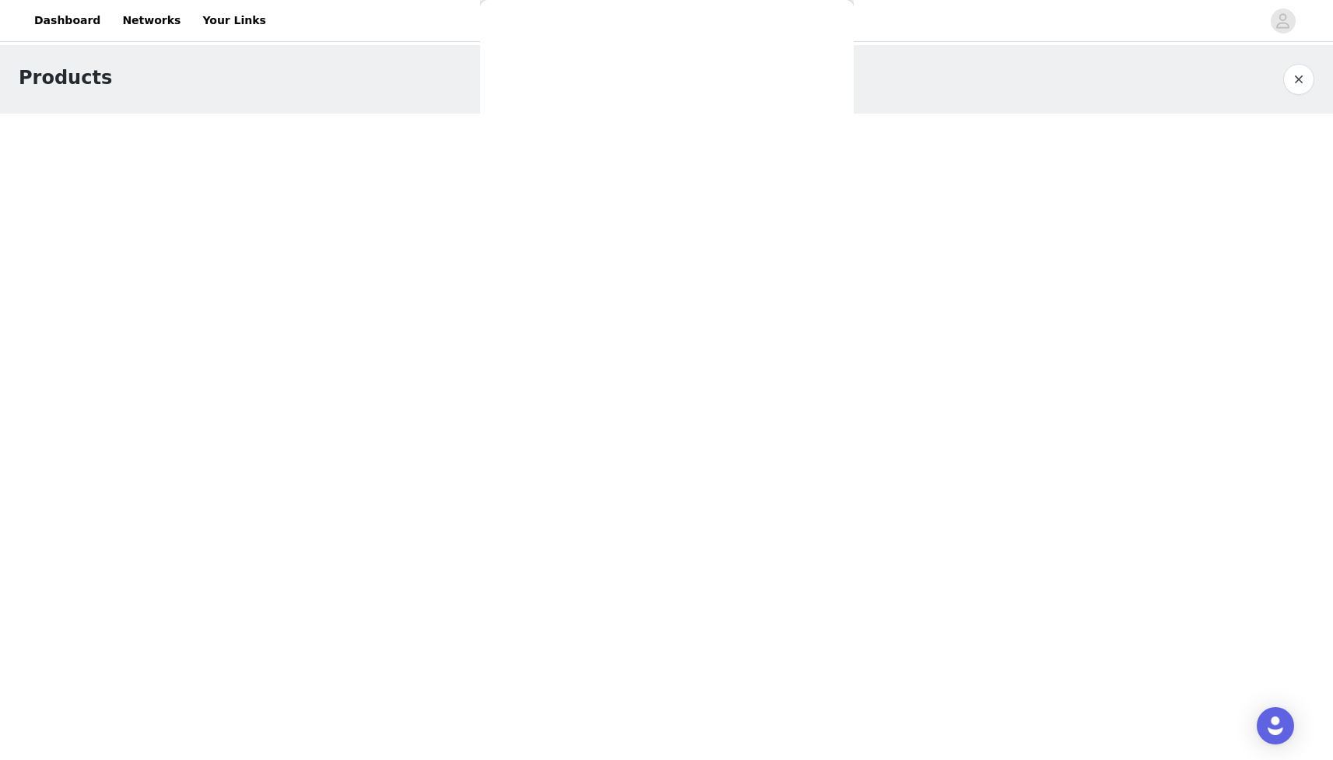
scroll to position [0, 0]
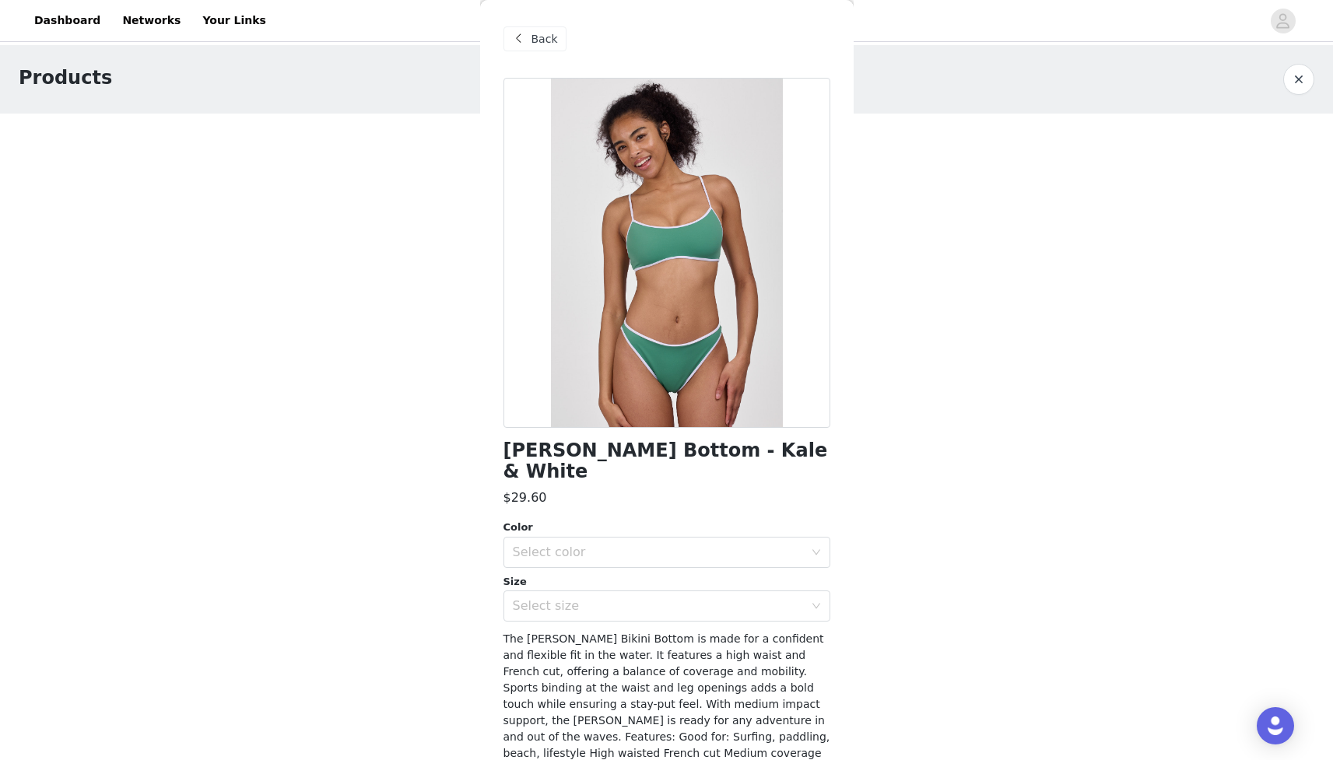
click at [520, 34] on span at bounding box center [519, 39] width 19 height 19
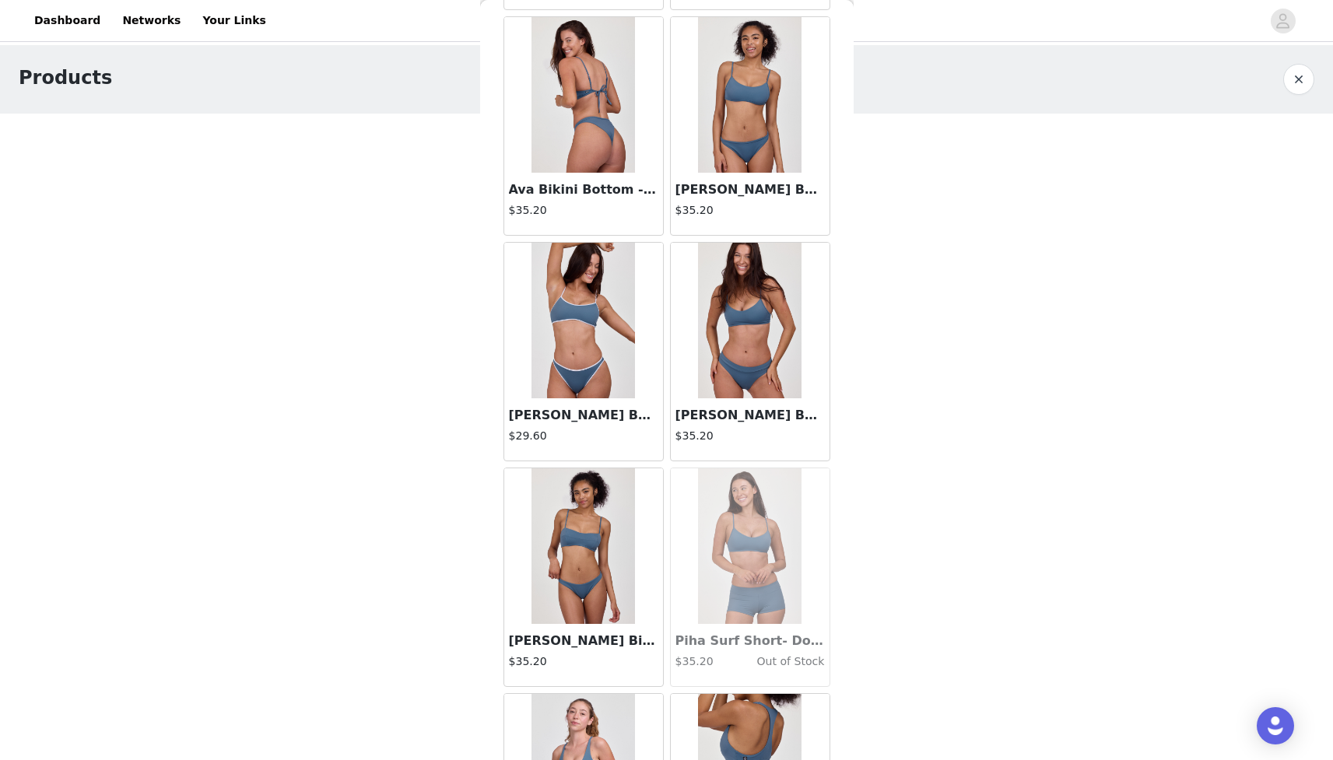
scroll to position [2553, 0]
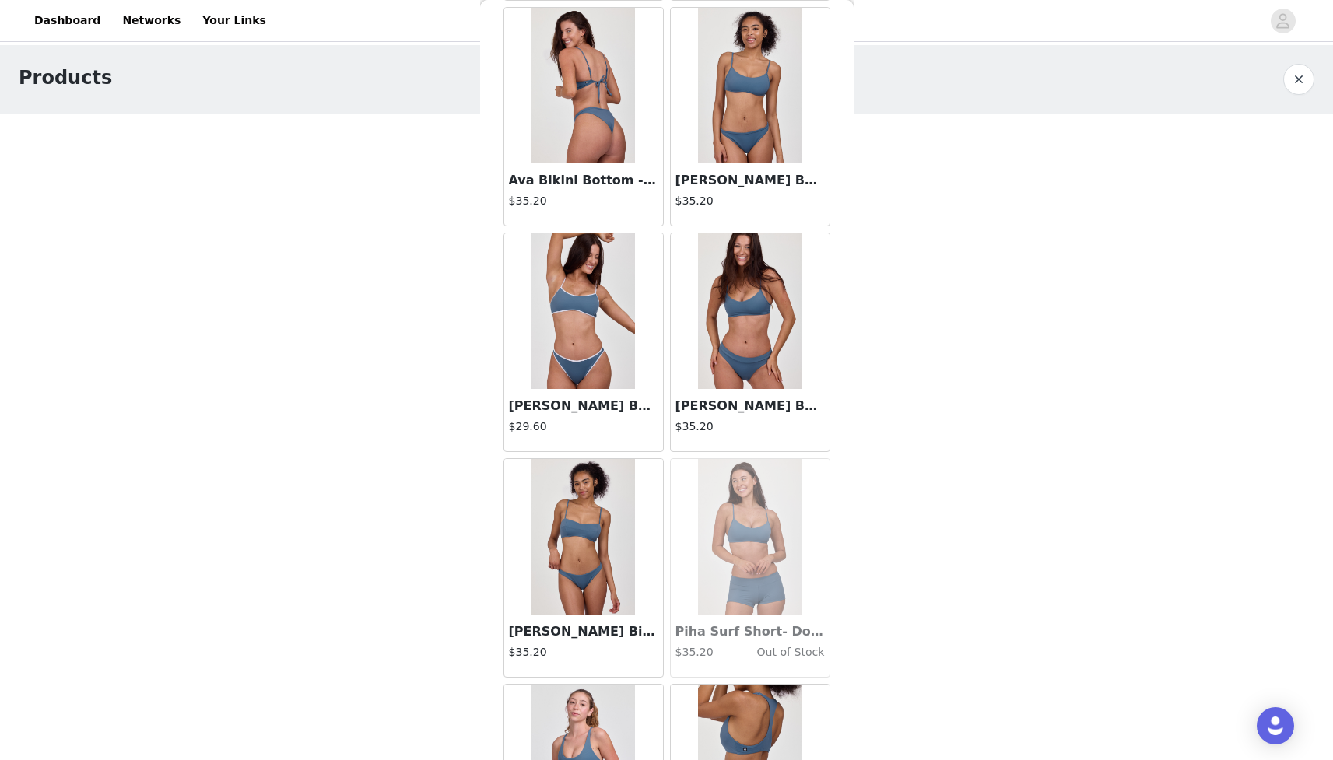
click at [582, 374] on img at bounding box center [584, 311] width 104 height 156
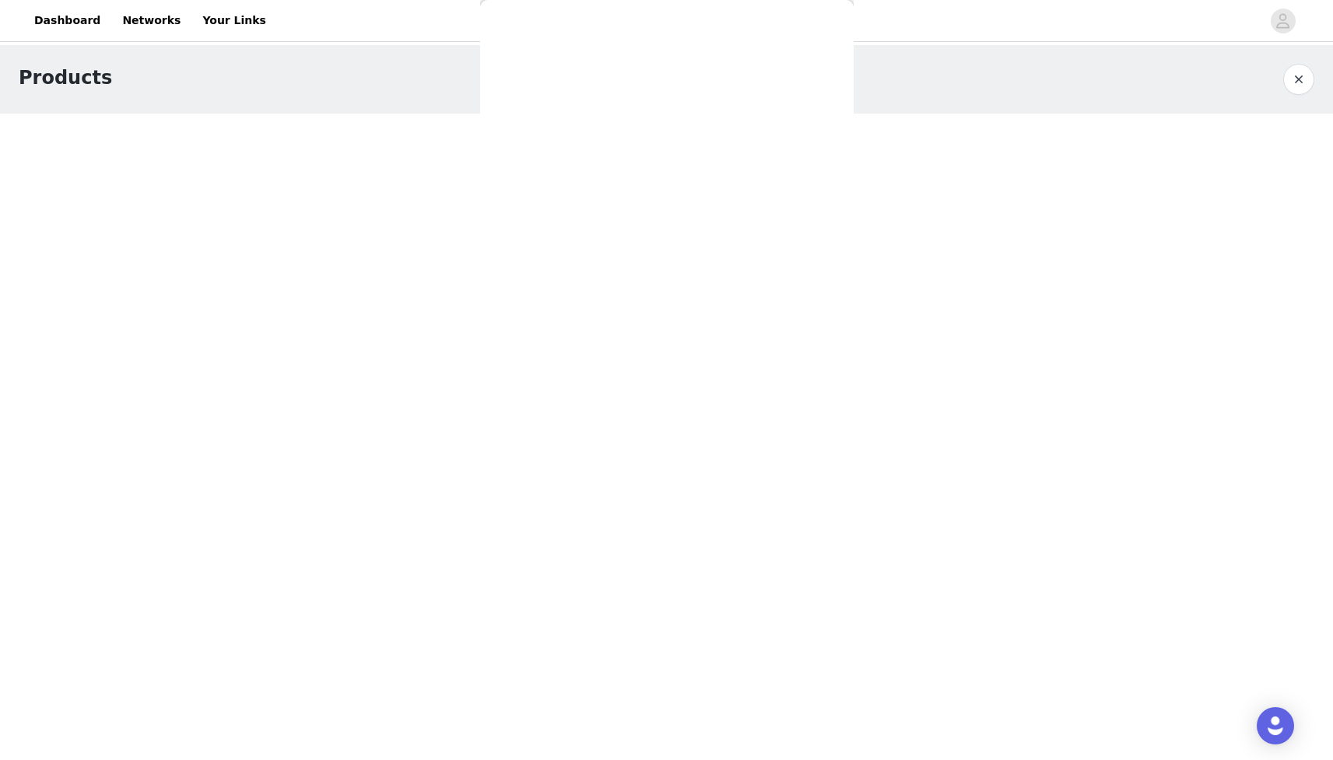
scroll to position [0, 0]
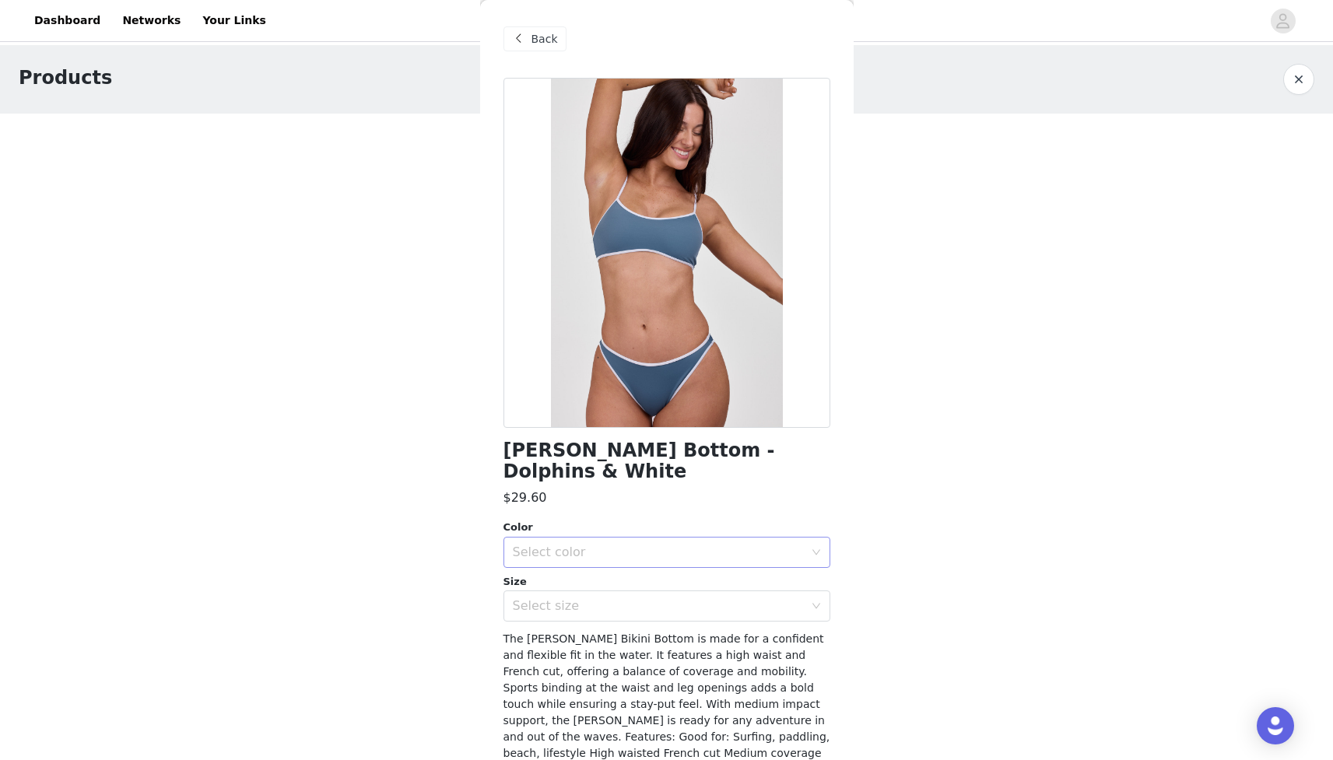
click at [599, 545] on div "Select color" at bounding box center [658, 553] width 291 height 16
click at [586, 563] on li "Dolphins & White" at bounding box center [667, 565] width 327 height 25
click at [586, 598] on div "Select size" at bounding box center [658, 606] width 291 height 16
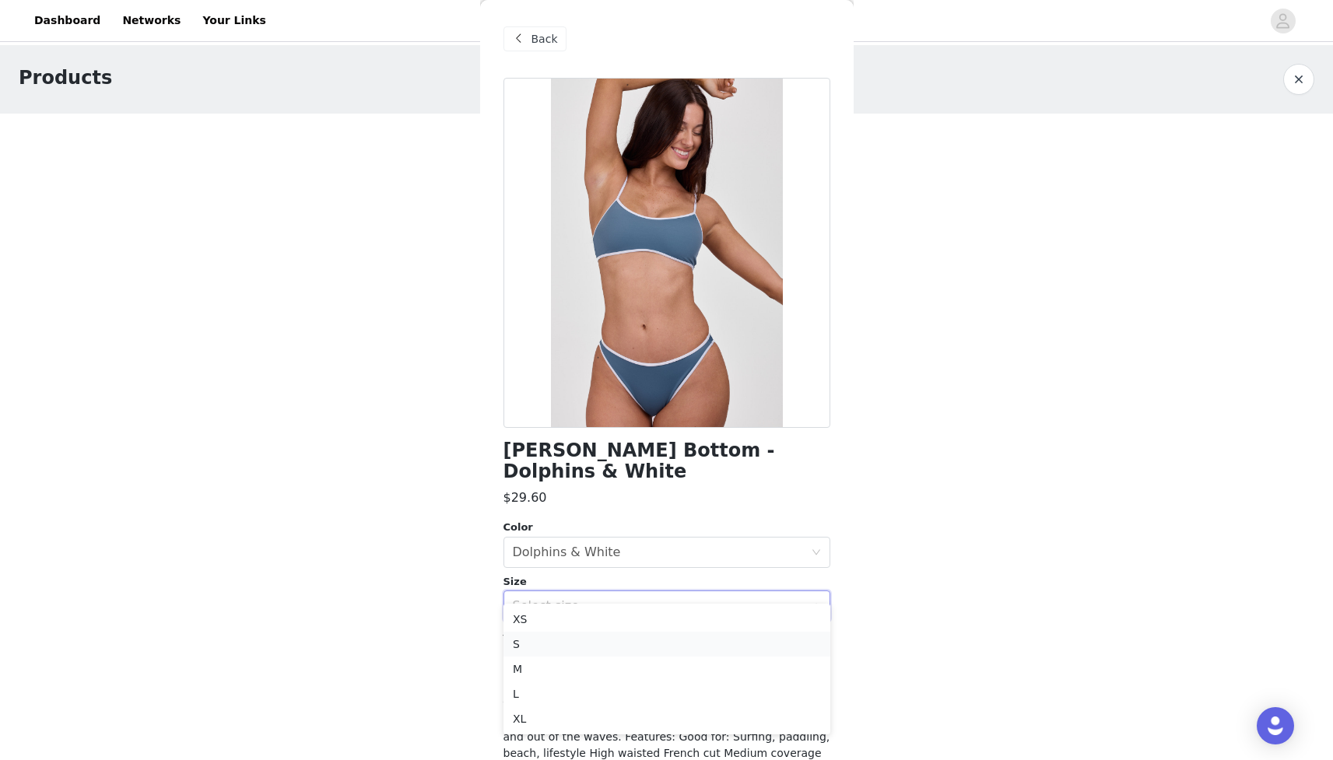
click at [566, 640] on li "S" at bounding box center [667, 644] width 327 height 25
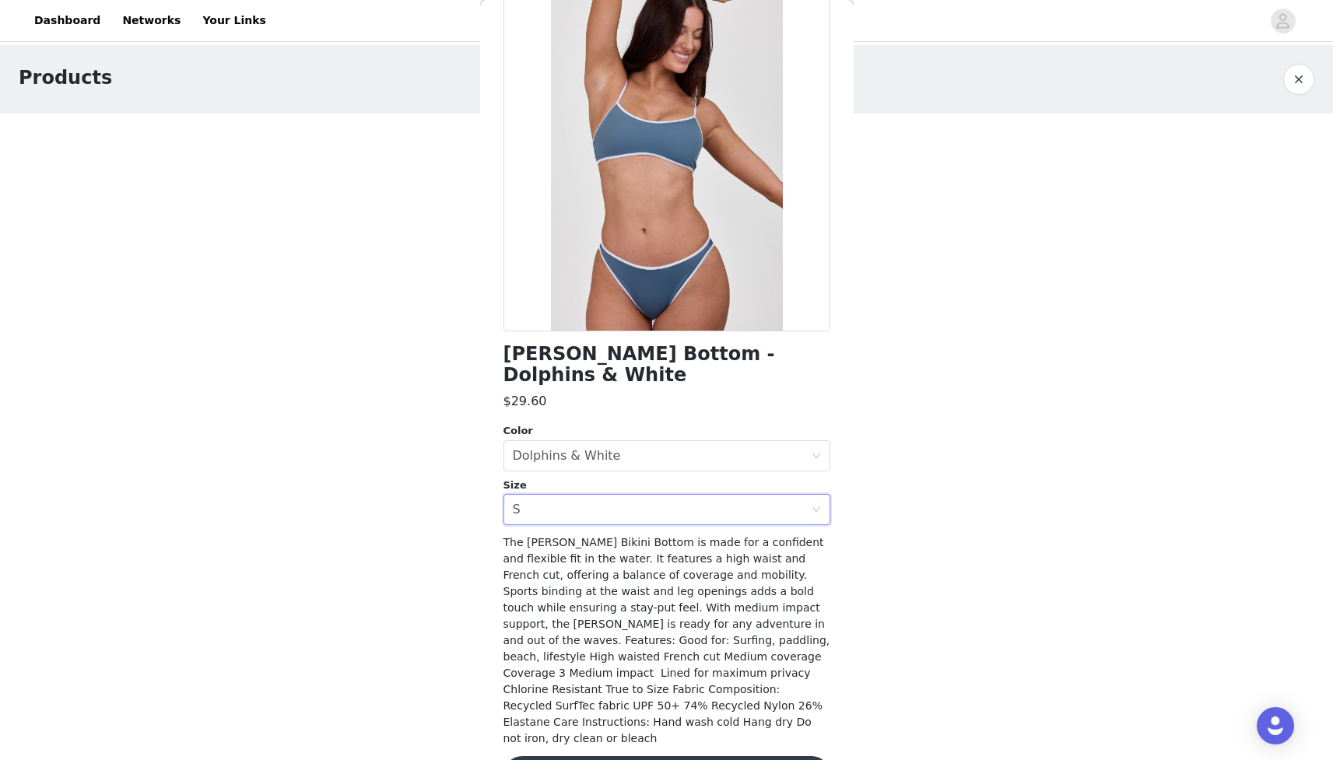
scroll to position [111, 0]
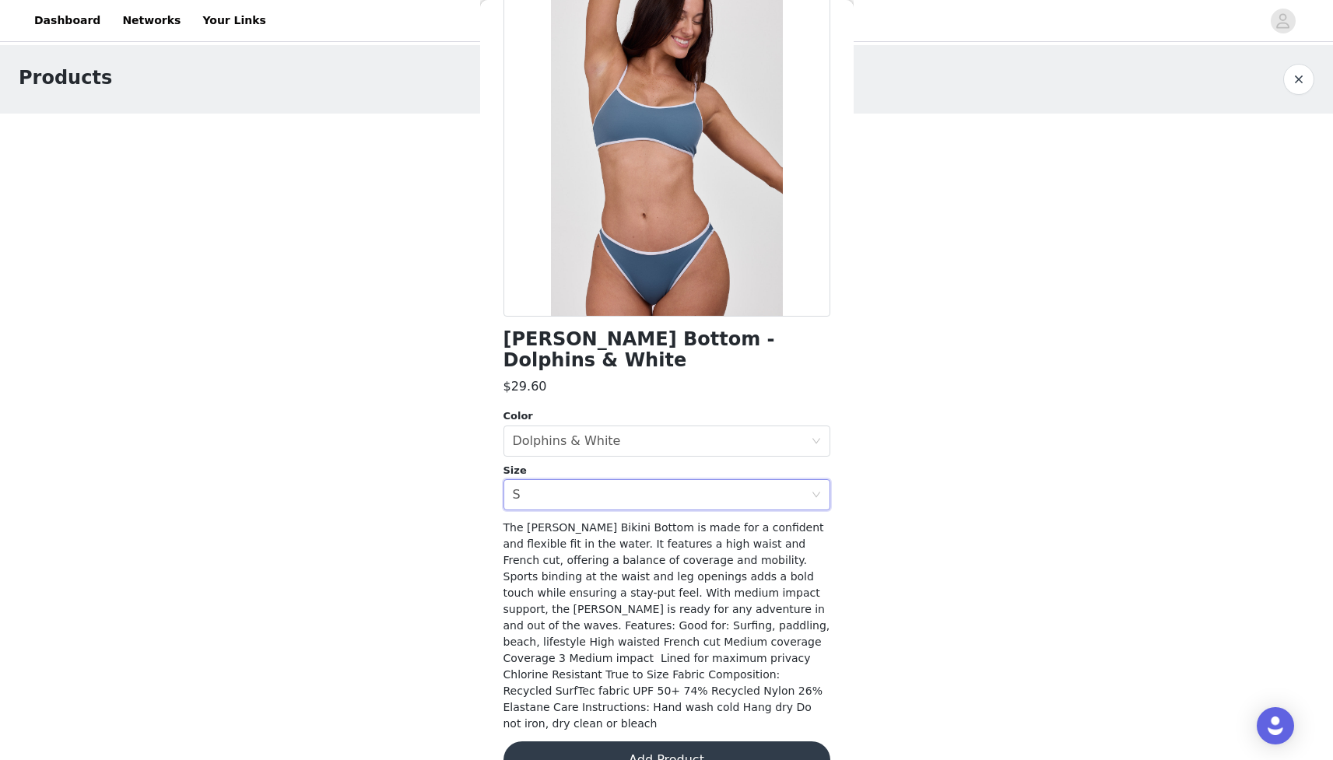
click at [672, 742] on button "Add Product" at bounding box center [667, 760] width 327 height 37
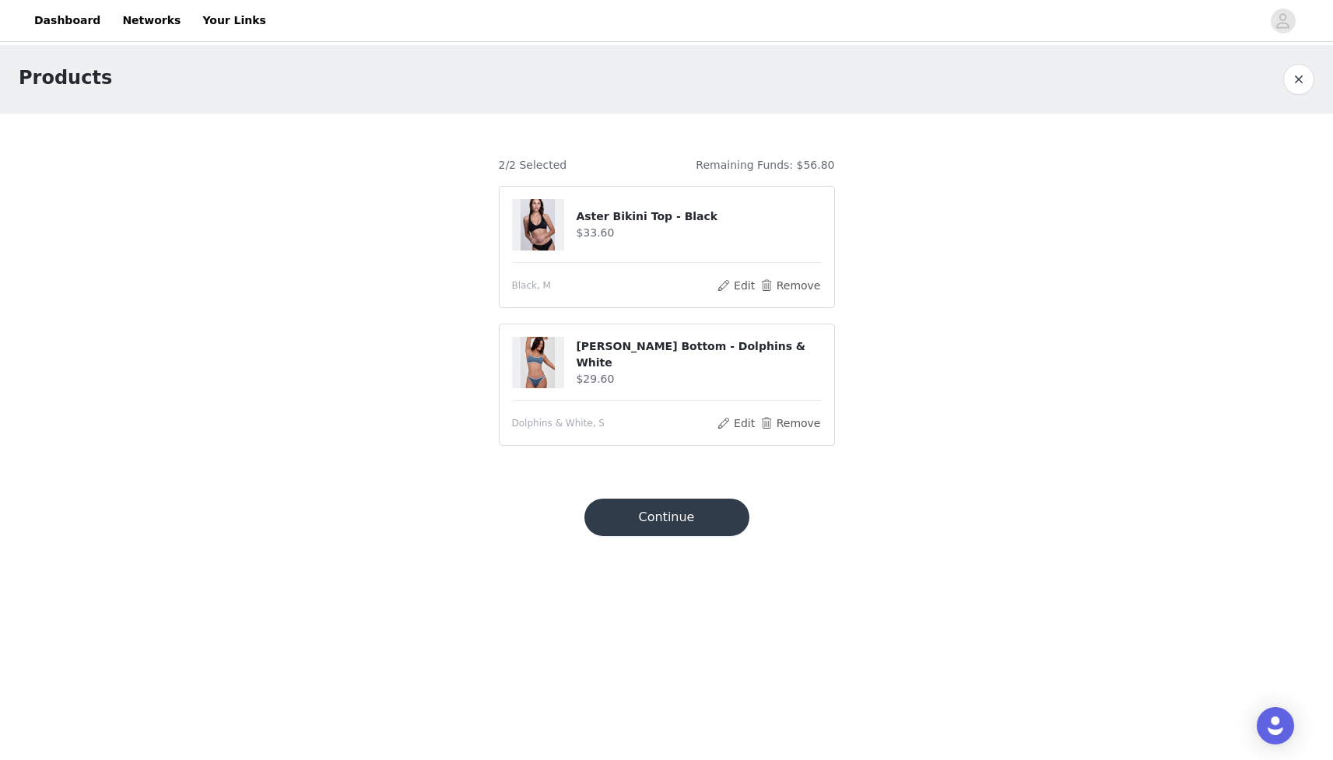
click at [664, 514] on button "Continue" at bounding box center [666, 517] width 165 height 37
